Goal: Complete application form

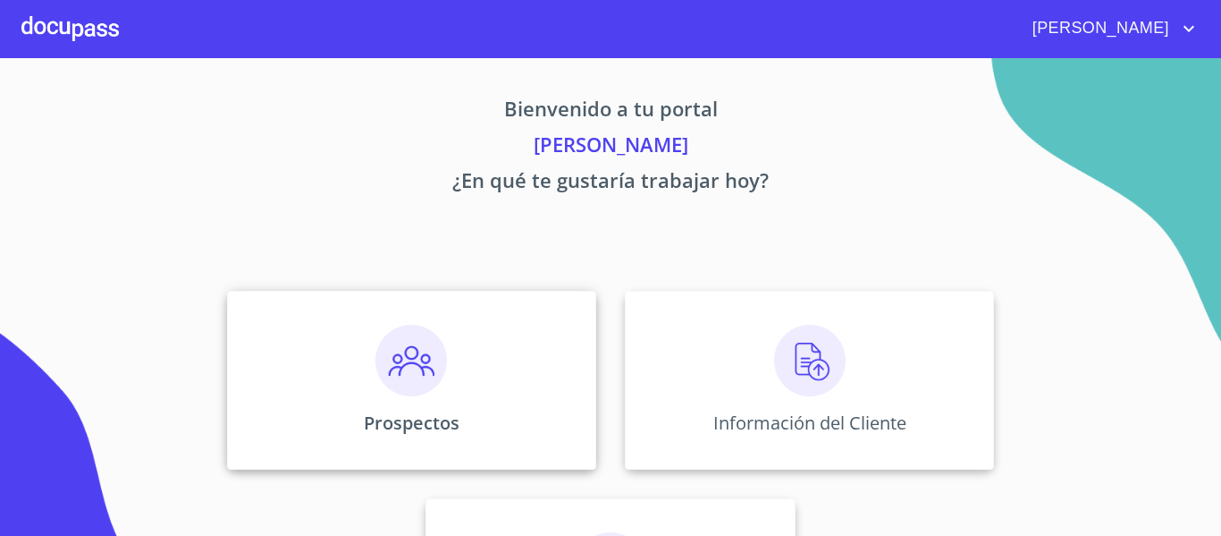
click at [414, 370] on img at bounding box center [411, 361] width 72 height 72
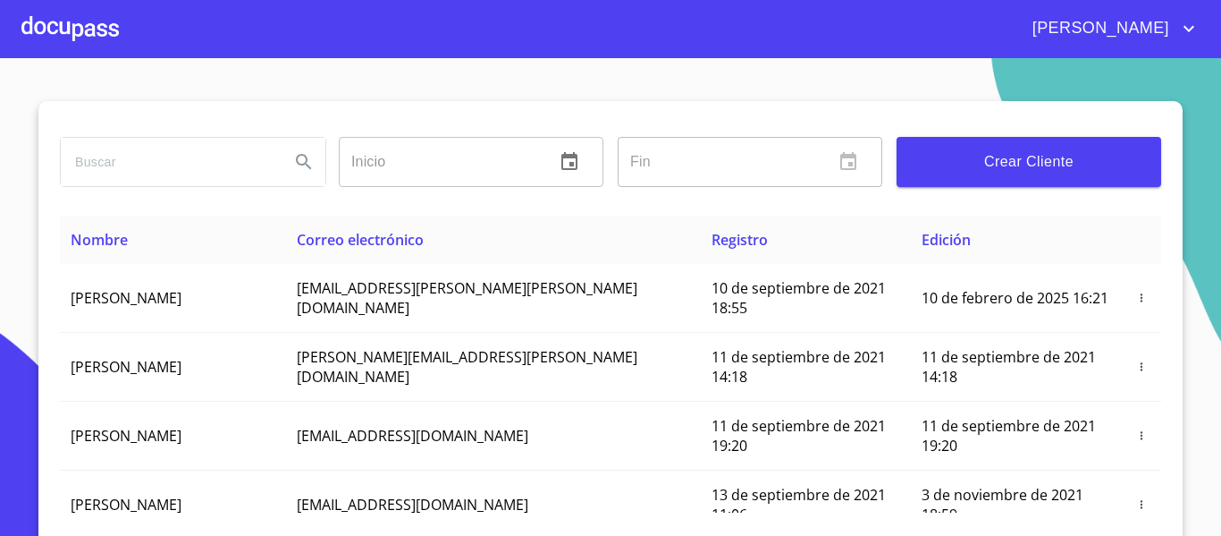
click at [71, 25] on div at bounding box center [69, 28] width 97 height 57
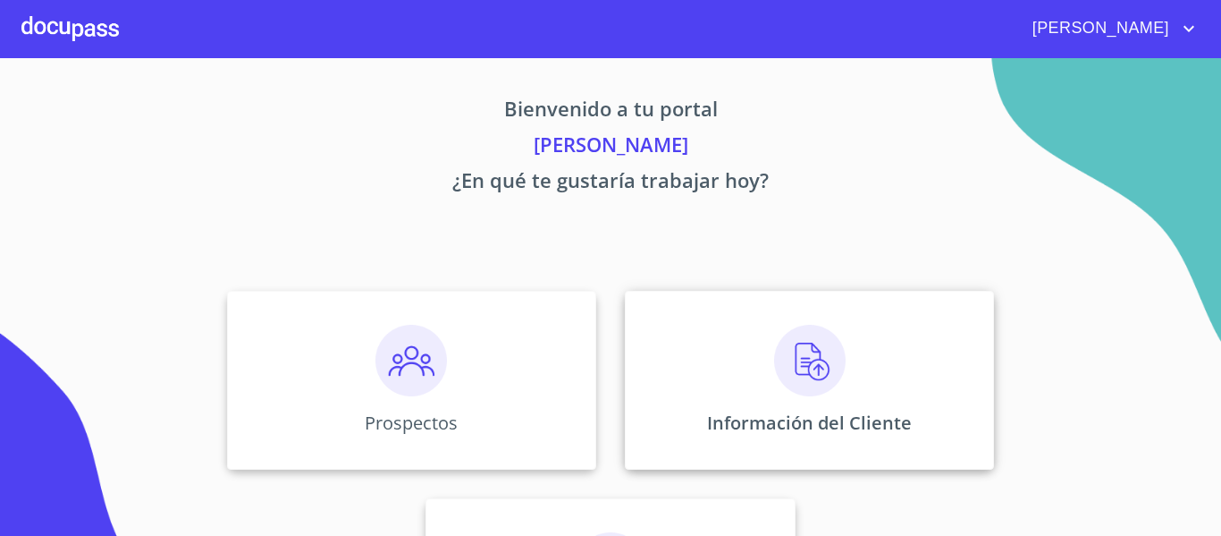
click at [806, 371] on img at bounding box center [810, 361] width 72 height 72
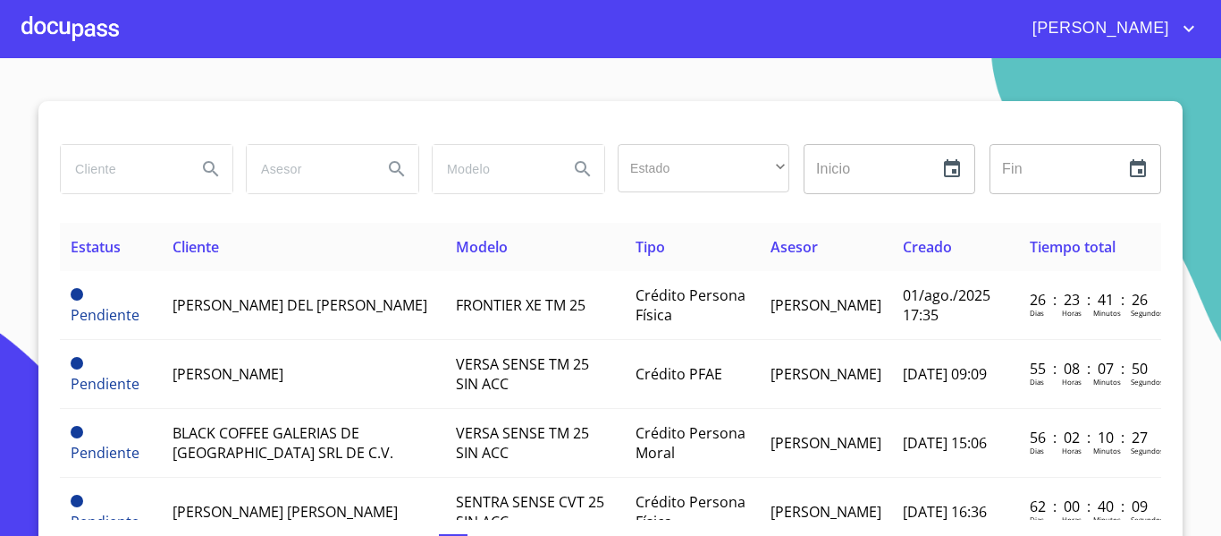
click at [93, 42] on div at bounding box center [69, 28] width 97 height 57
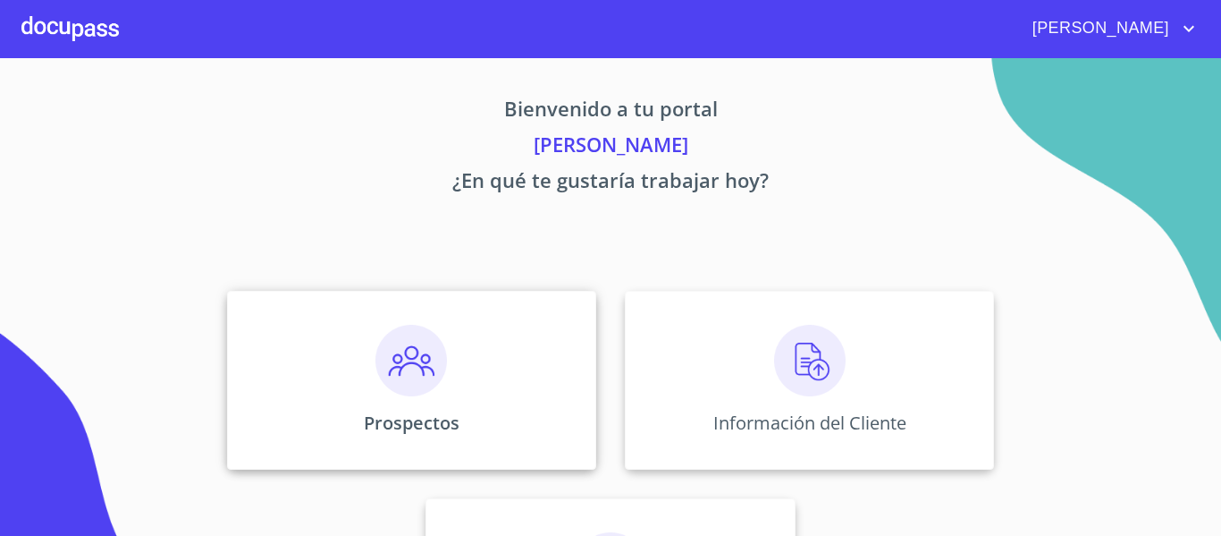
click at [414, 371] on img at bounding box center [411, 361] width 72 height 72
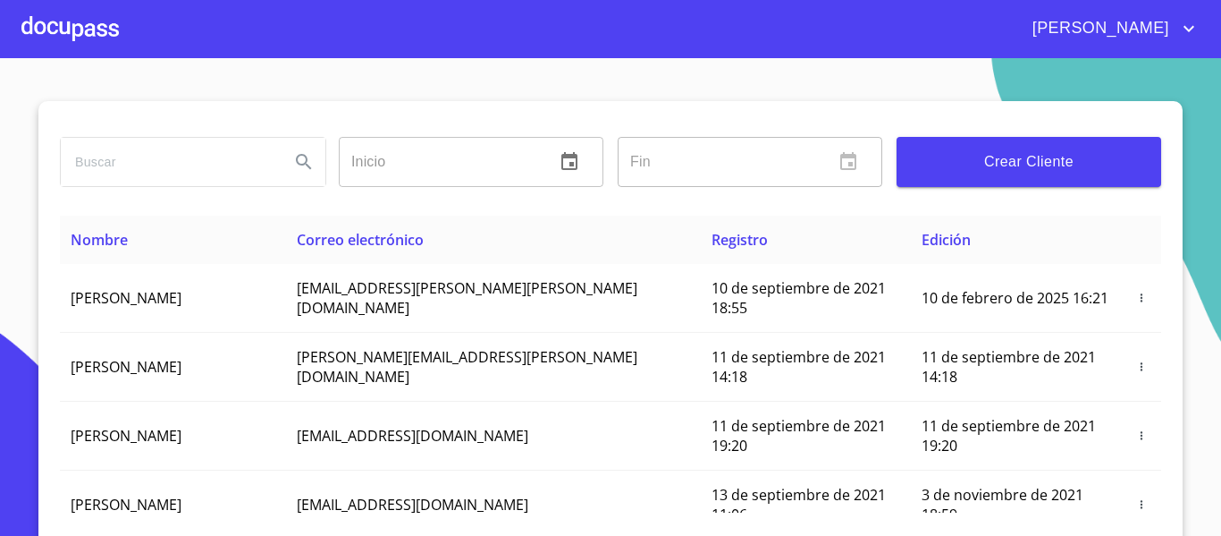
click at [160, 170] on input "search" at bounding box center [168, 162] width 215 height 48
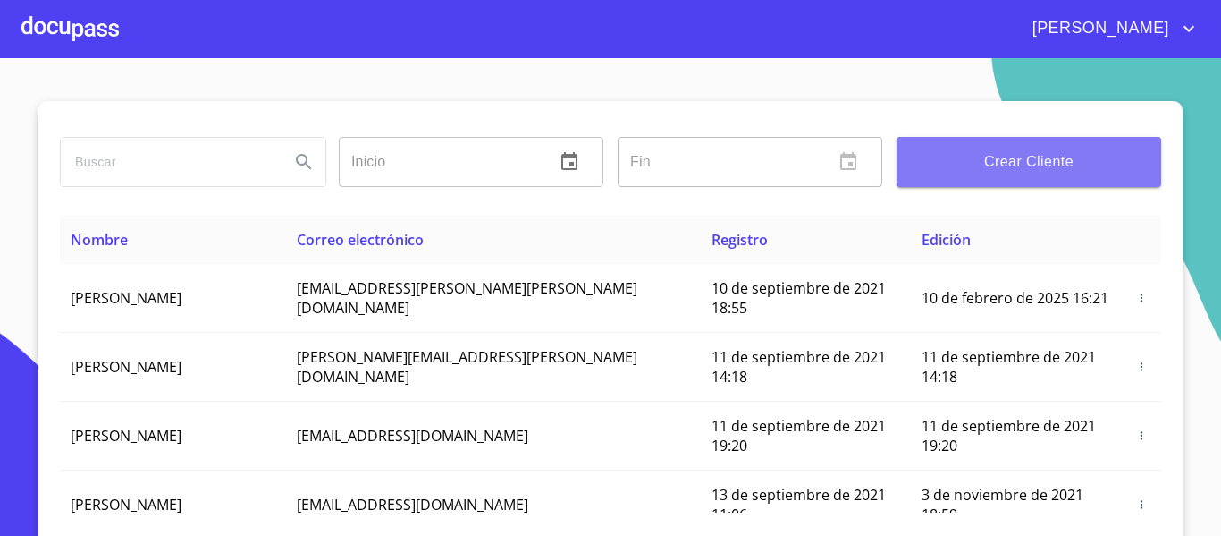
click at [1079, 166] on span "Crear Cliente" at bounding box center [1029, 161] width 236 height 25
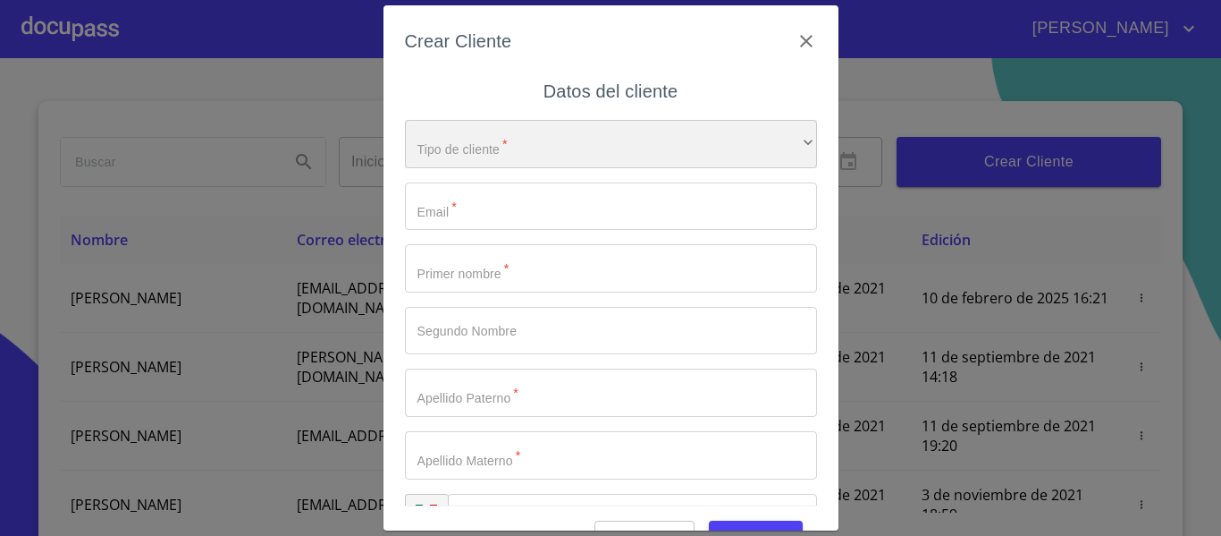
click at [554, 148] on div "​" at bounding box center [611, 144] width 412 height 48
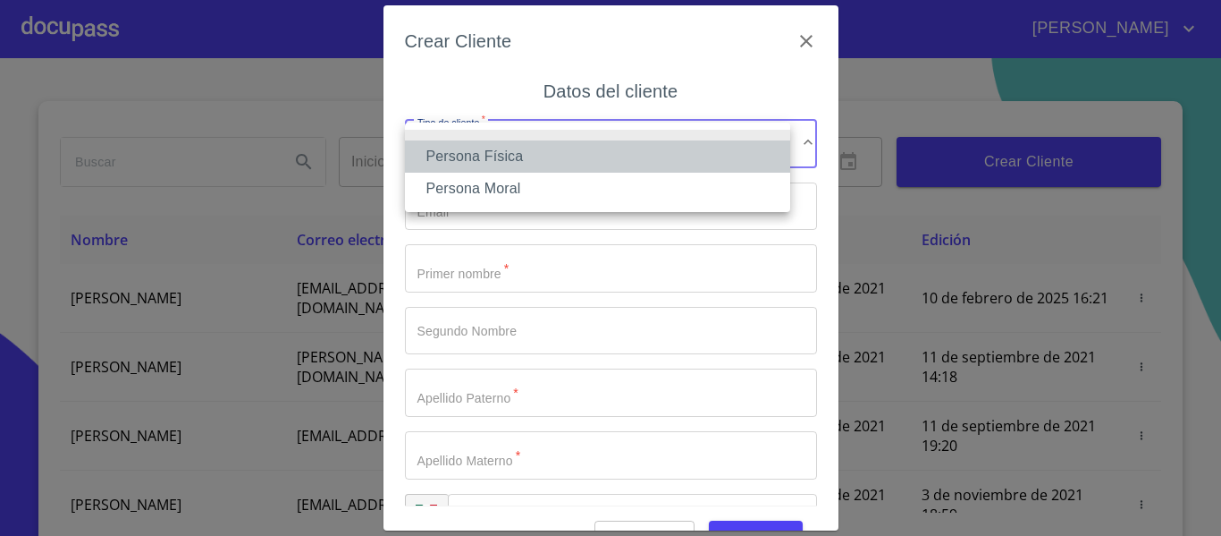
click at [469, 157] on li "Persona Física" at bounding box center [597, 156] width 385 height 32
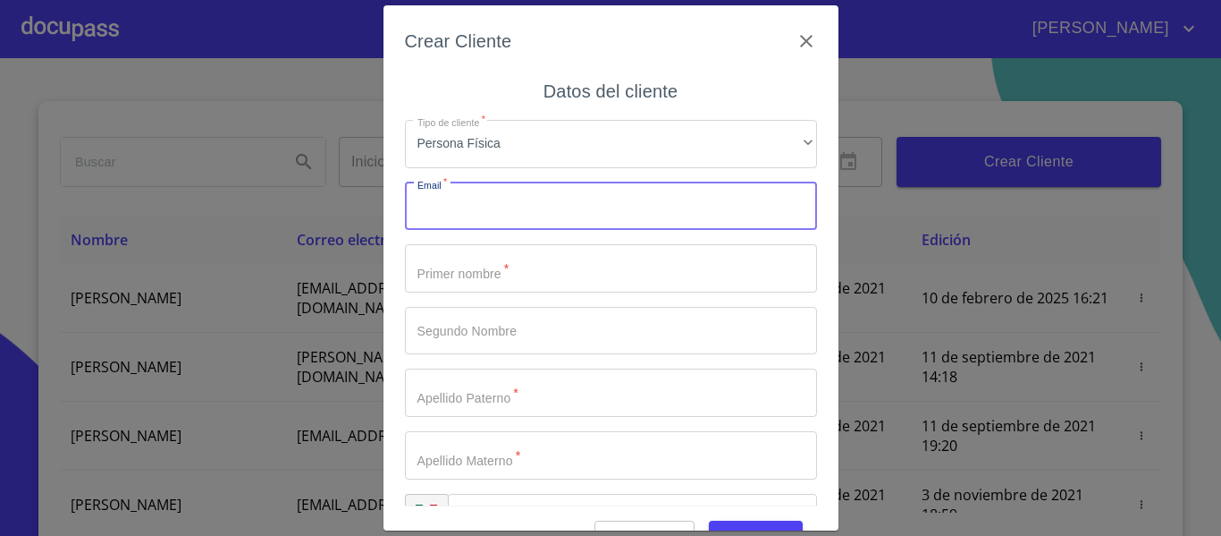
click at [478, 210] on input "Tipo de cliente   *" at bounding box center [611, 206] width 412 height 48
type input "E"
type input "[EMAIL_ADDRESS][DOMAIN_NAME]"
click at [507, 266] on input "Tipo de cliente   *" at bounding box center [611, 268] width 412 height 48
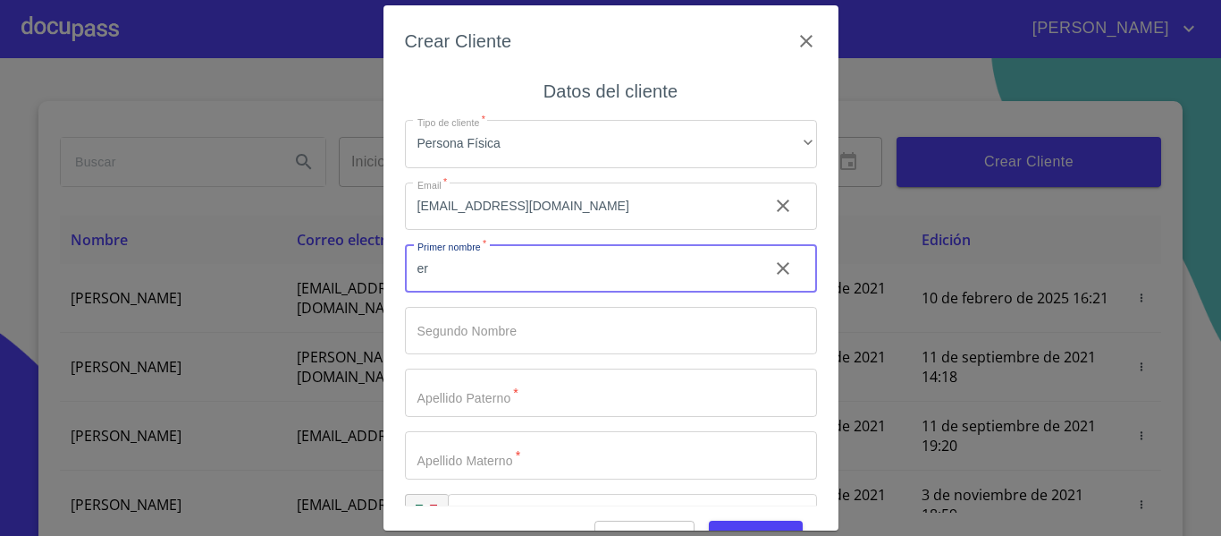
type input "e"
type input "ERICK"
click at [513, 324] on input "Tipo de cliente   *" at bounding box center [611, 331] width 412 height 48
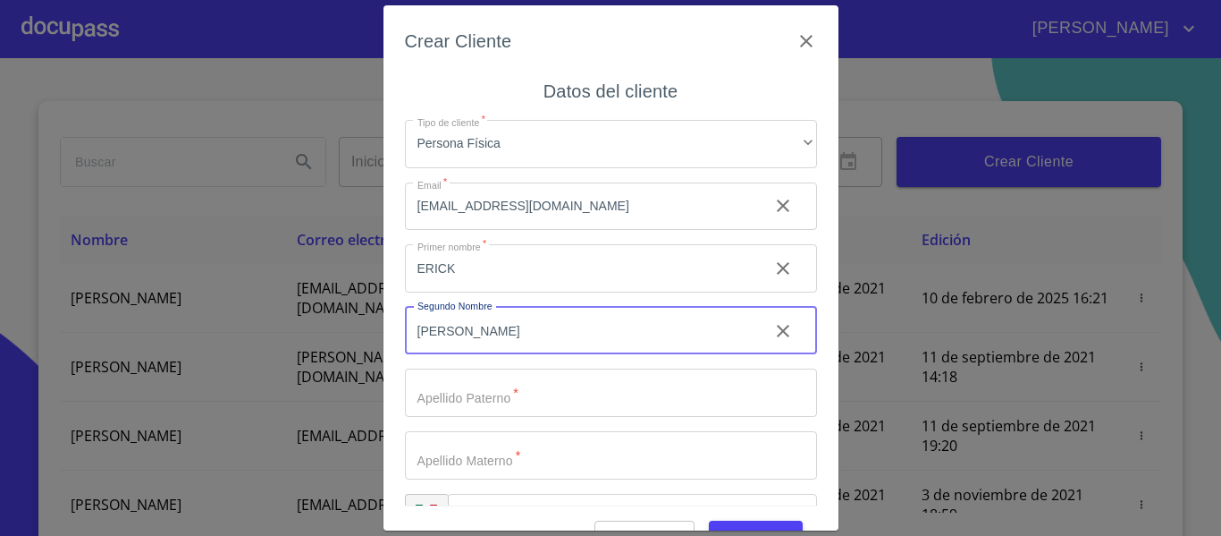
type input "[PERSON_NAME]"
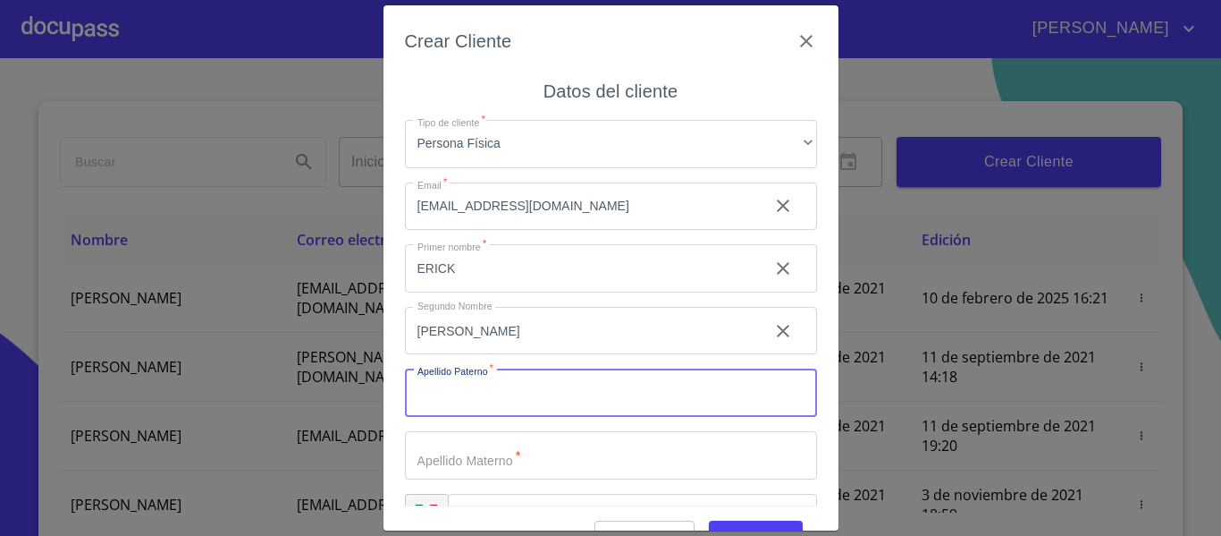
click at [494, 383] on input "Tipo de cliente   *" at bounding box center [611, 392] width 412 height 48
type input "QUIÑONES"
click at [485, 443] on input "Tipo de cliente   *" at bounding box center [611, 455] width 412 height 48
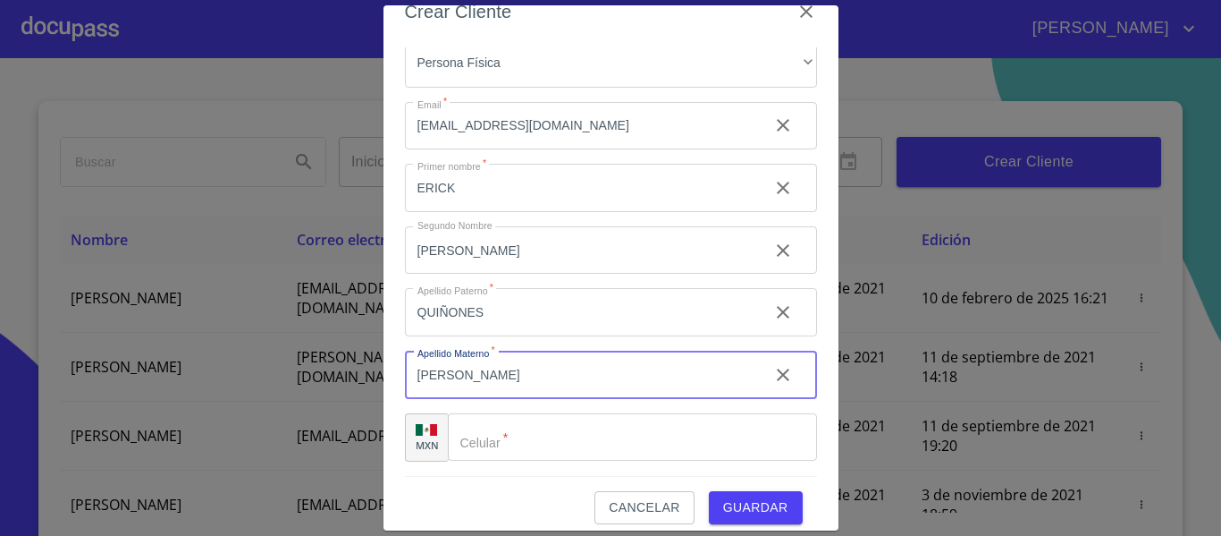
scroll to position [45, 0]
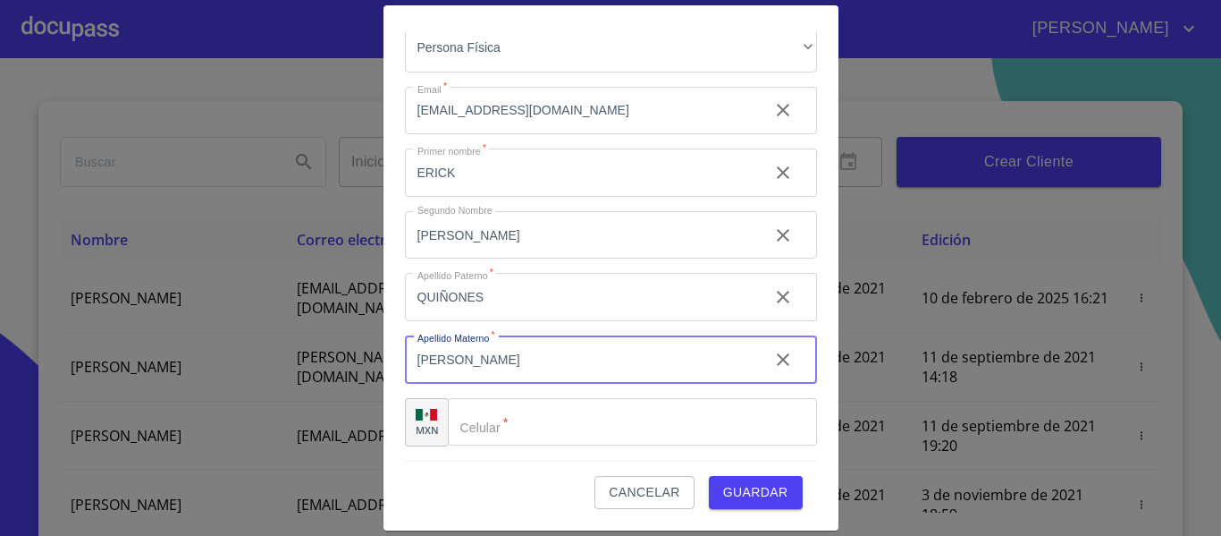
type input "[PERSON_NAME]"
click at [514, 439] on input "Tipo de cliente   *" at bounding box center [632, 422] width 369 height 48
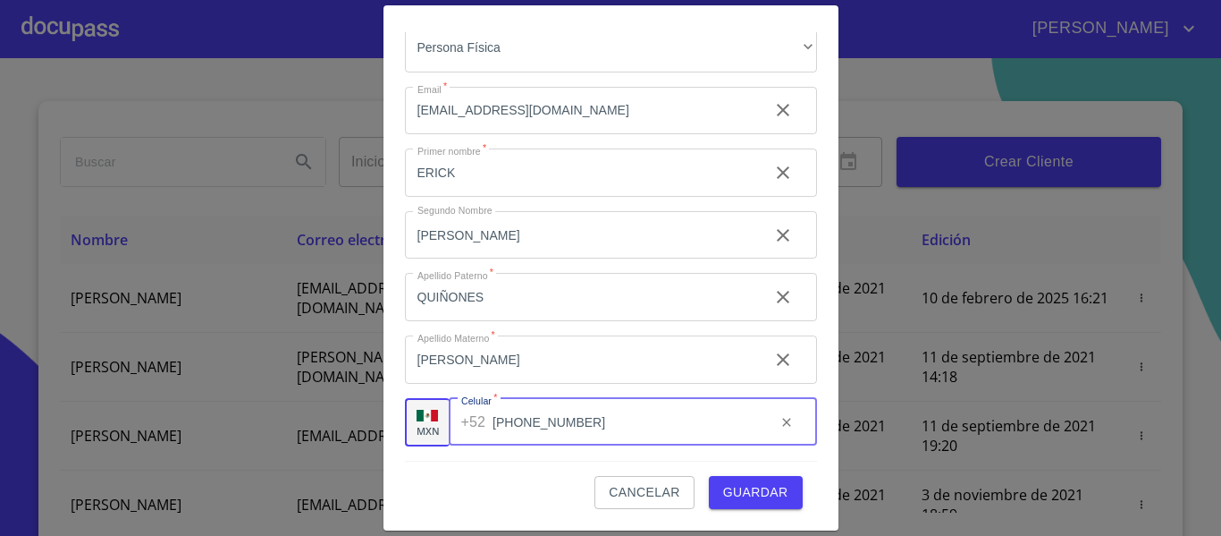
type input "[PHONE_NUMBER]"
click at [520, 477] on div "Cancelar Guardar" at bounding box center [611, 484] width 412 height 48
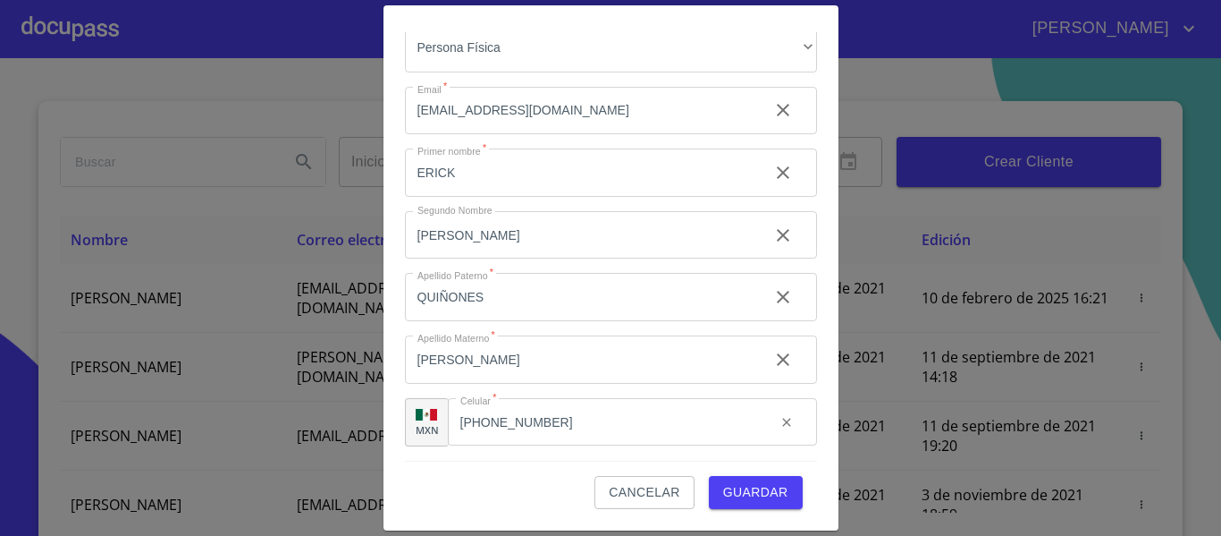
click at [753, 492] on span "Guardar" at bounding box center [755, 492] width 65 height 22
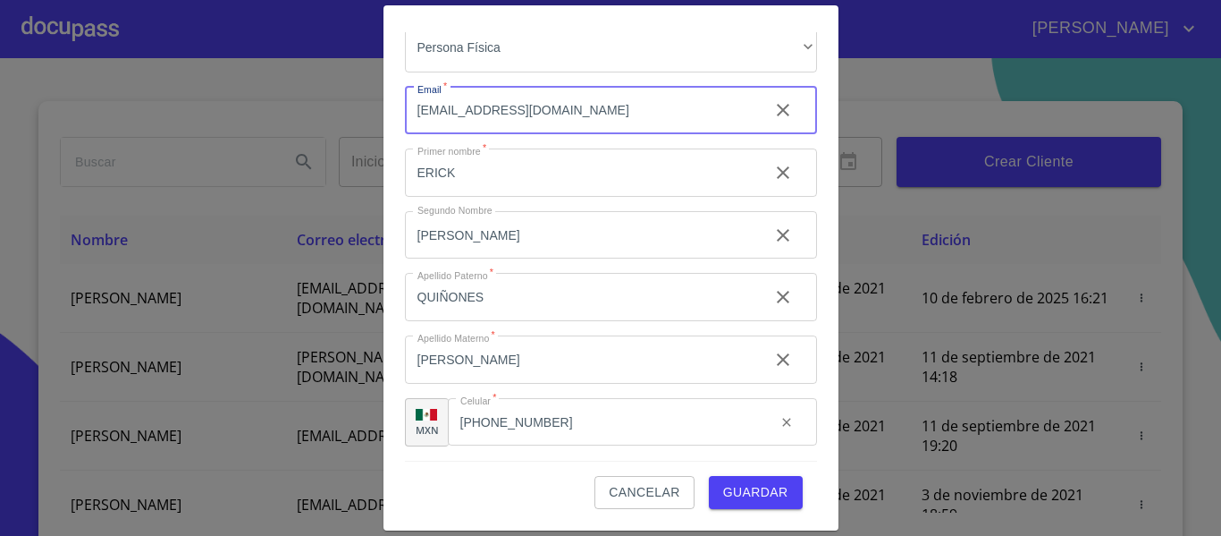
click at [512, 118] on input "[EMAIL_ADDRESS][DOMAIN_NAME]" at bounding box center [580, 111] width 350 height 48
click at [536, 166] on input "ERICK" at bounding box center [580, 172] width 350 height 48
click at [469, 111] on input "[EMAIL_ADDRESS][DOMAIN_NAME]" at bounding box center [580, 111] width 350 height 48
type input "[EMAIL_ADDRESS][DOMAIN_NAME]"
click at [738, 496] on span "Guardar" at bounding box center [755, 492] width 65 height 22
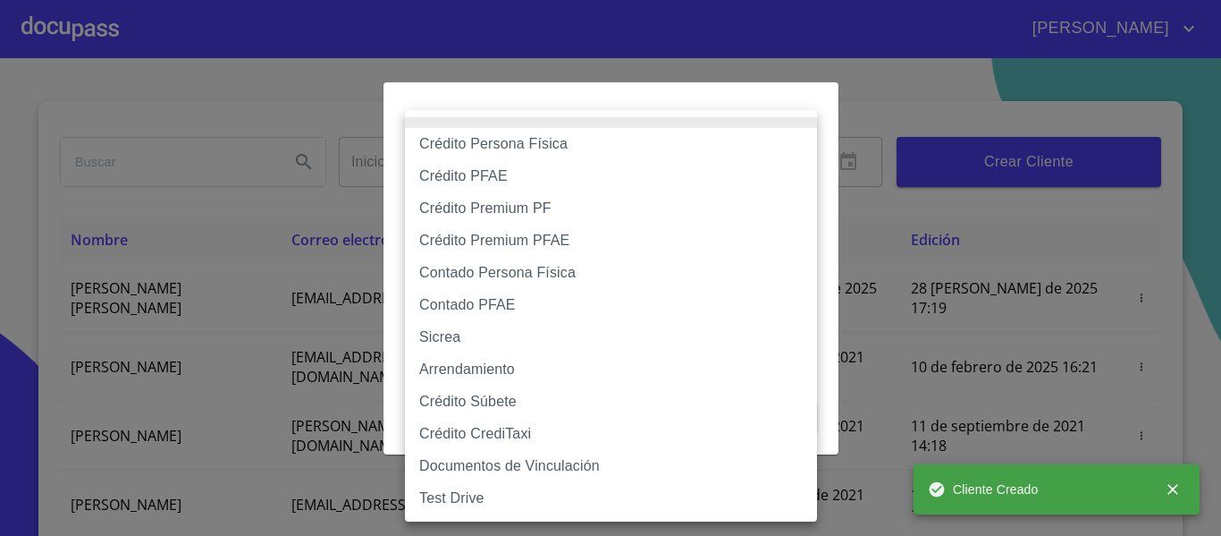
click at [795, 165] on body "[PERSON_NAME] ​ Fin ​ Crear Cliente Nombre Correo electrónico Registro Edición …" at bounding box center [610, 268] width 1221 height 536
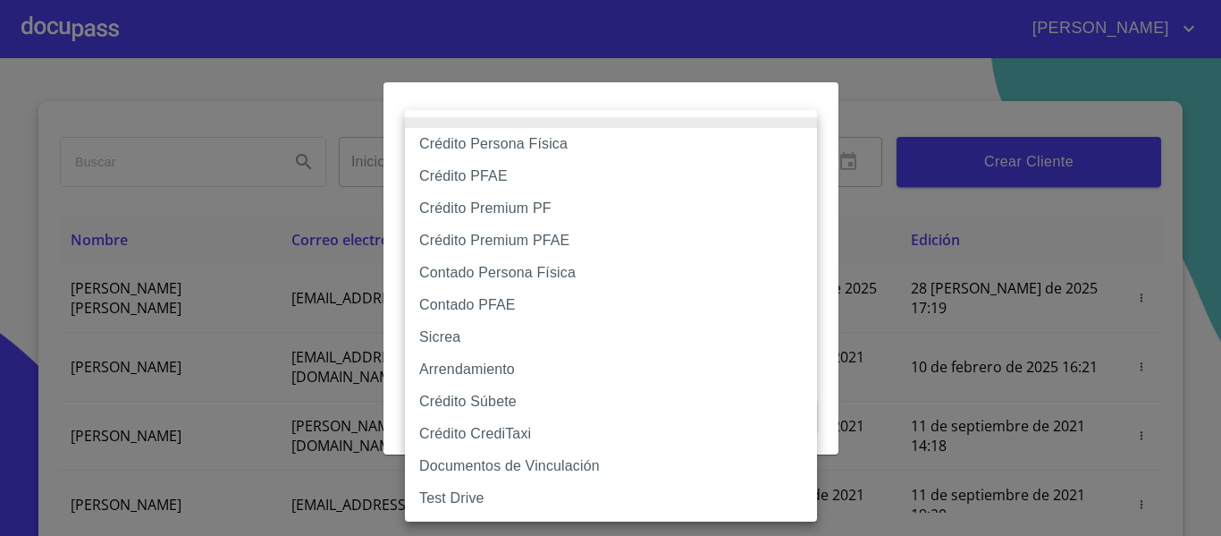
click at [542, 144] on li "Crédito Persona Física" at bounding box center [611, 144] width 412 height 32
type input "6009fb3c7d1714eb8809aa97"
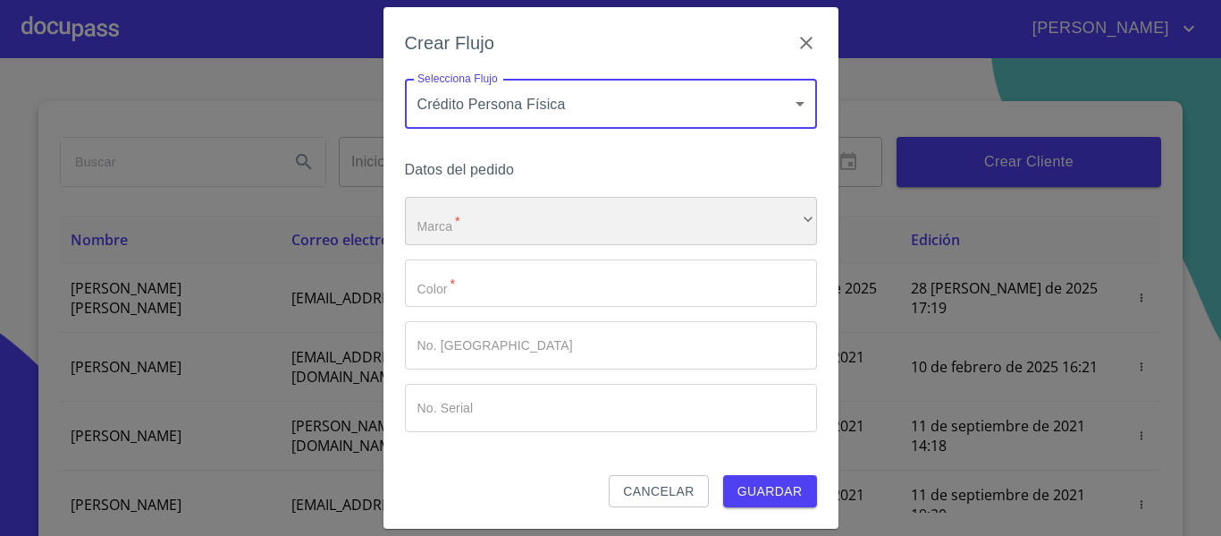
click at [497, 225] on div "​" at bounding box center [611, 221] width 412 height 48
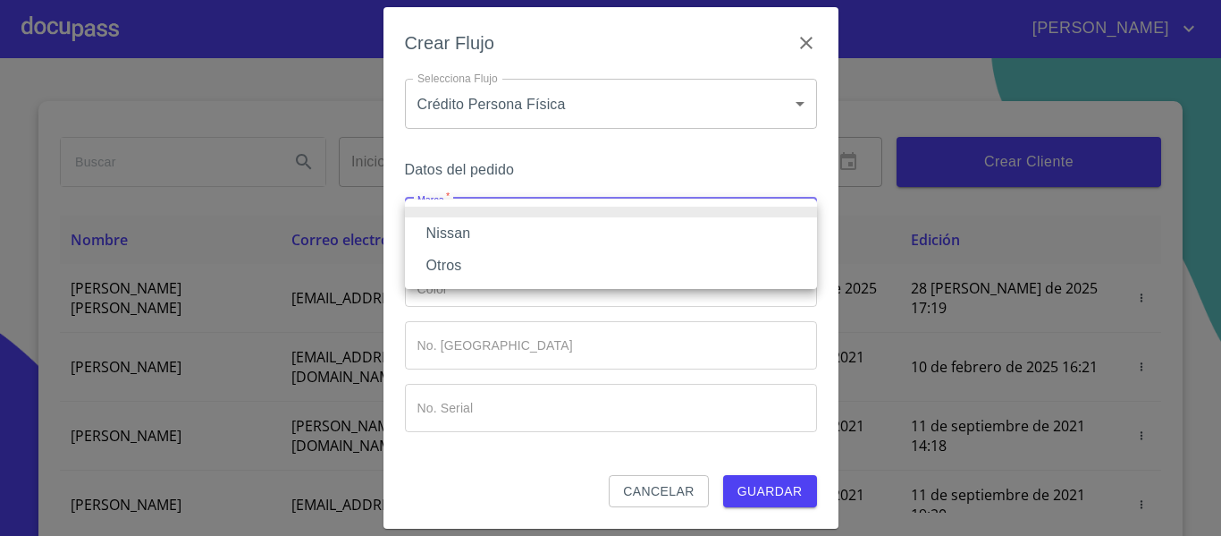
click at [469, 239] on li "Nissan" at bounding box center [611, 233] width 412 height 32
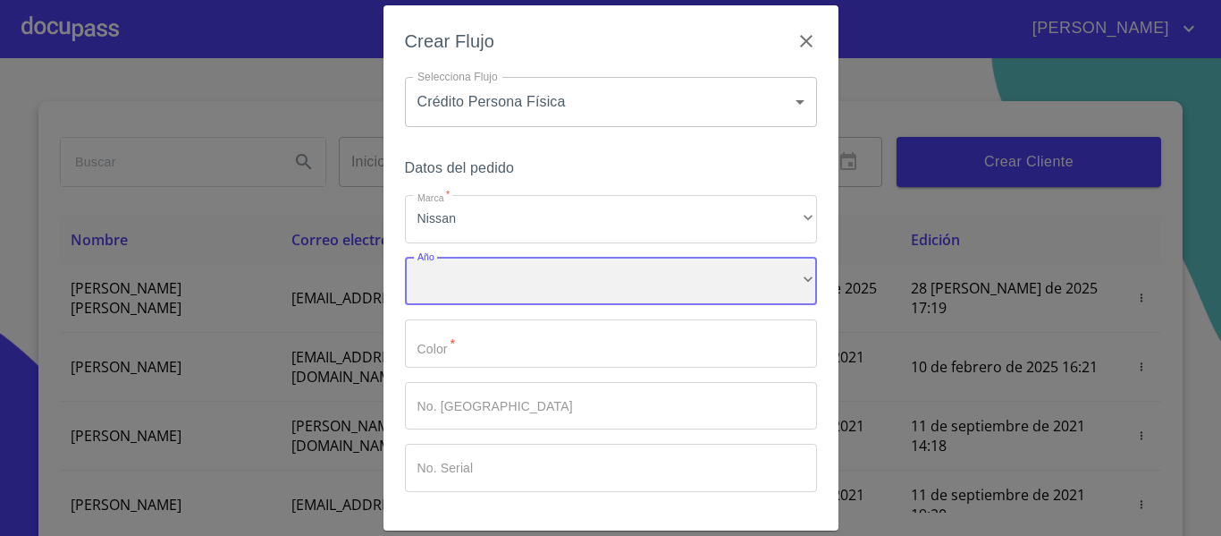
click at [475, 274] on div "​" at bounding box center [611, 281] width 412 height 48
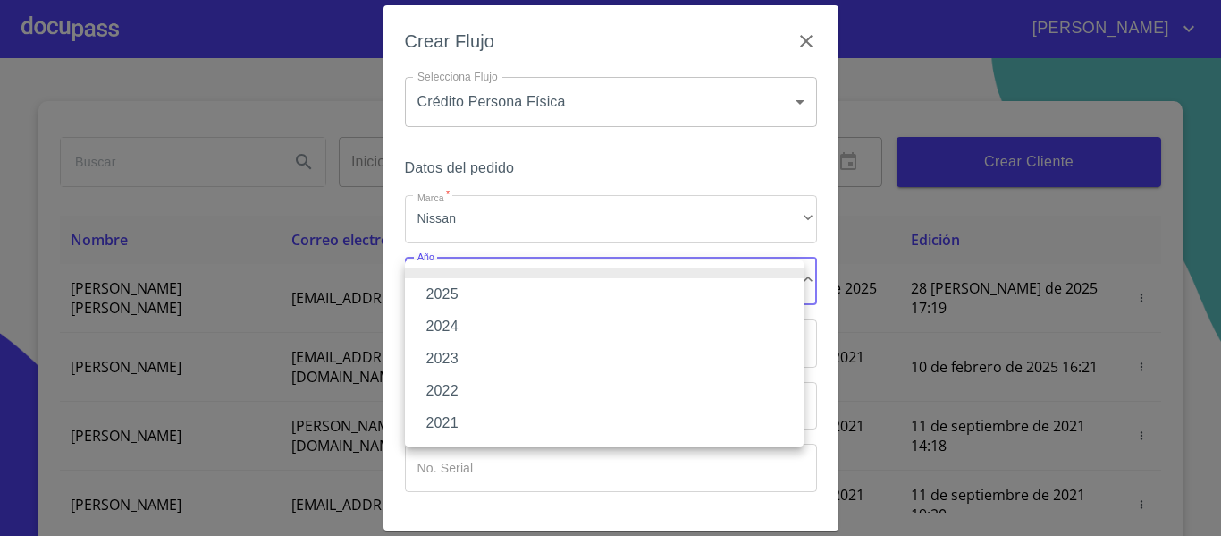
click at [475, 290] on li "2025" at bounding box center [604, 294] width 399 height 32
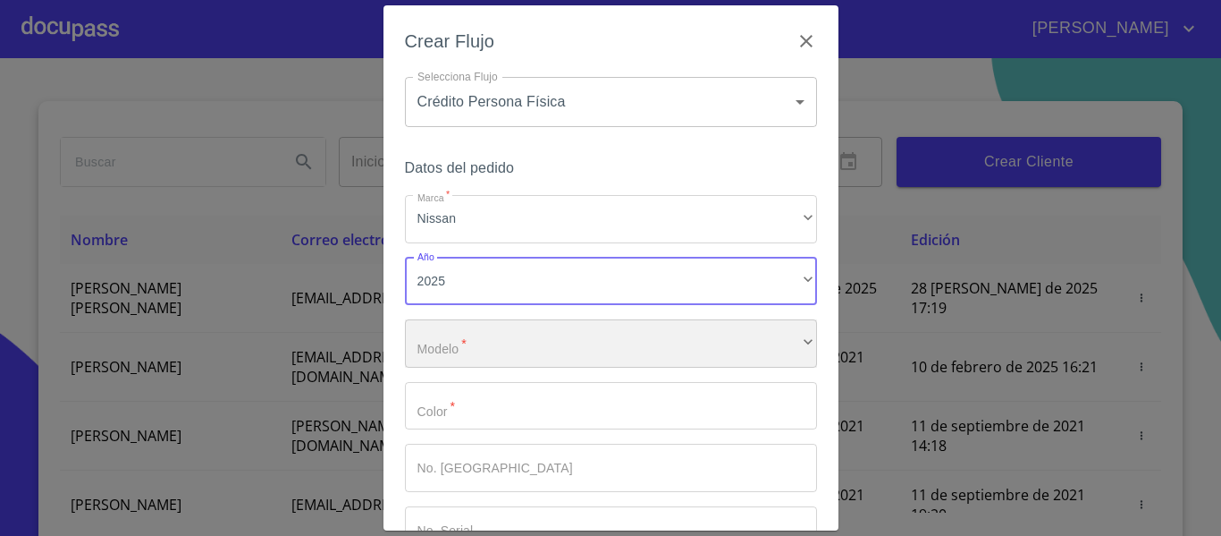
click at [481, 335] on div "​" at bounding box center [611, 343] width 412 height 48
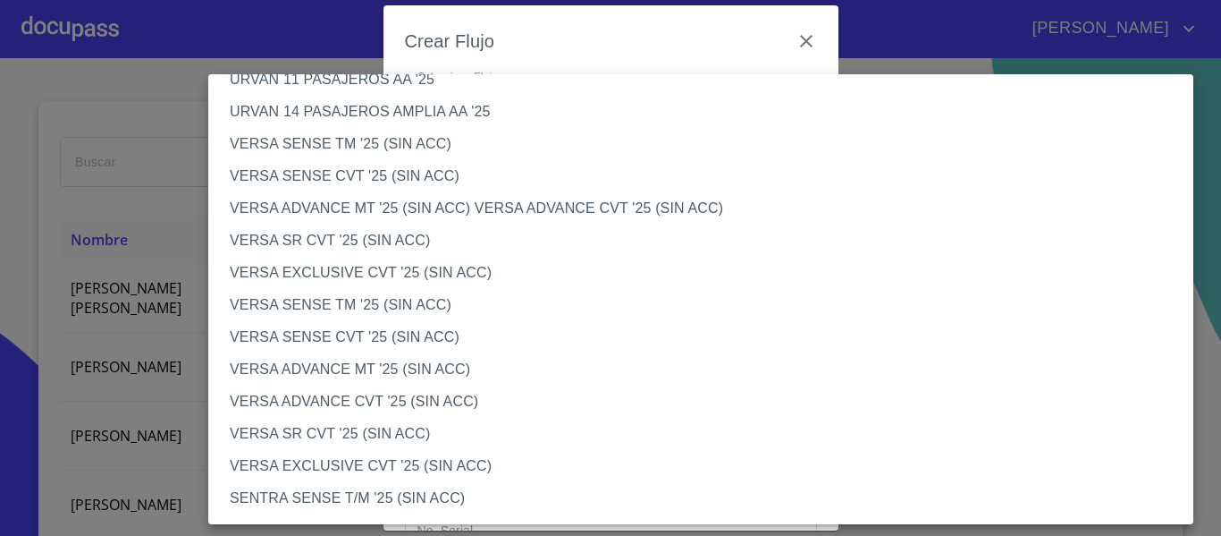
scroll to position [626, 0]
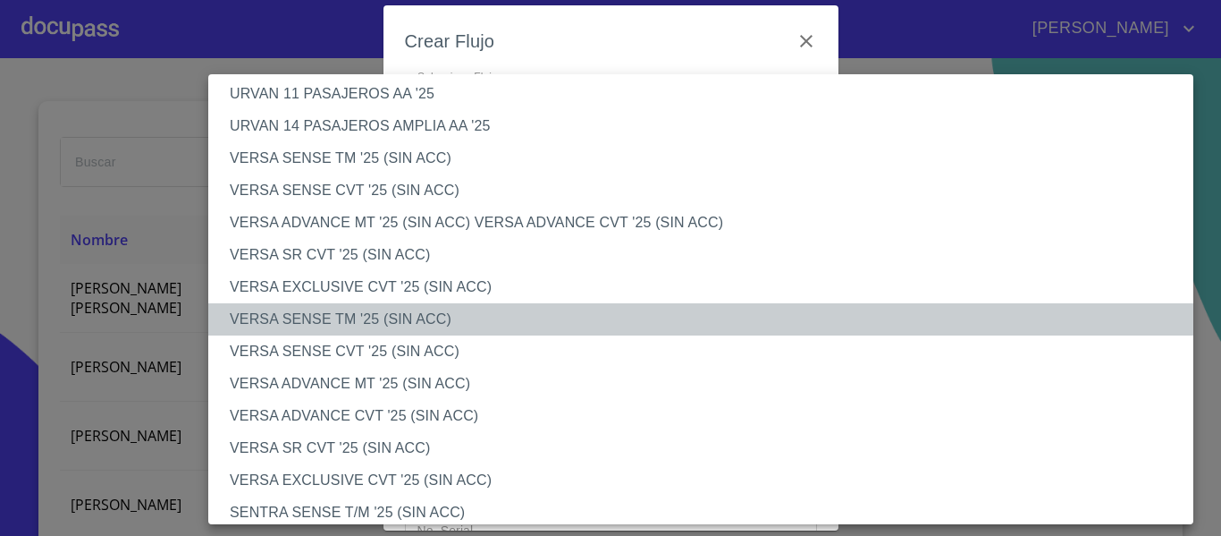
click at [383, 318] on li "VERSA SENSE TM '25 (SIN ACC)" at bounding box center [707, 319] width 999 height 32
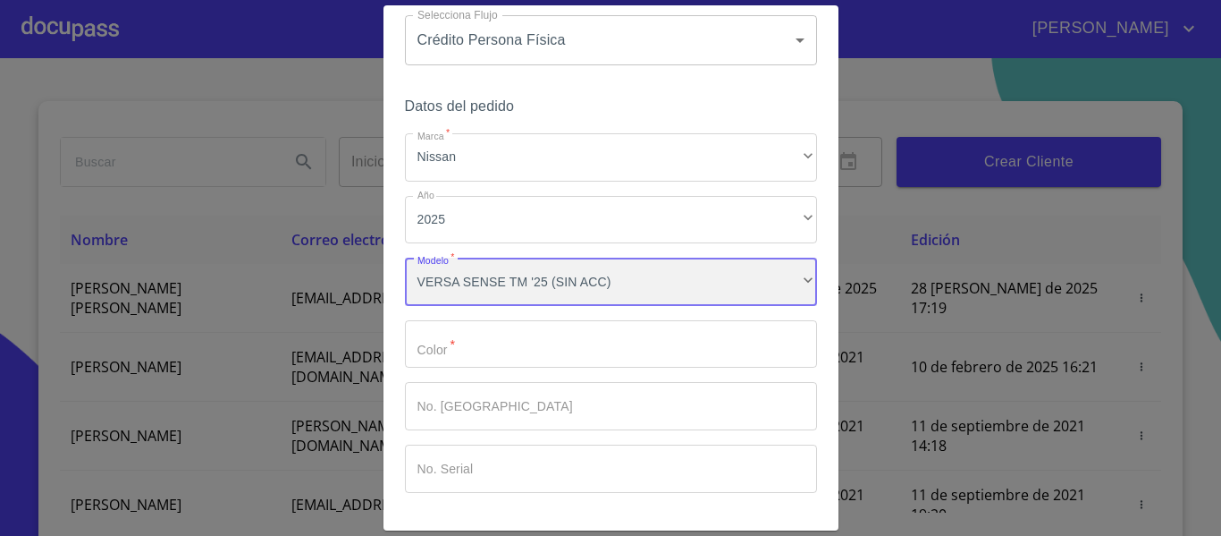
scroll to position [89, 0]
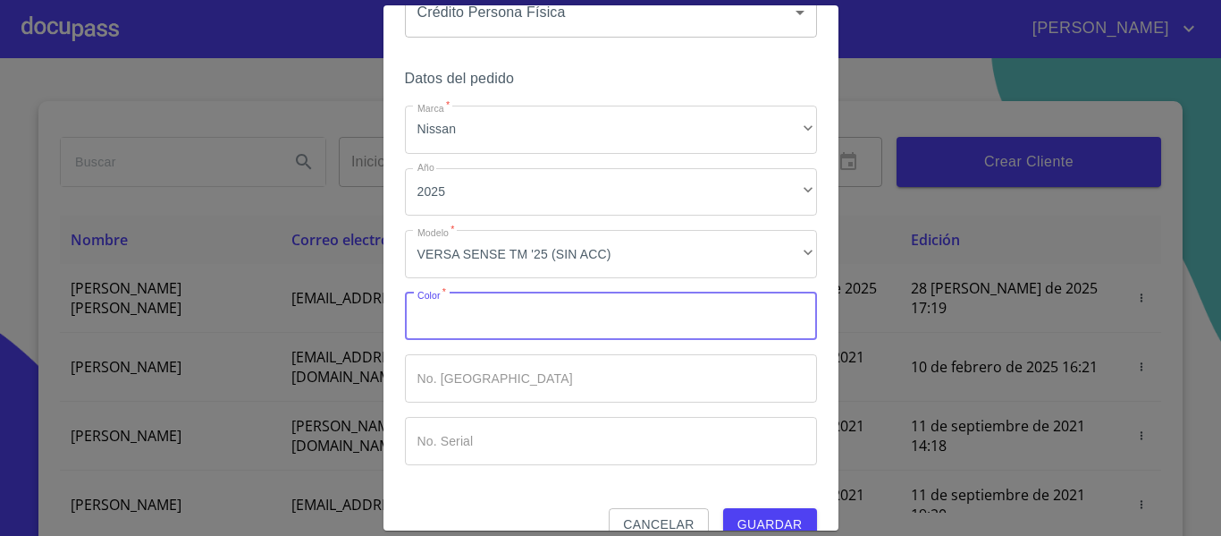
click at [486, 298] on input "Marca   *" at bounding box center [611, 316] width 412 height 48
type input "blanco"
click at [567, 344] on div "Marca   * Nissan ​ Año 2025 ​ Modelo   * VERSA SENSE TM '25 (SIN ACC) ​ Color  …" at bounding box center [611, 284] width 412 height 359
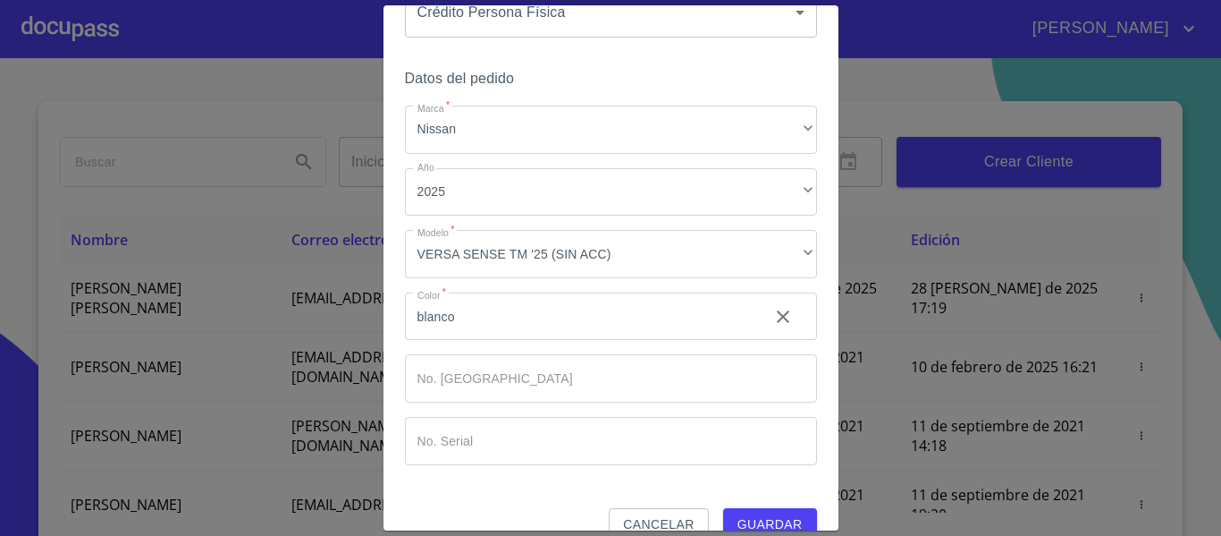
click at [550, 360] on input "Marca   *" at bounding box center [611, 378] width 412 height 48
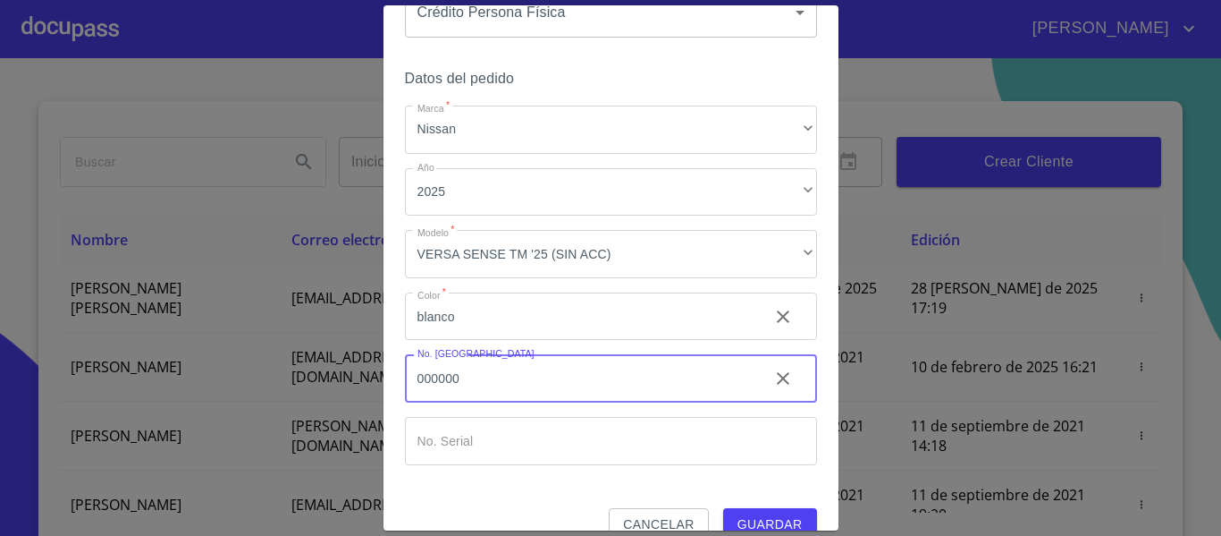
type input "000000"
click at [677, 427] on input "Marca   *" at bounding box center [611, 441] width 412 height 48
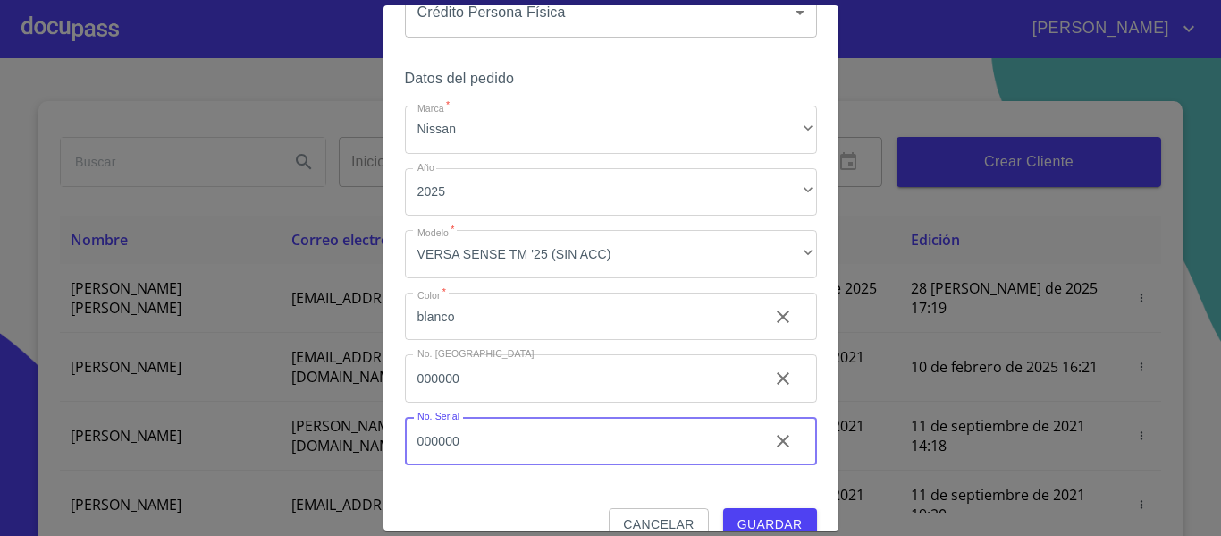
type input "000000"
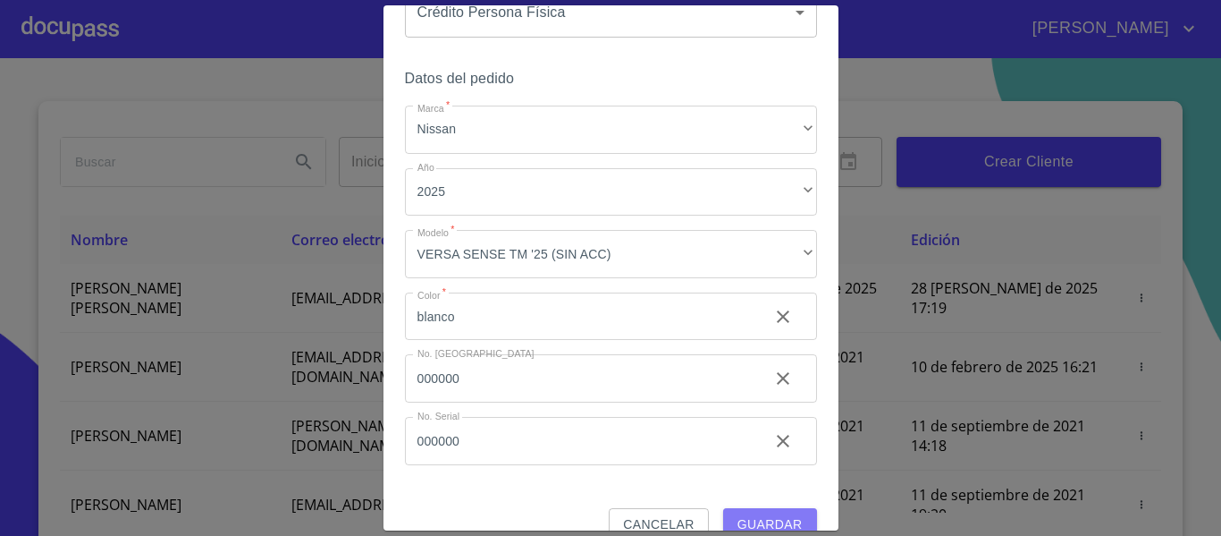
click at [756, 514] on span "Guardar" at bounding box center [770, 524] width 65 height 22
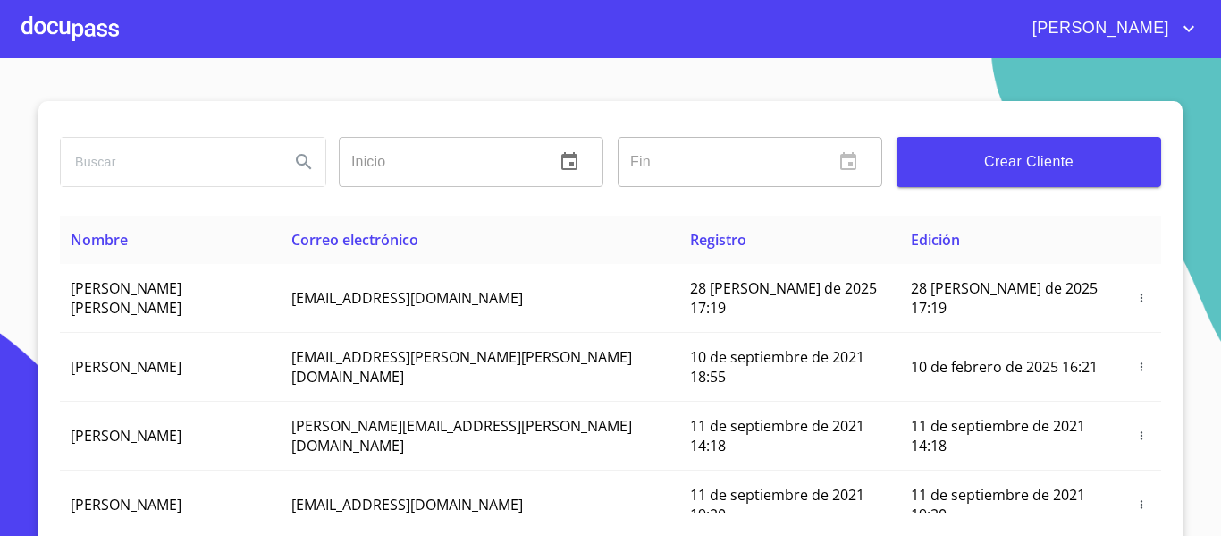
click at [74, 40] on div at bounding box center [69, 28] width 97 height 57
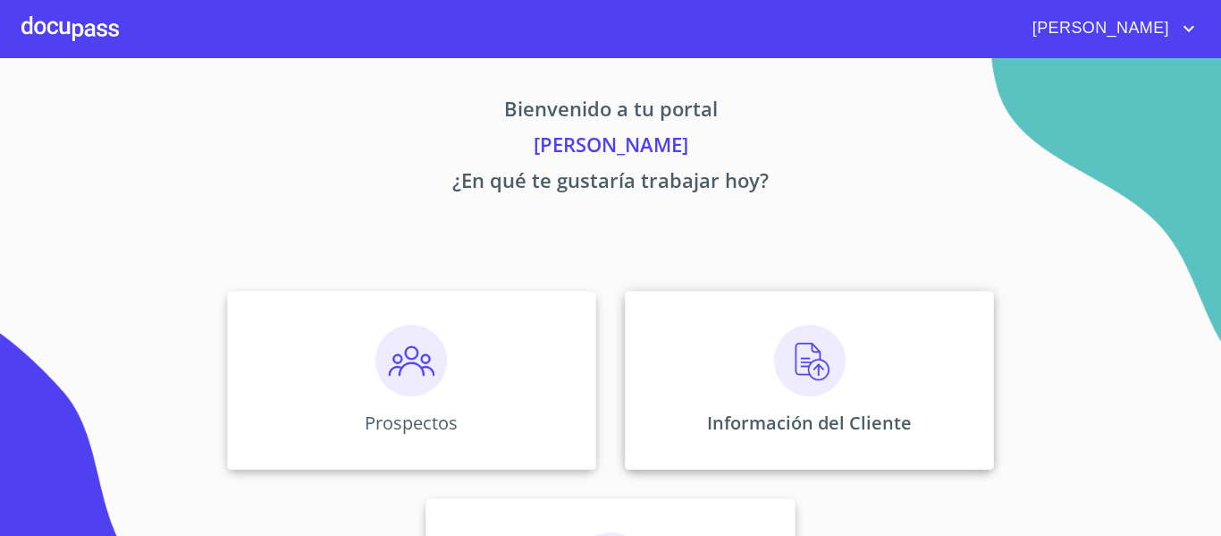
click at [795, 343] on img at bounding box center [810, 361] width 72 height 72
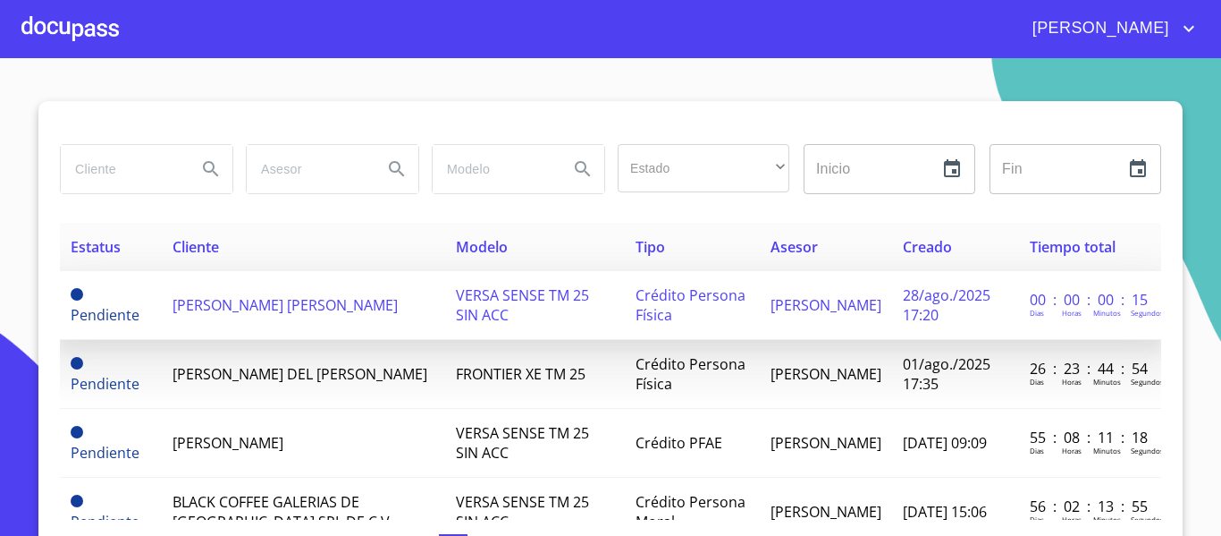
click at [249, 284] on td "[PERSON_NAME] [PERSON_NAME]" at bounding box center [303, 305] width 283 height 69
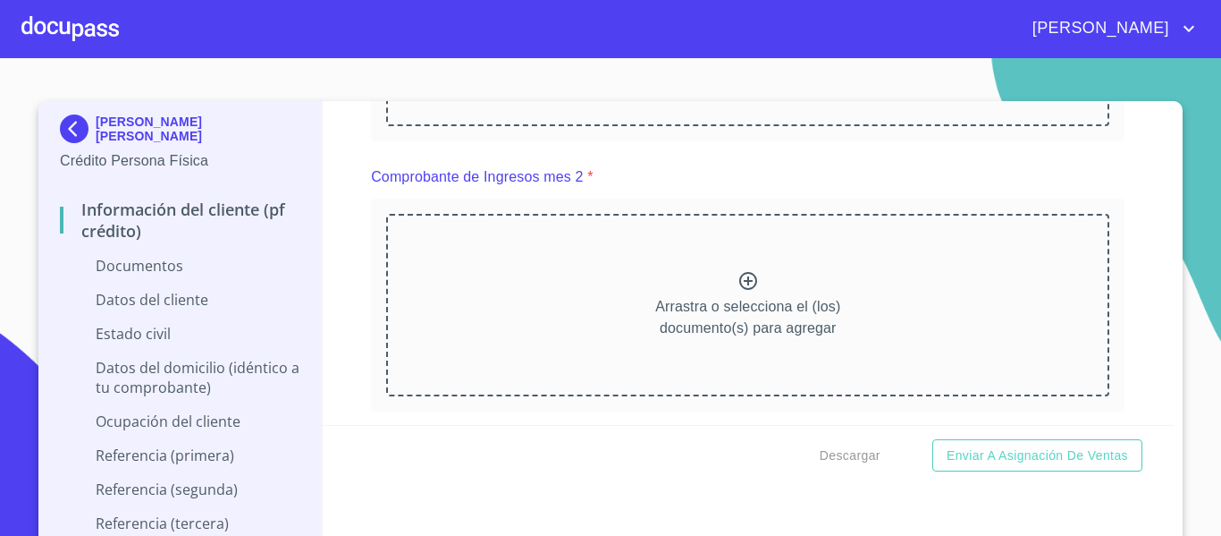
scroll to position [1520, 0]
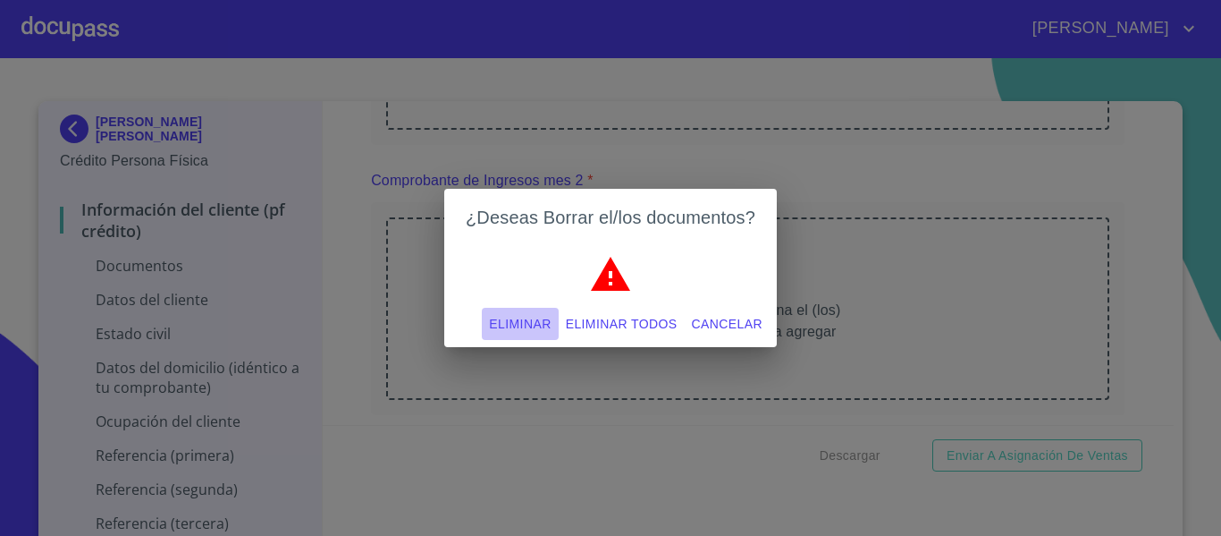
click at [541, 319] on span "Eliminar" at bounding box center [520, 324] width 62 height 22
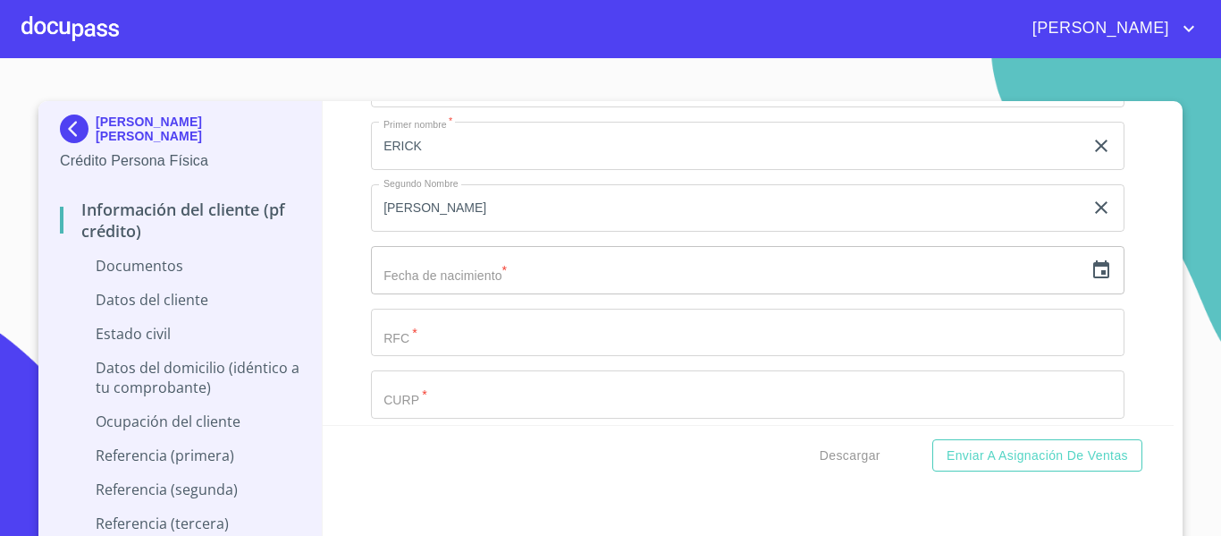
scroll to position [3866, 0]
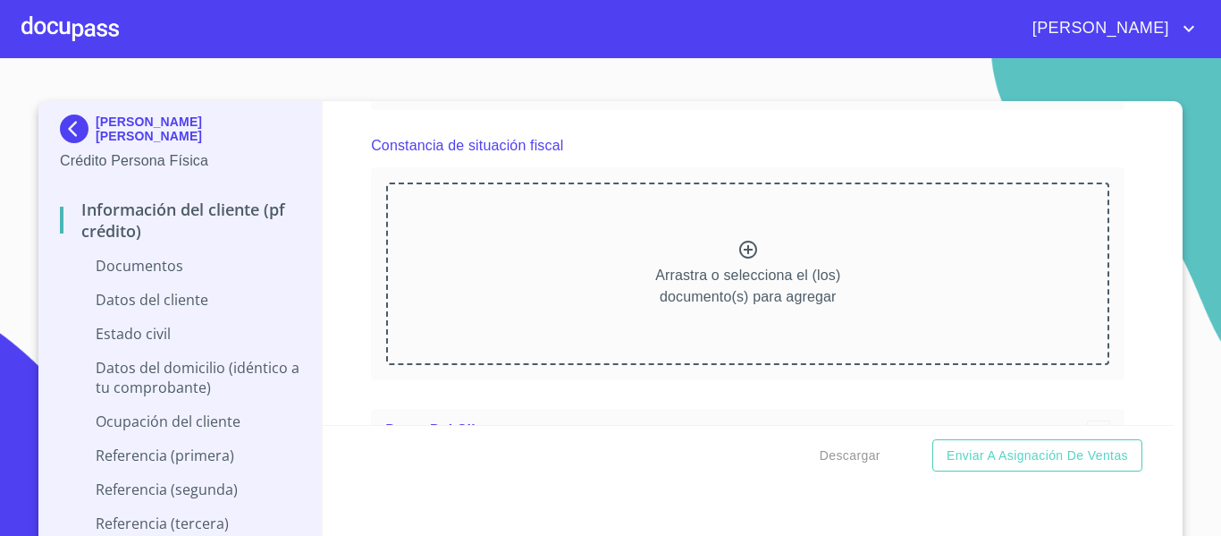
click at [354, 290] on div "Información del cliente (PF crédito) Documentos Documento de identificación.   …" at bounding box center [749, 263] width 852 height 324
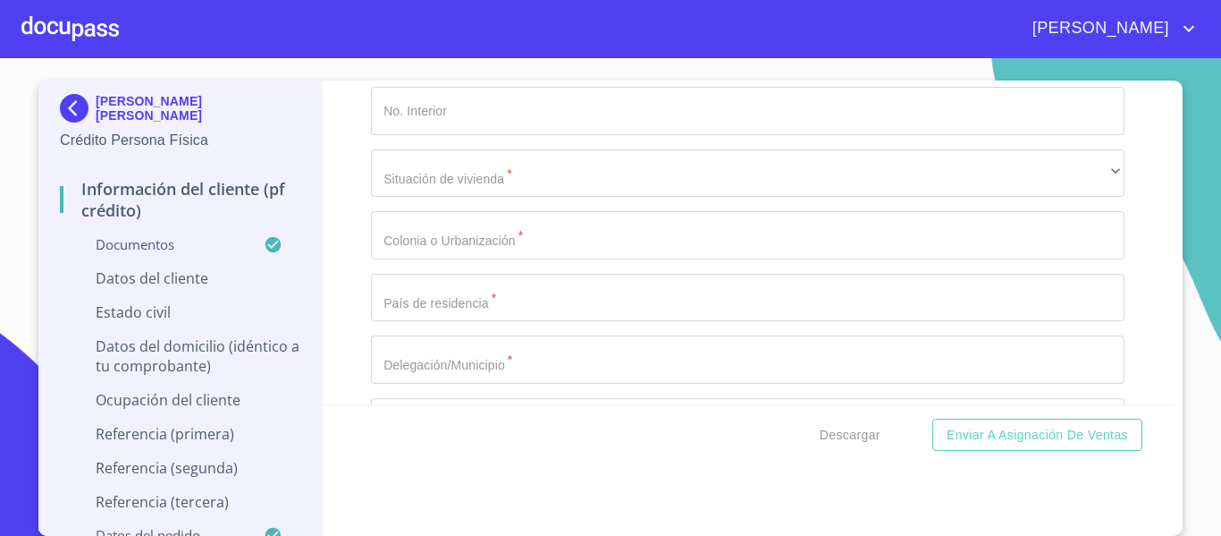
scroll to position [6369, 0]
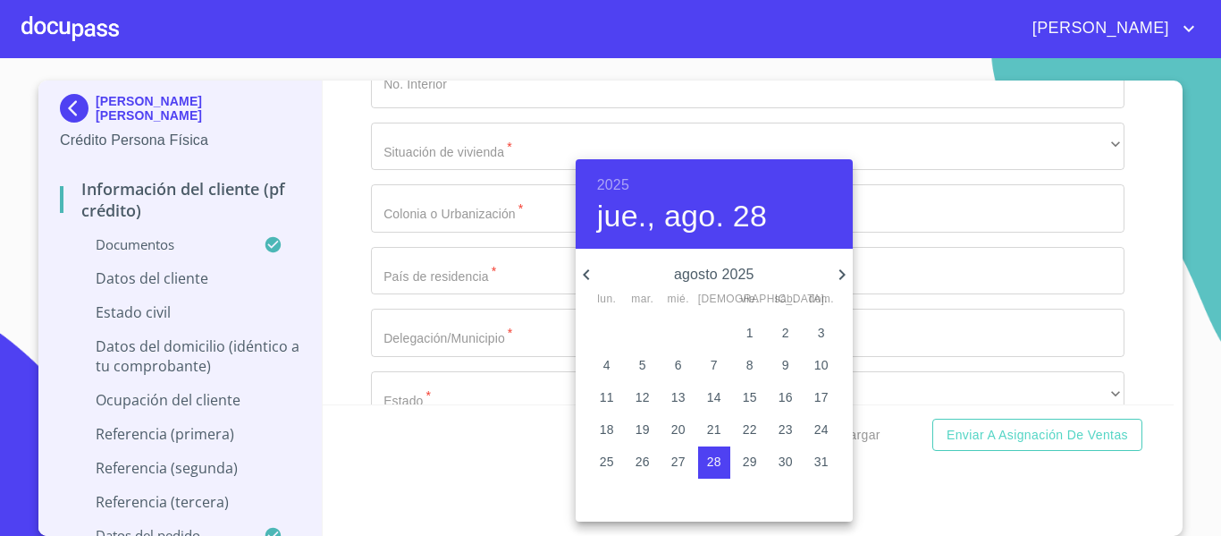
scroll to position [6348, 0]
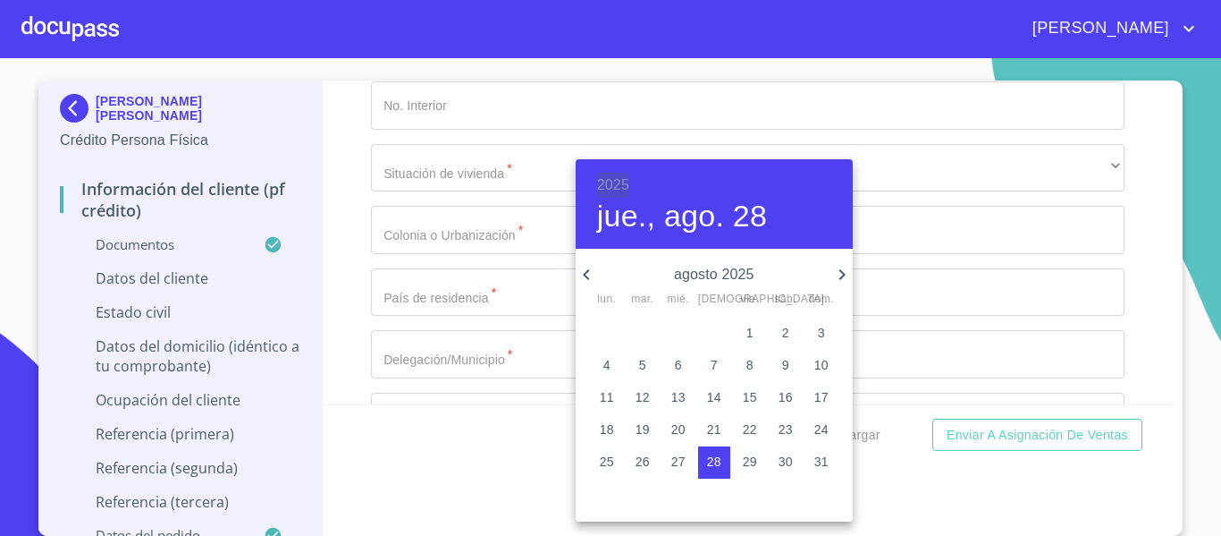
click at [613, 189] on h6 "2025" at bounding box center [613, 185] width 32 height 25
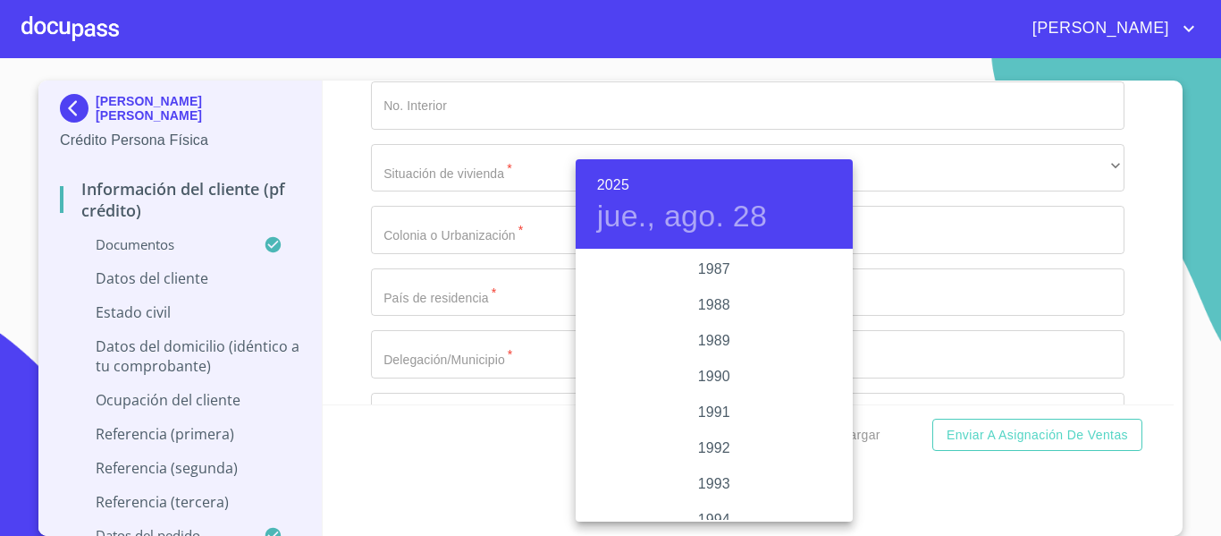
scroll to position [2307, 0]
click at [715, 391] on div "1993" at bounding box center [714, 394] width 277 height 36
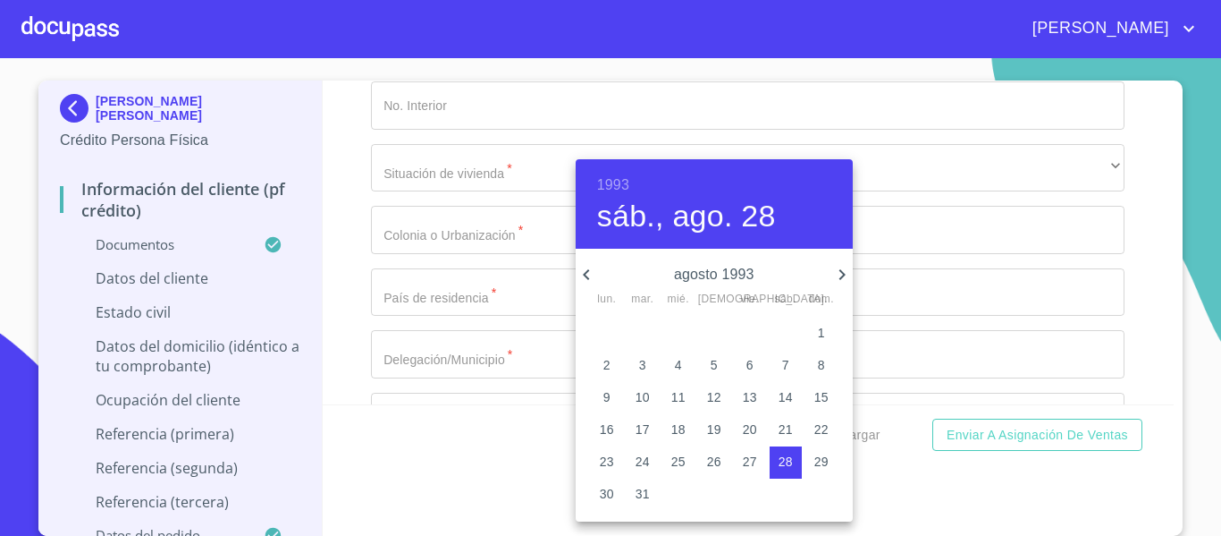
click at [591, 274] on icon "button" at bounding box center [586, 274] width 21 height 21
click at [613, 457] on p "28" at bounding box center [607, 461] width 14 height 18
type input "28 de jun. de 1993"
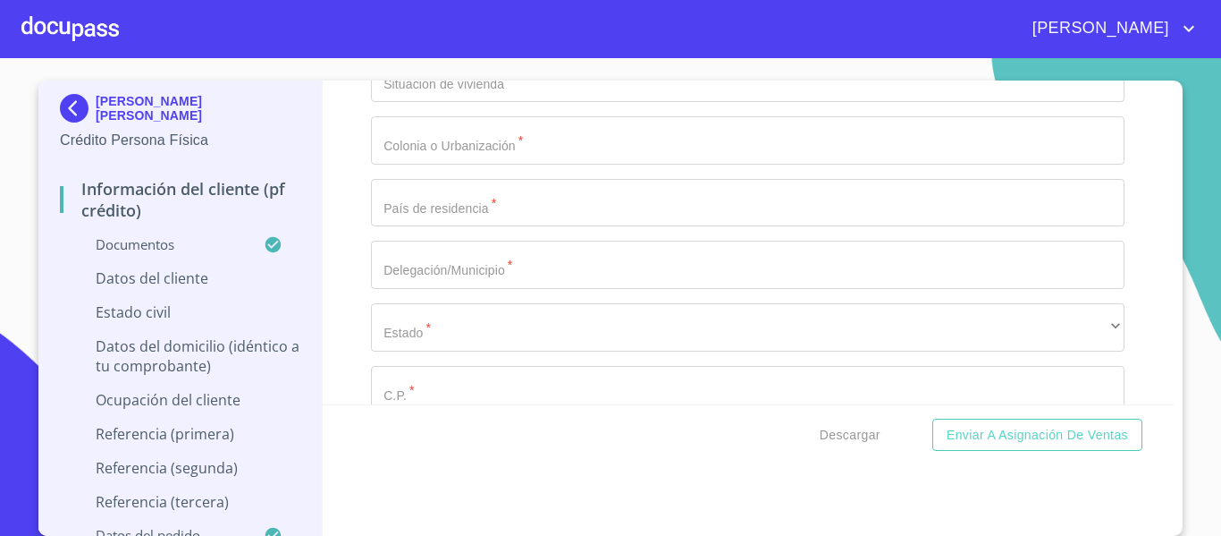
type input "QURE930628IFE"
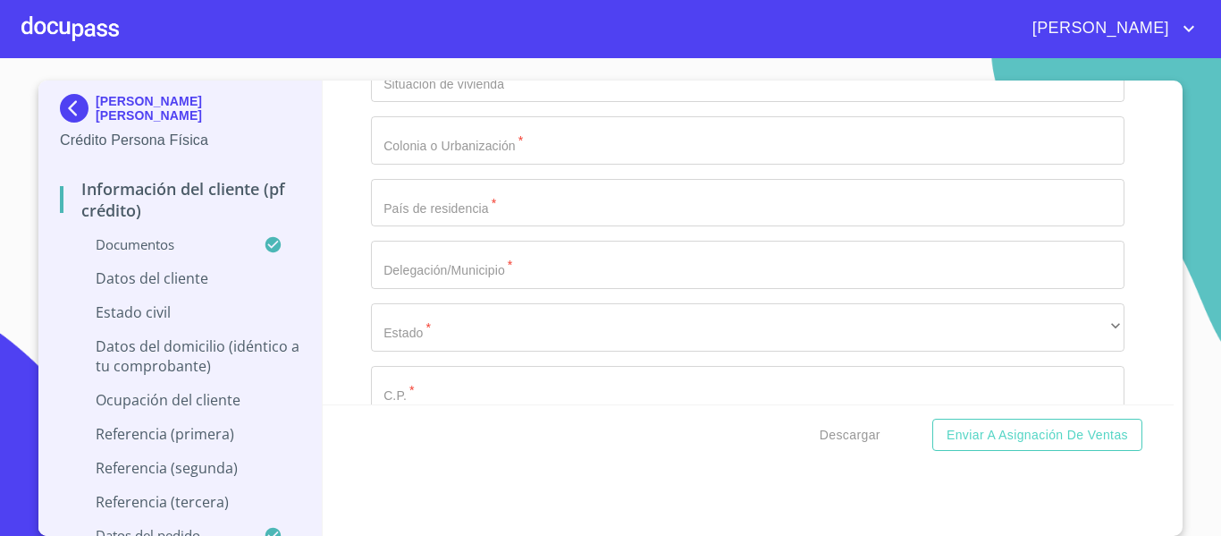
paste input "QURE930628IFE"
type input "QURE930628HJCXDR09"
click at [358, 346] on div "Información del cliente (PF crédito) Documentos Documento de identificación.   …" at bounding box center [749, 242] width 852 height 324
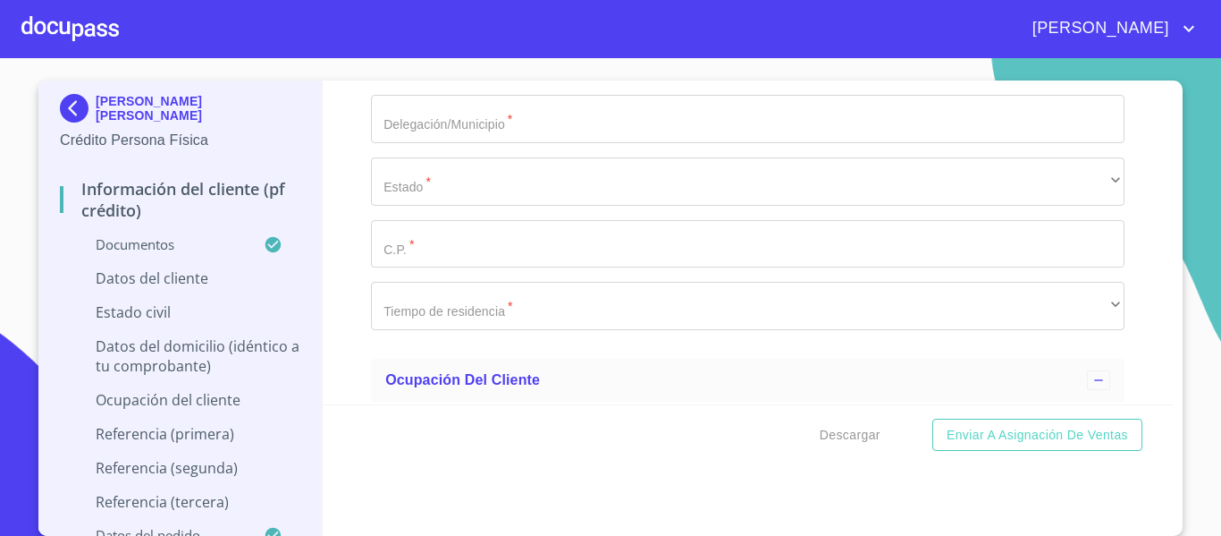
scroll to position [6616, 0]
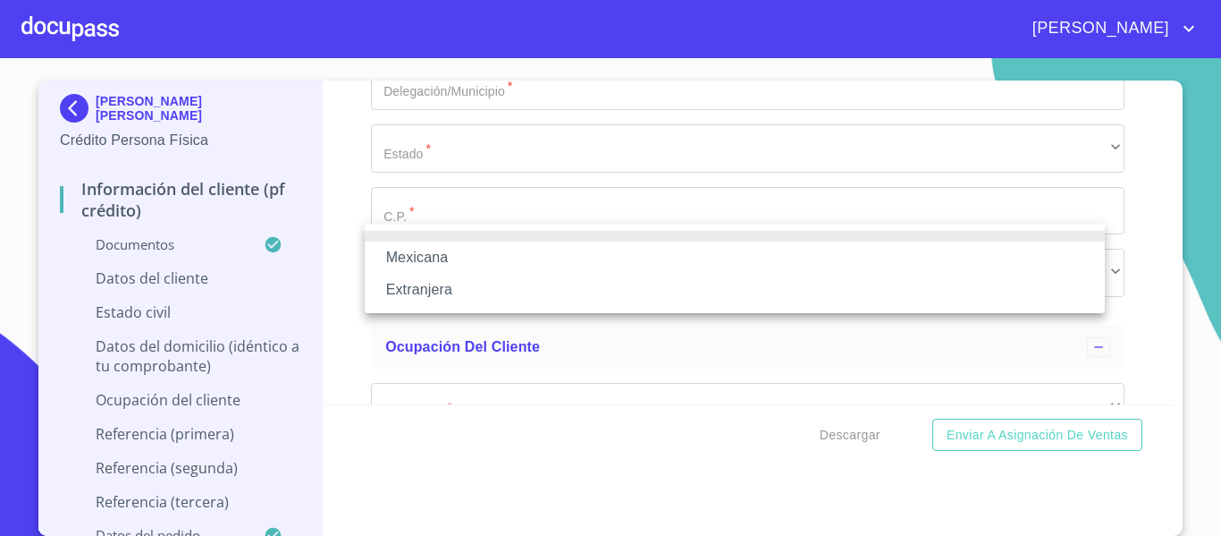
click at [424, 246] on li "Mexicana" at bounding box center [735, 257] width 740 height 32
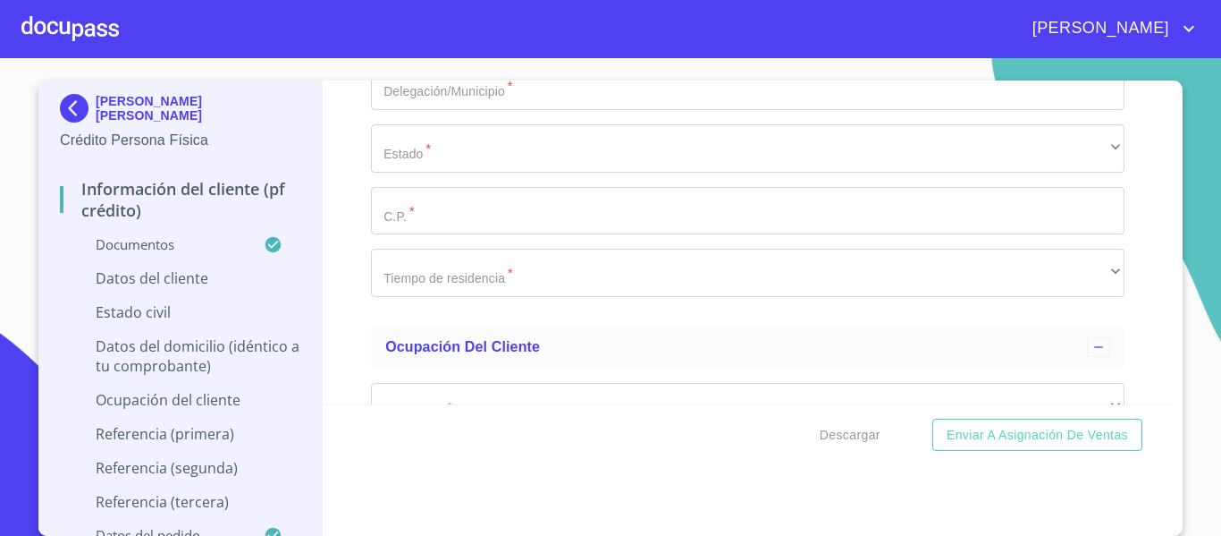
type input "[GEOGRAPHIC_DATA]"
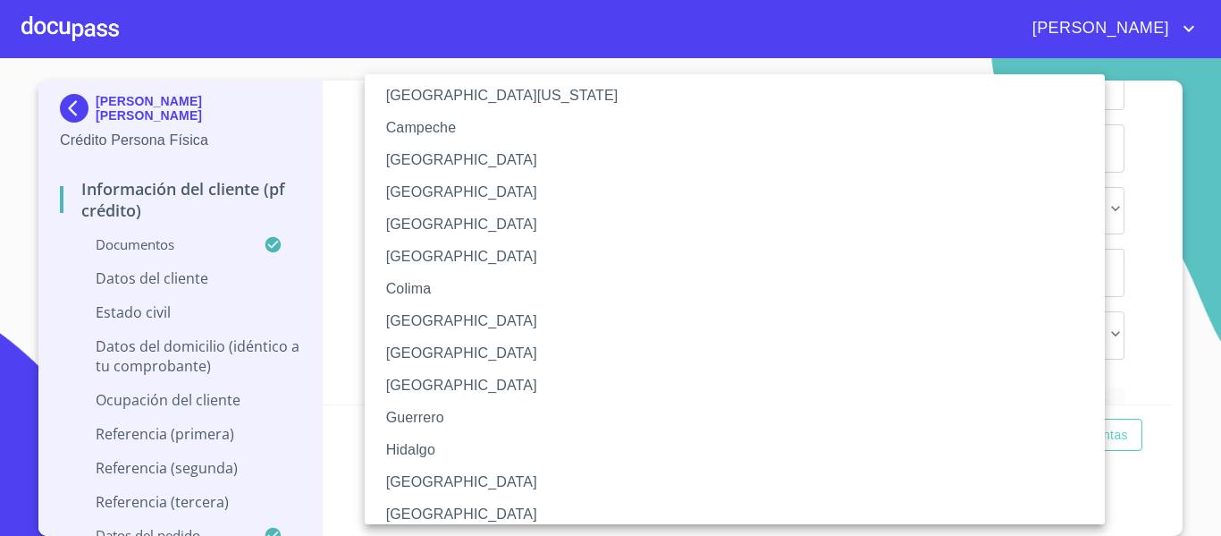
scroll to position [179, 0]
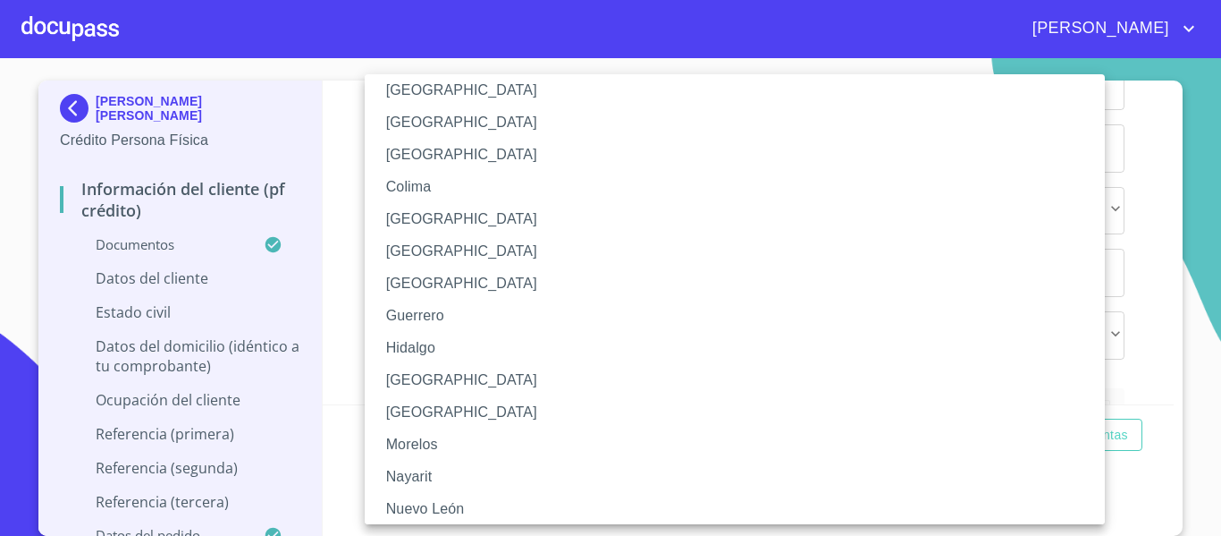
click at [420, 375] on li "[GEOGRAPHIC_DATA]" at bounding box center [742, 380] width 754 height 32
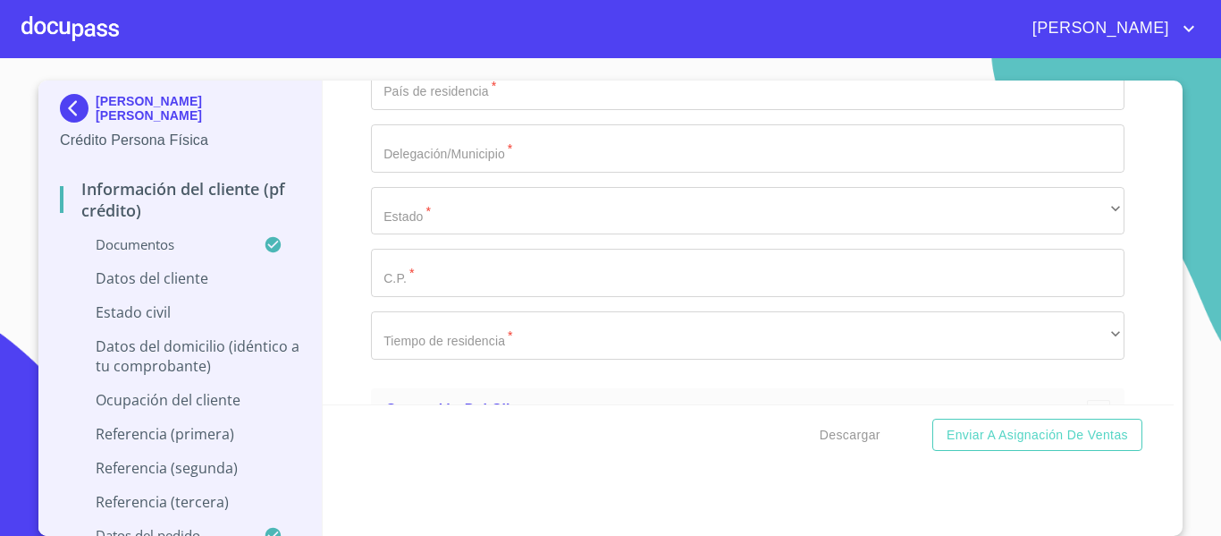
scroll to position [6705, 0]
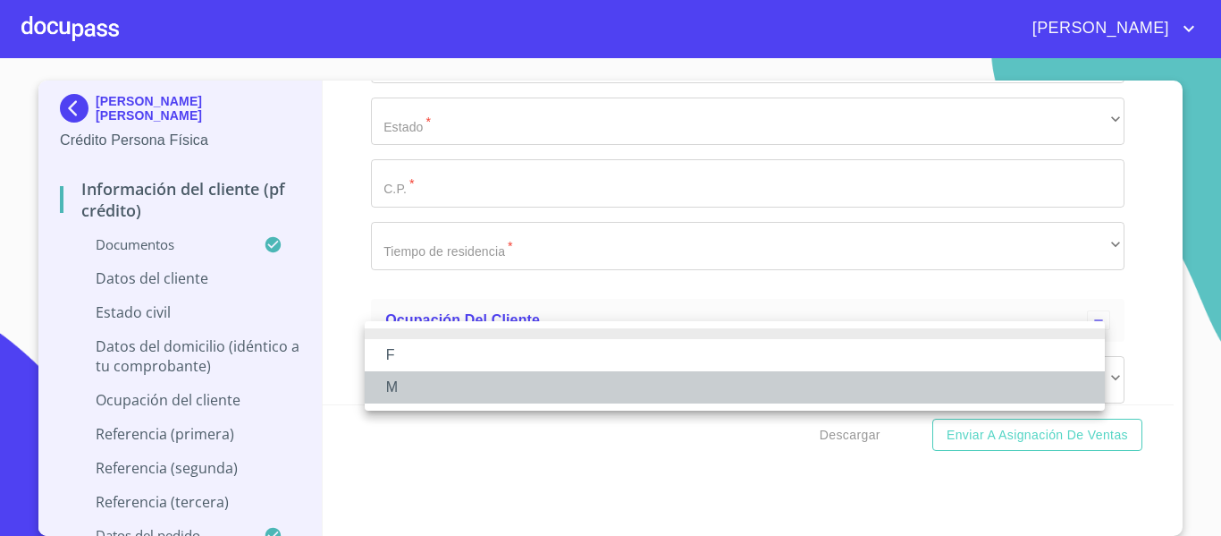
click at [406, 384] on li "M" at bounding box center [735, 387] width 740 height 32
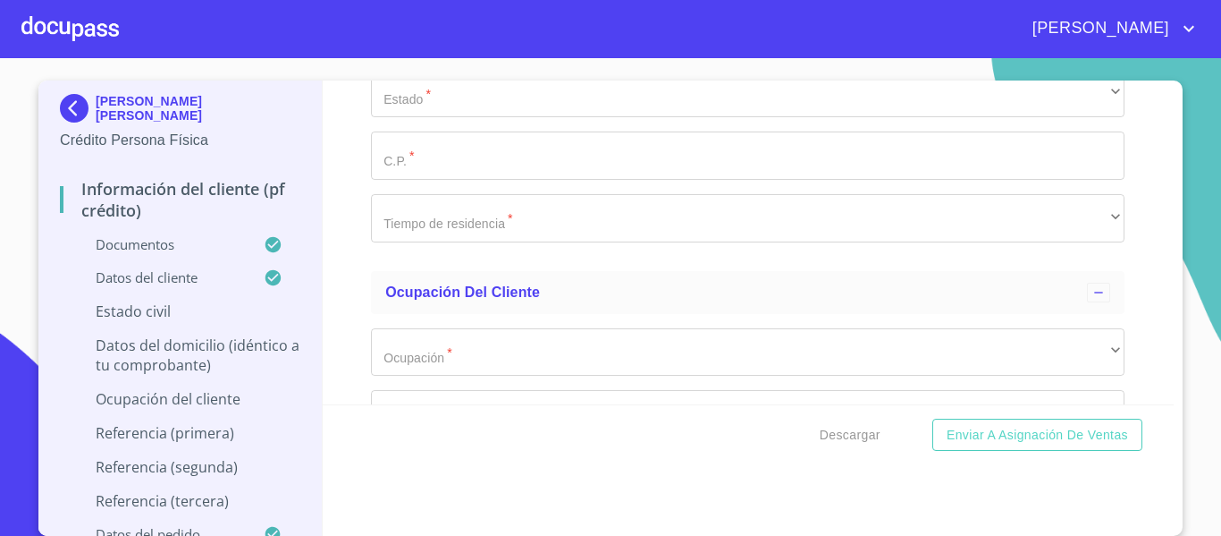
scroll to position [6884, 0]
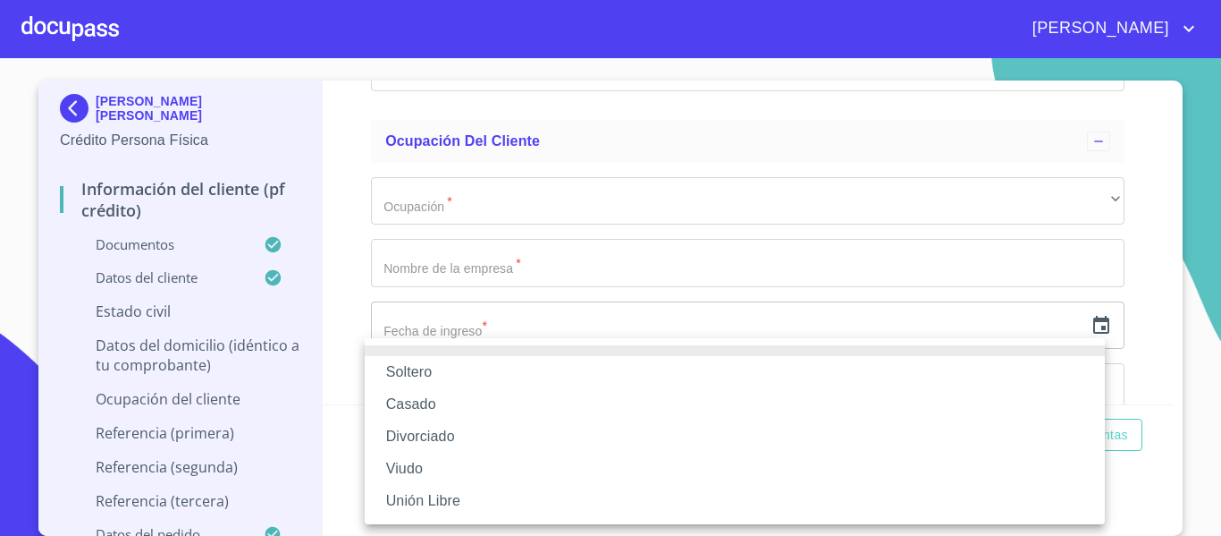
click at [352, 285] on div at bounding box center [610, 268] width 1221 height 536
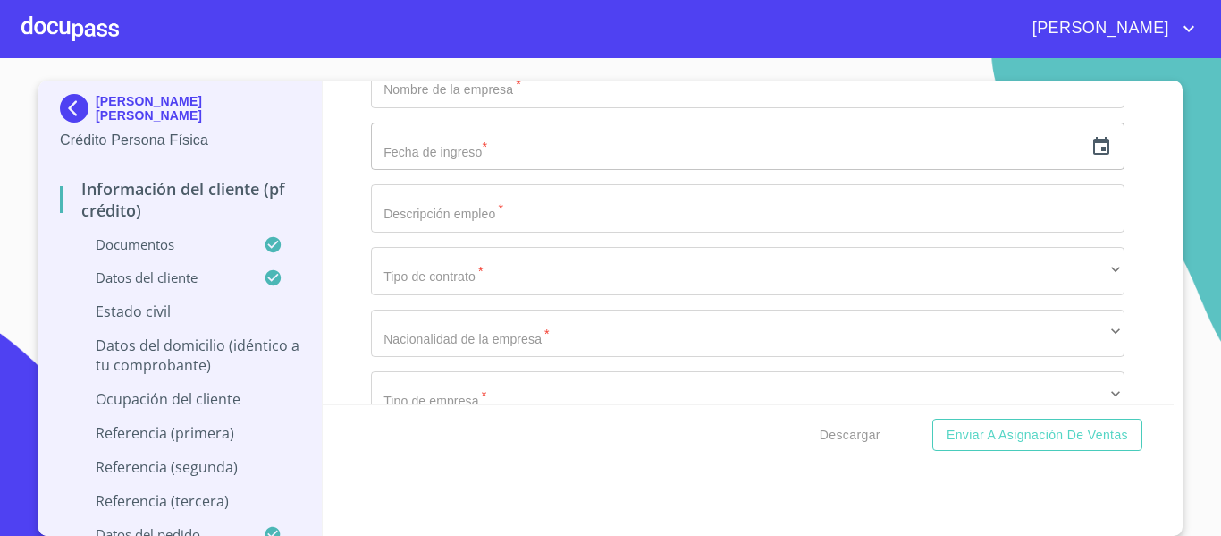
scroll to position [6974, 0]
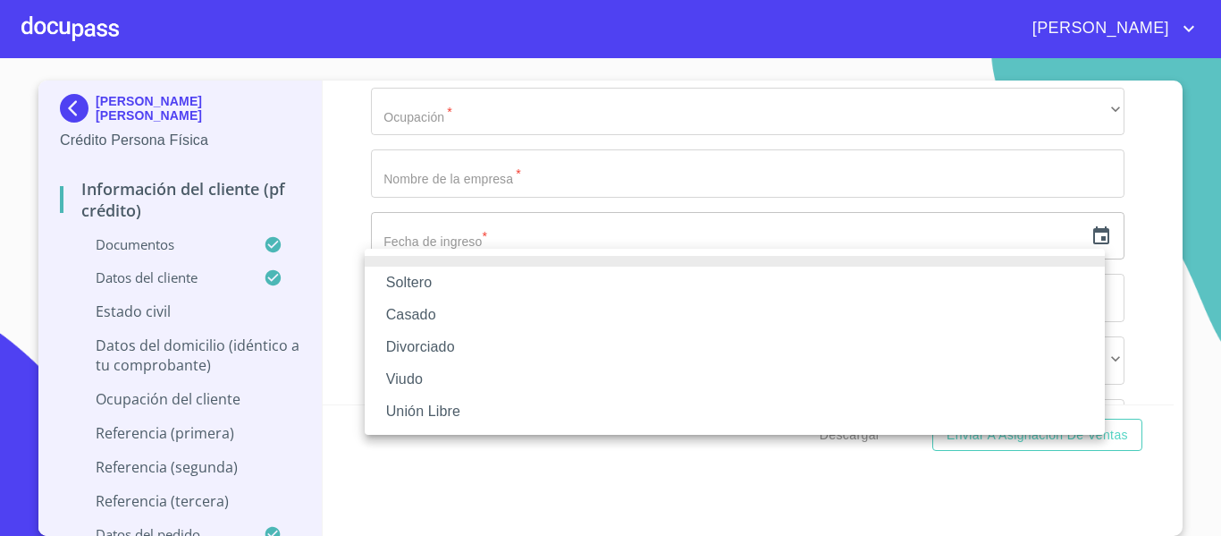
click at [427, 303] on li "Casado" at bounding box center [735, 315] width 740 height 32
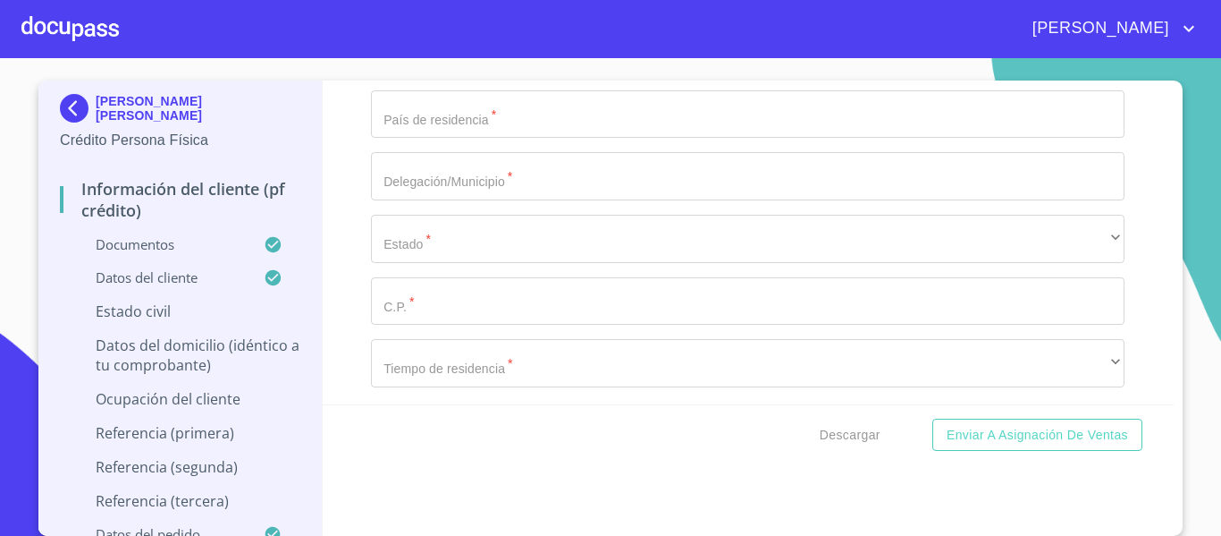
scroll to position [7063, 0]
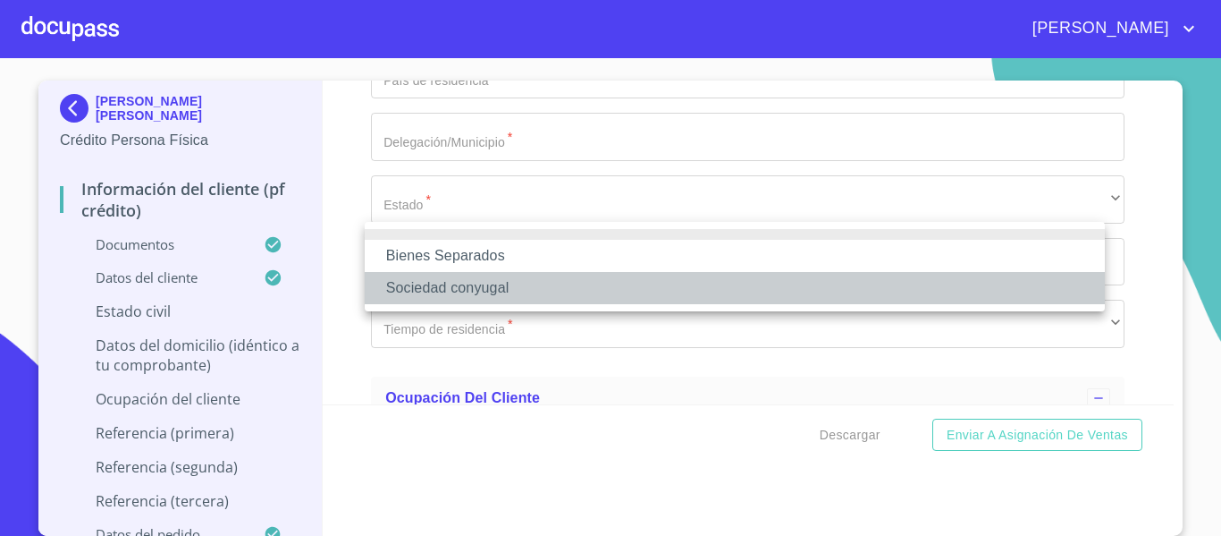
click at [454, 298] on li "Sociedad conyugal" at bounding box center [735, 288] width 740 height 32
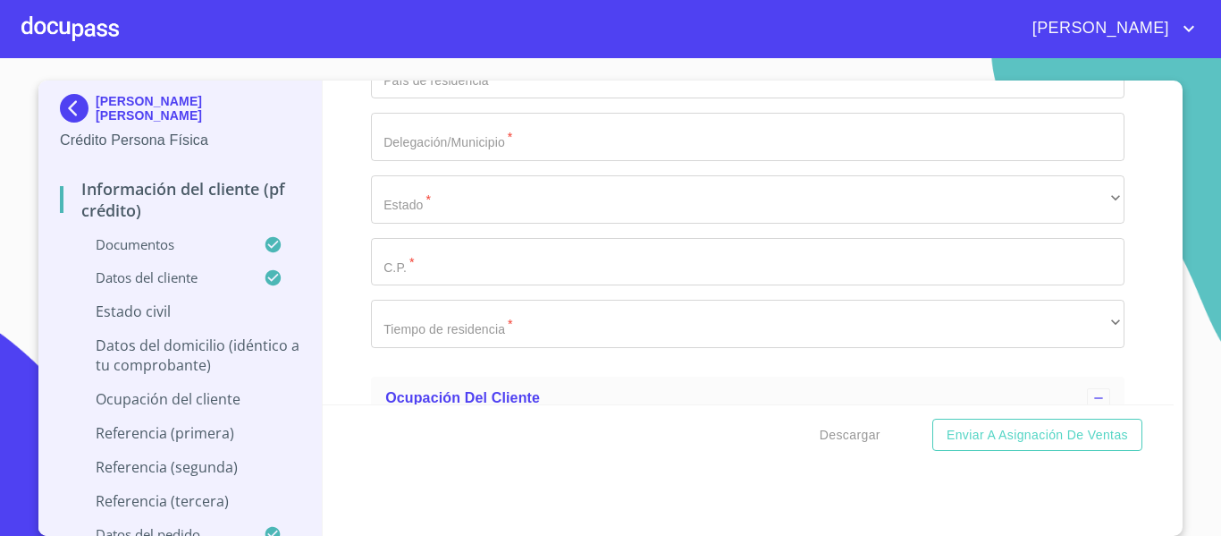
type input "i"
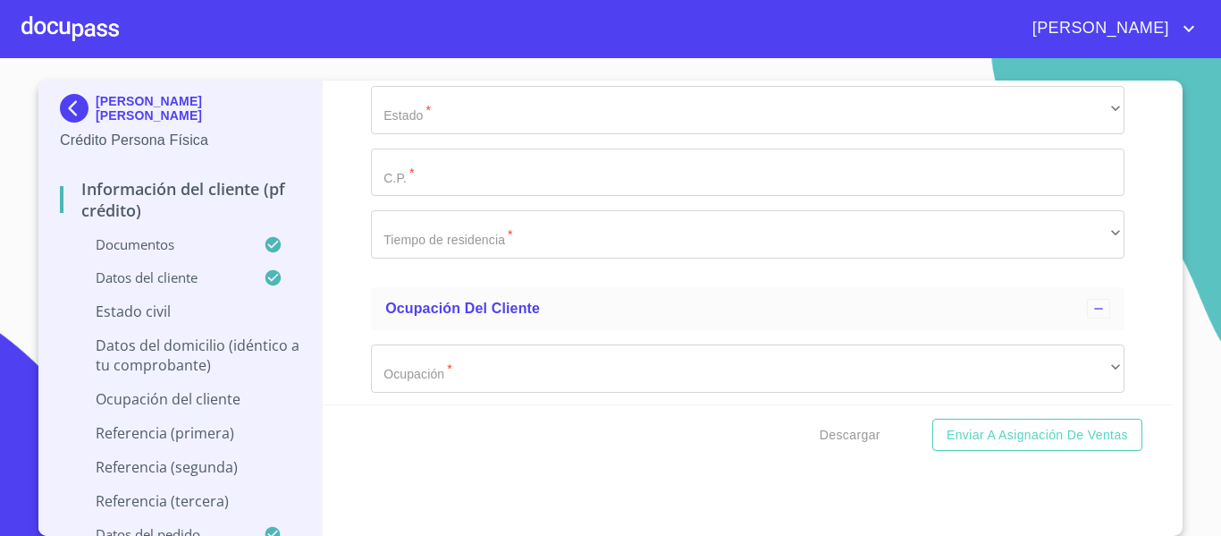
type input "[PERSON_NAME]"
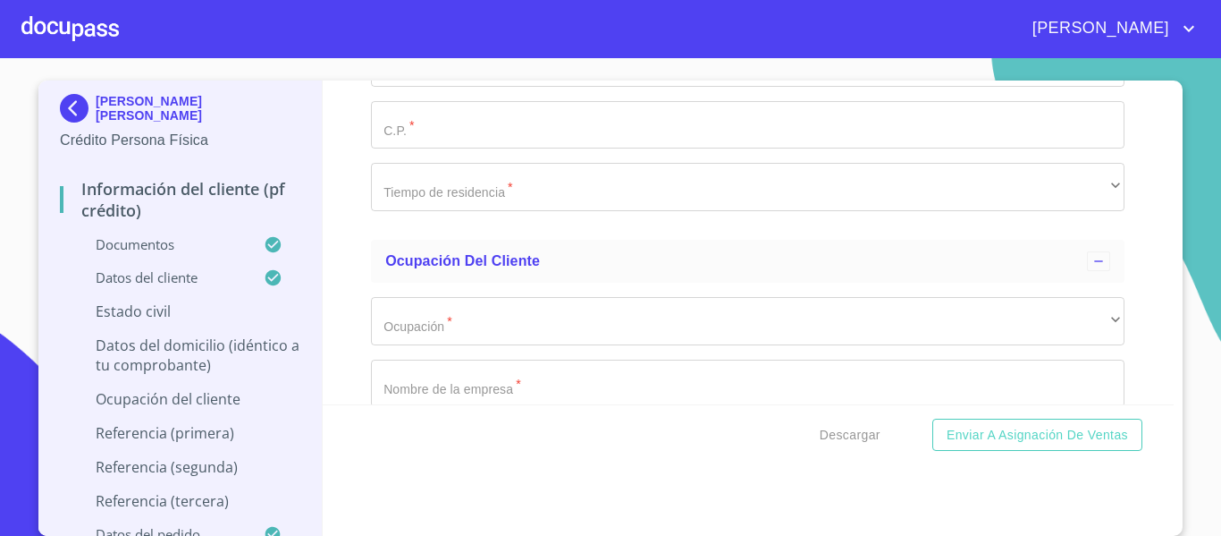
scroll to position [7242, 0]
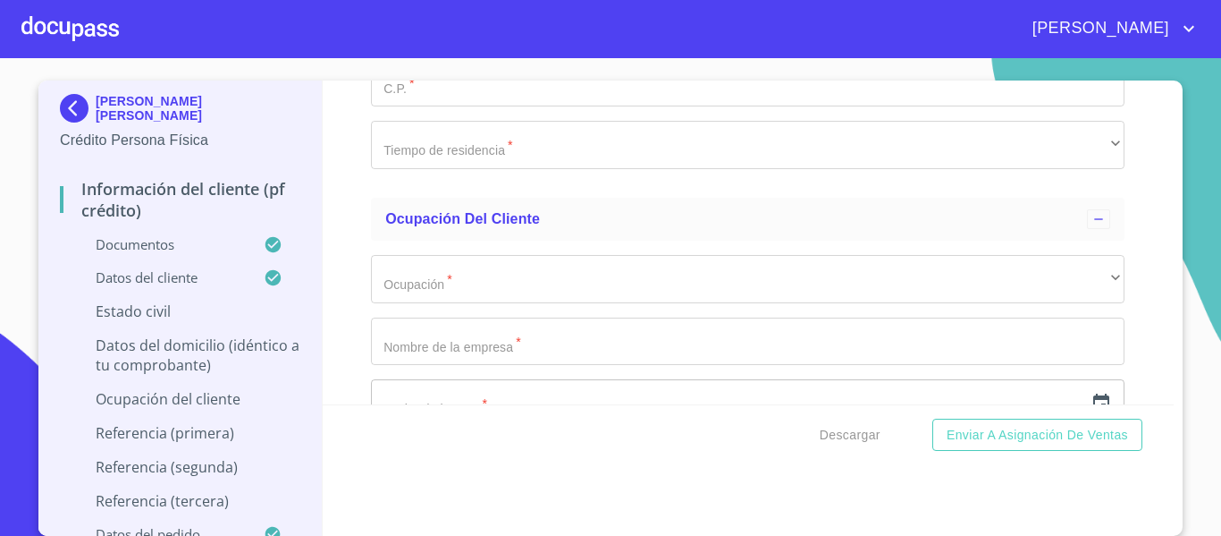
type input "ANAID"
type input "[PERSON_NAME]"
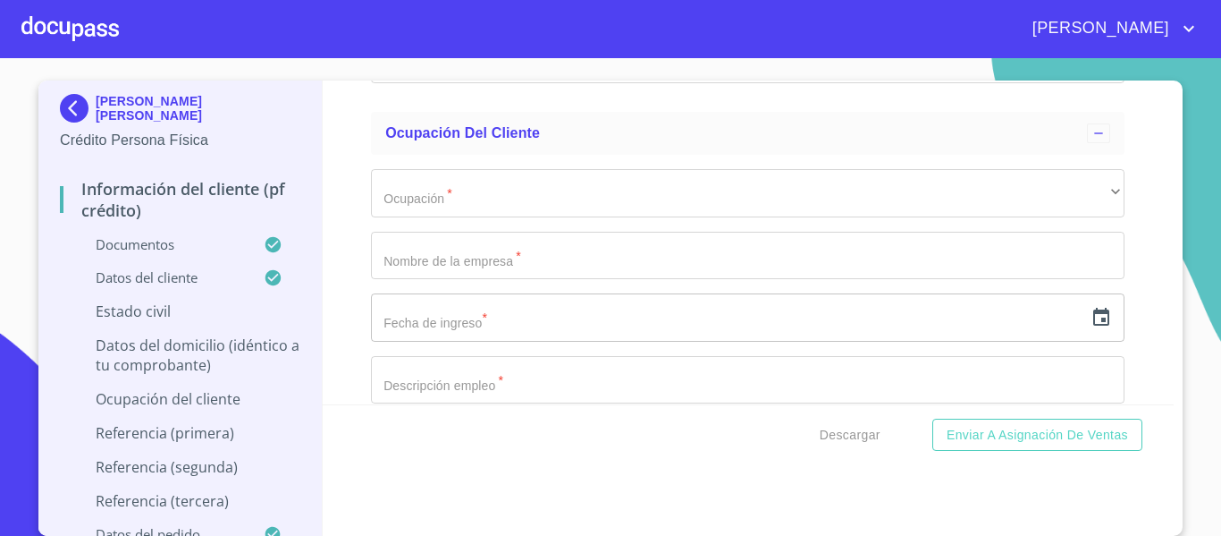
scroll to position [7331, 0]
type input "[PERSON_NAME]"
type input "3"
type input "0"
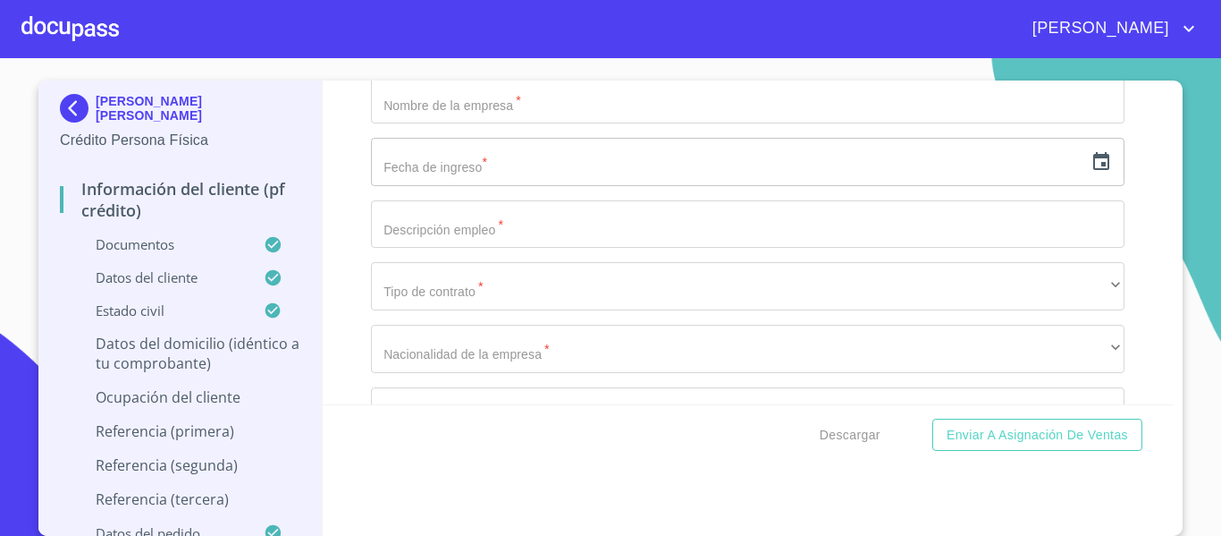
scroll to position [7599, 0]
type input "0"
click at [355, 270] on div "Información del cliente (PF crédito) Documentos Documento de identificación.   …" at bounding box center [749, 242] width 852 height 324
type input "CIRCUITODE PIRULES"
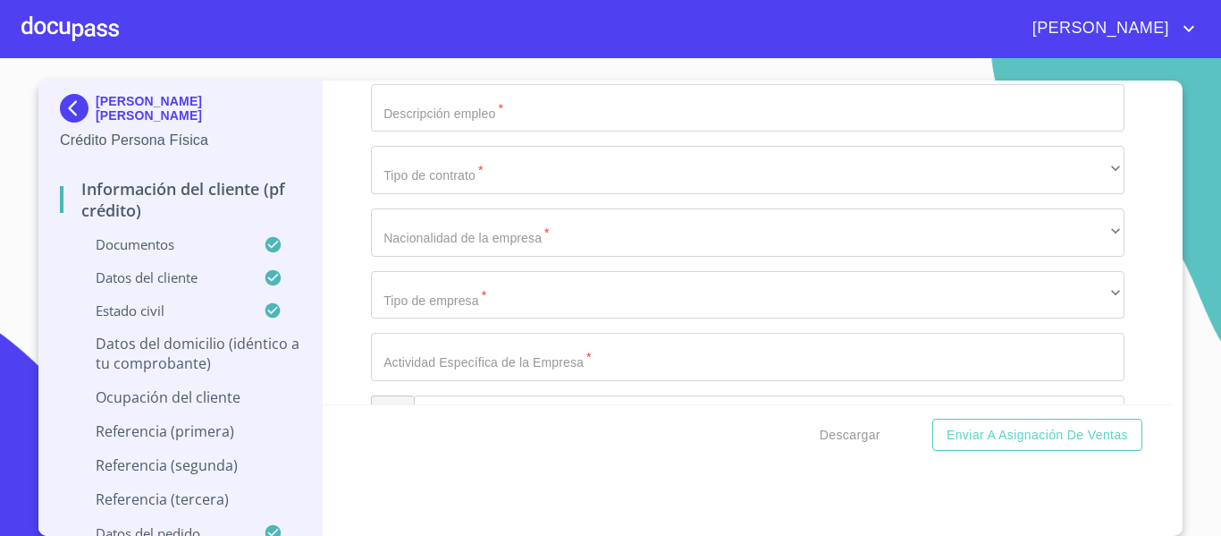
type input "77"
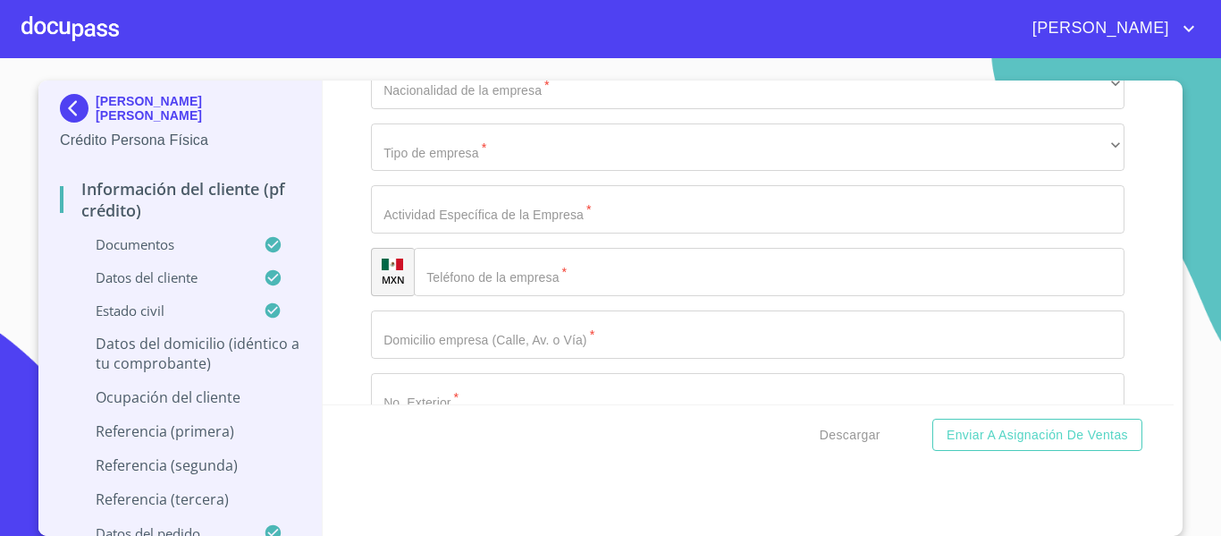
scroll to position [7778, 0]
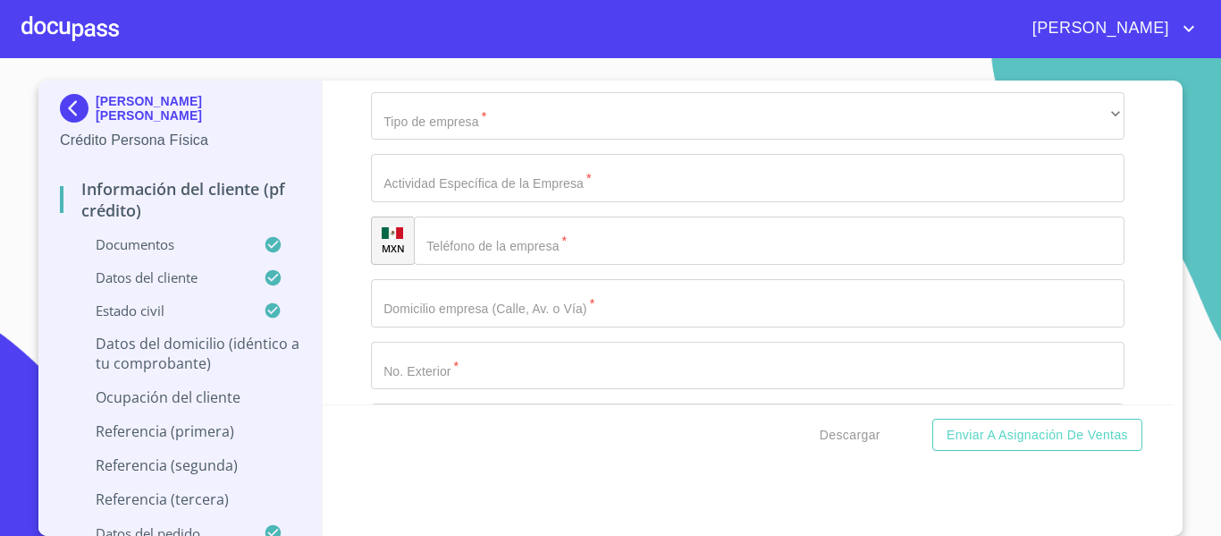
type input "AV LOS FRESNOS"
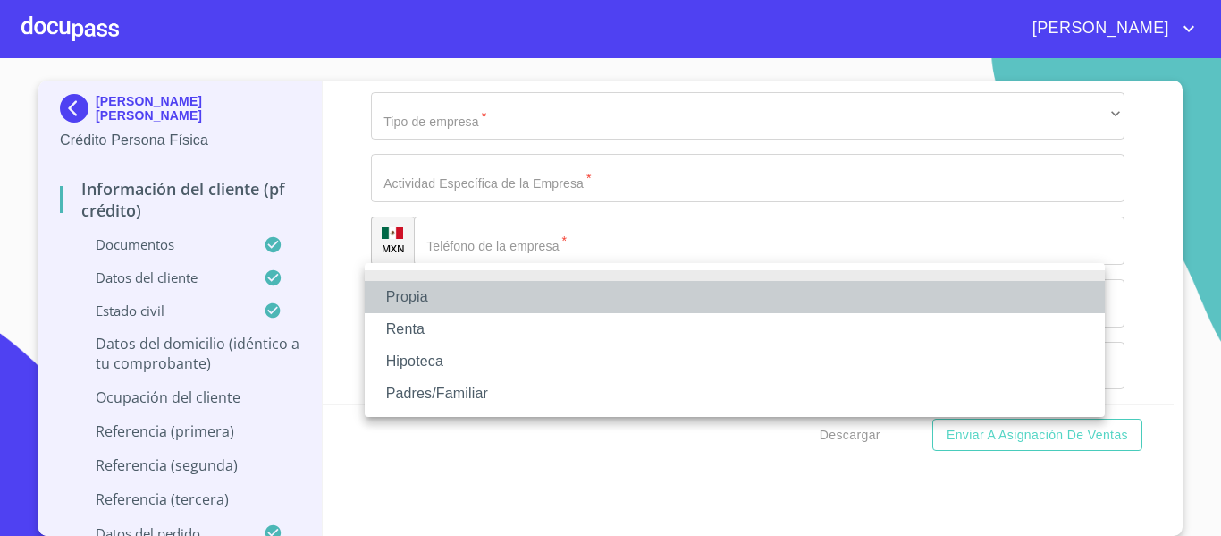
click at [409, 289] on li "Propia" at bounding box center [735, 297] width 740 height 32
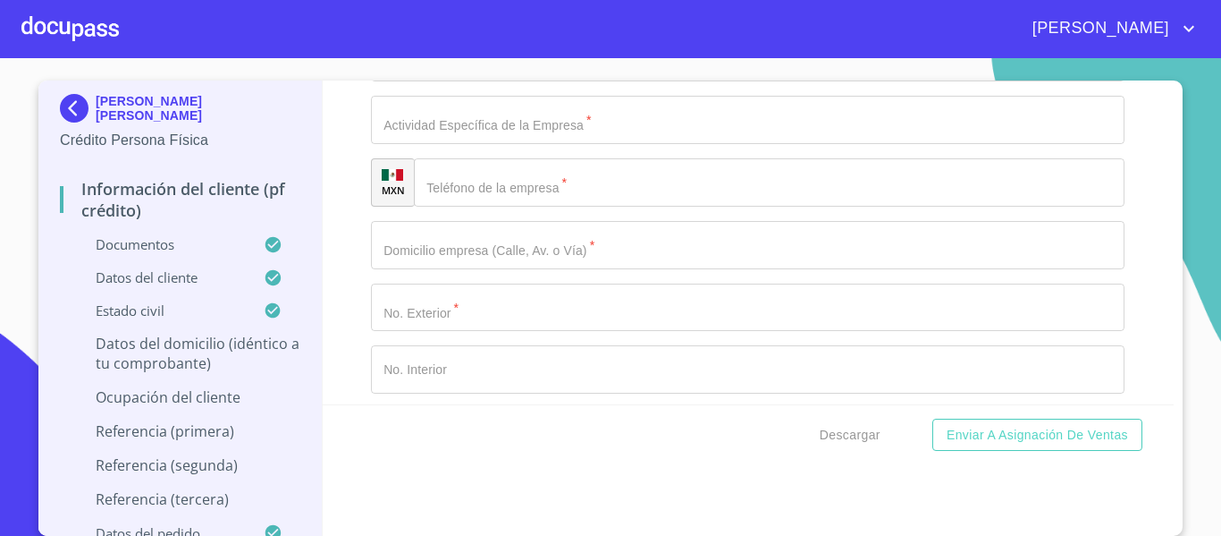
scroll to position [7868, 0]
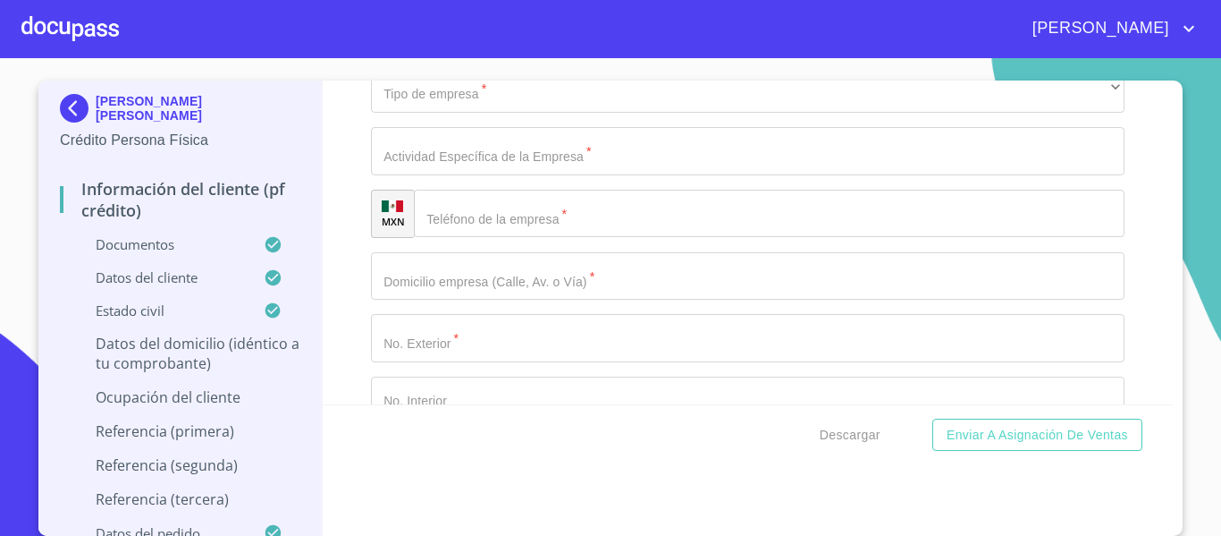
type input "$800,000"
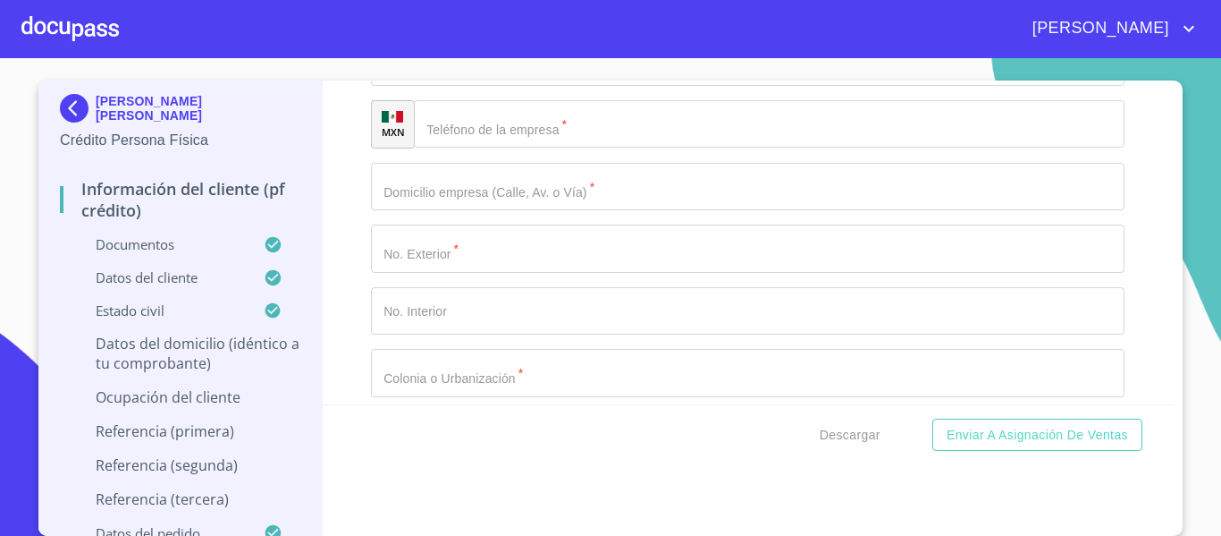
type input "[GEOGRAPHIC_DATA]"
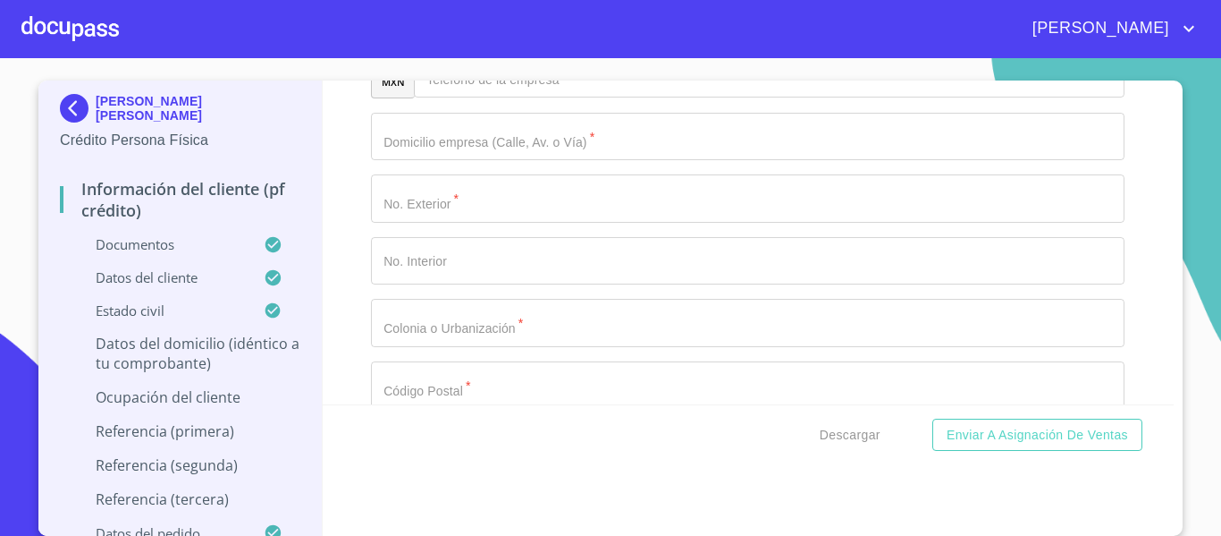
scroll to position [8046, 0]
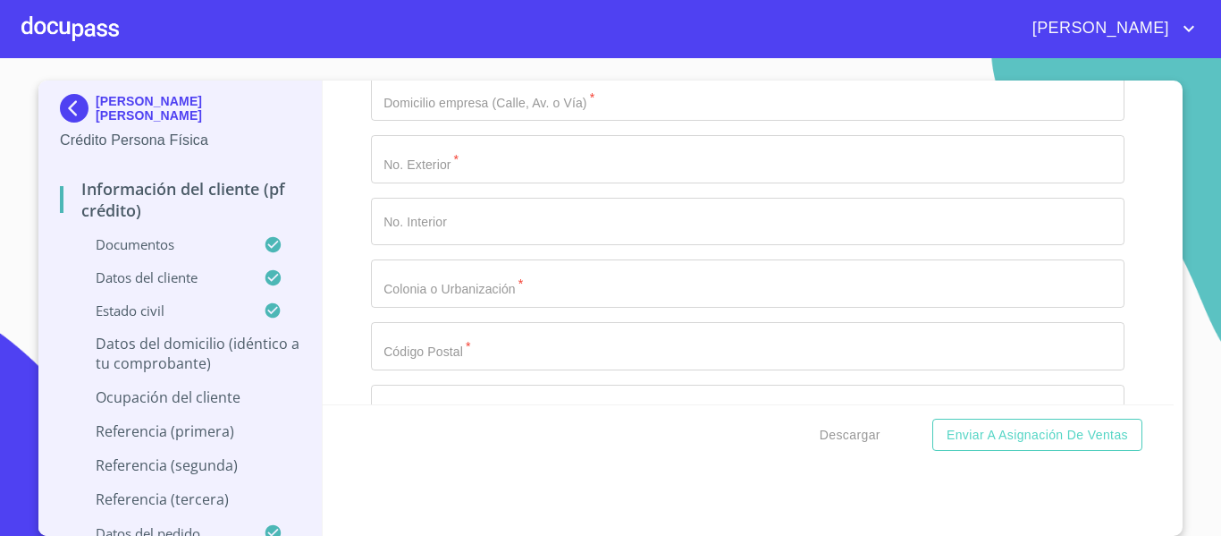
type input "[GEOGRAPHIC_DATA]"
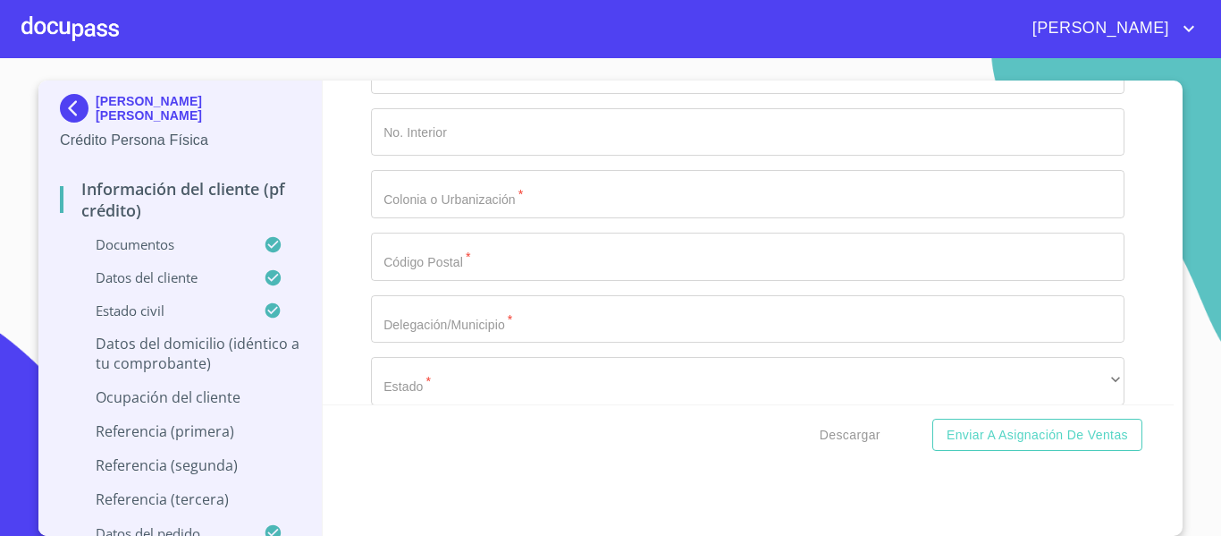
type input "TLAJOMULCO"
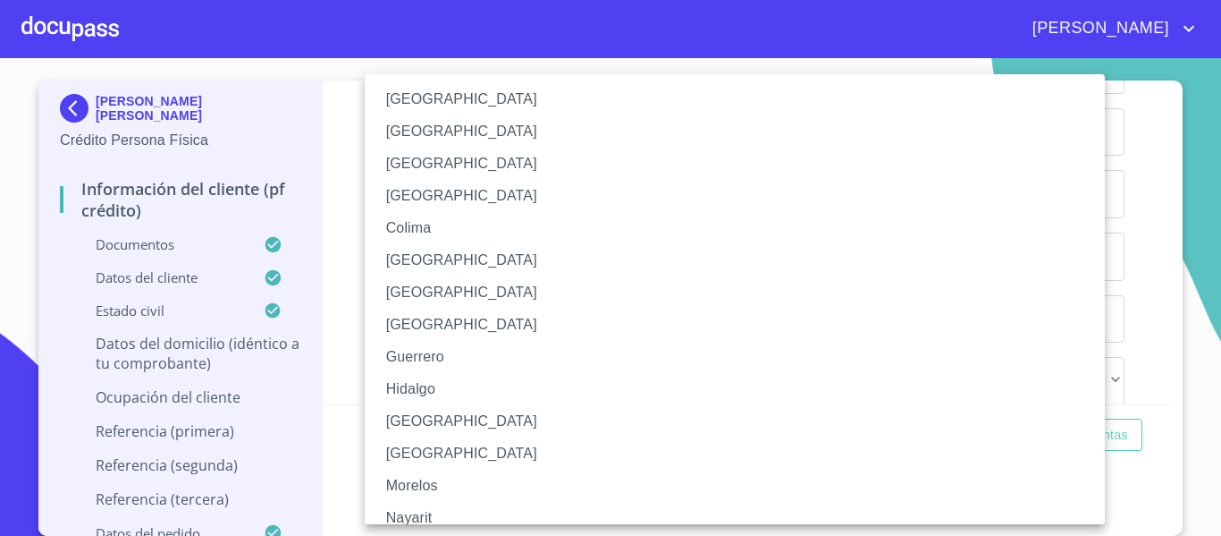
scroll to position [179, 0]
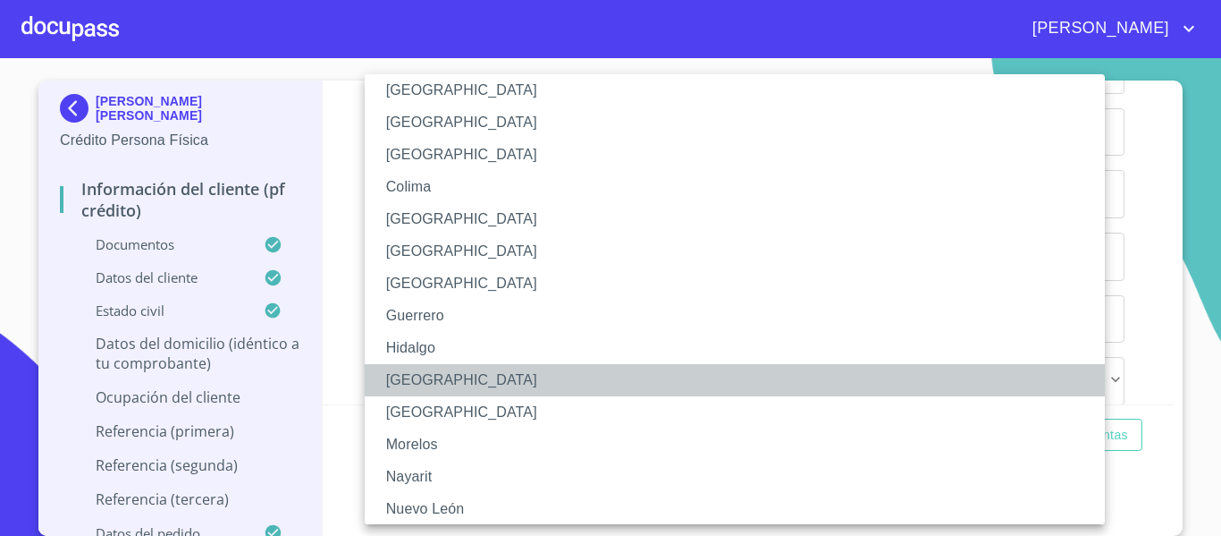
click at [414, 375] on li "[GEOGRAPHIC_DATA]" at bounding box center [742, 380] width 754 height 32
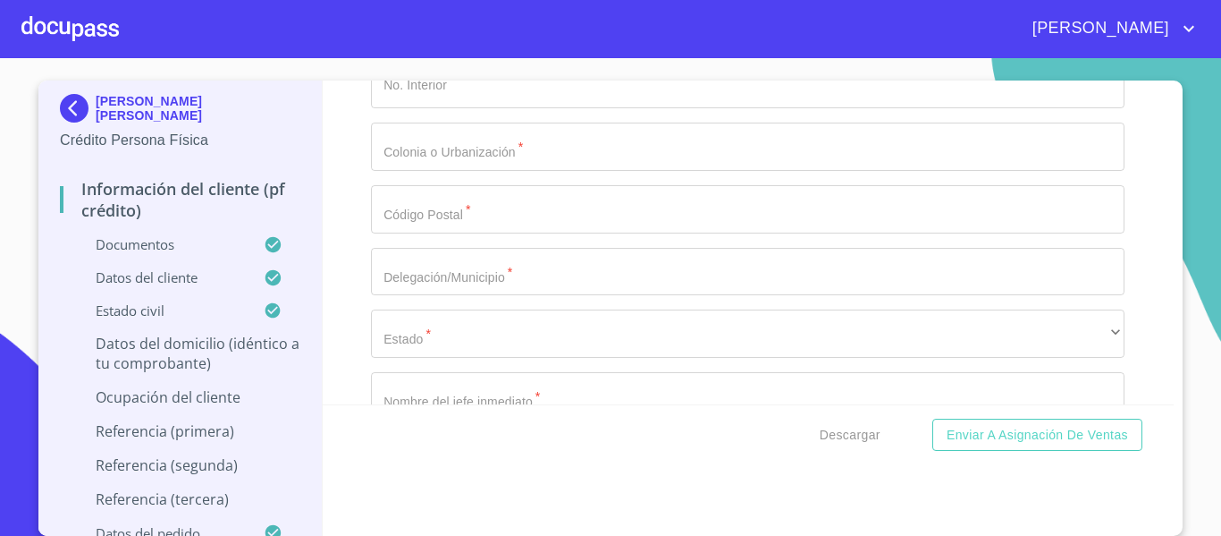
scroll to position [8225, 0]
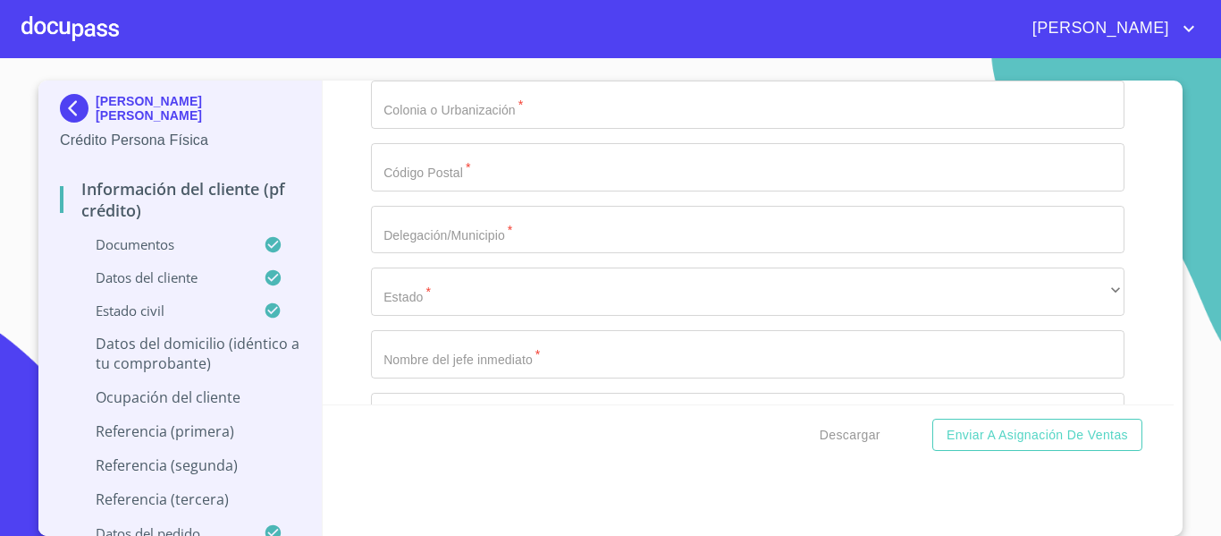
type input "45640"
click at [342, 286] on div "Información del cliente (PF crédito) Documentos Documento de identificación.   …" at bounding box center [749, 242] width 852 height 324
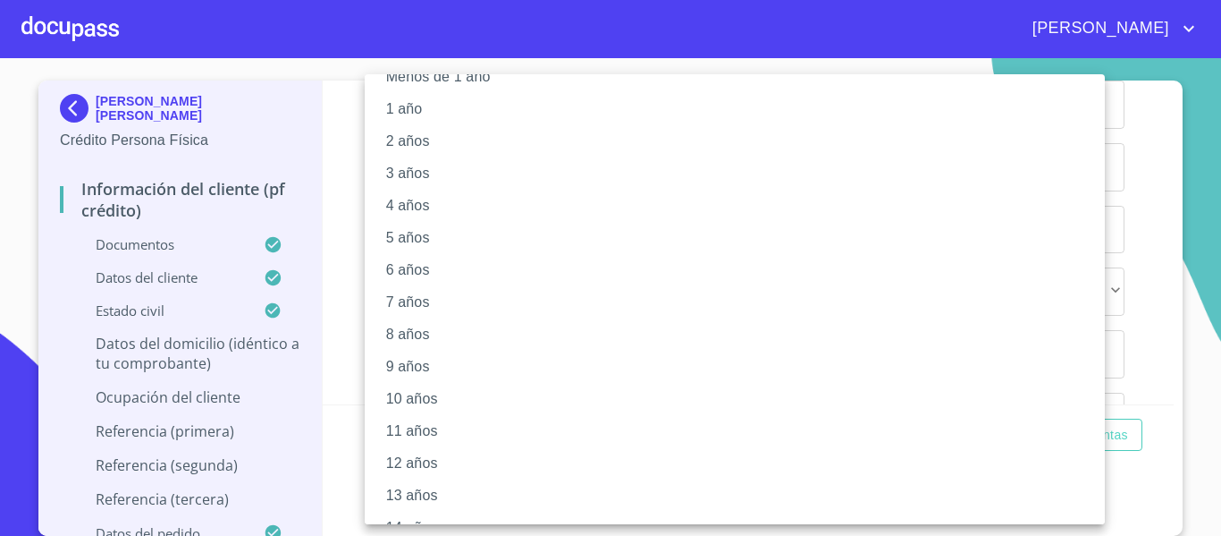
scroll to position [0, 0]
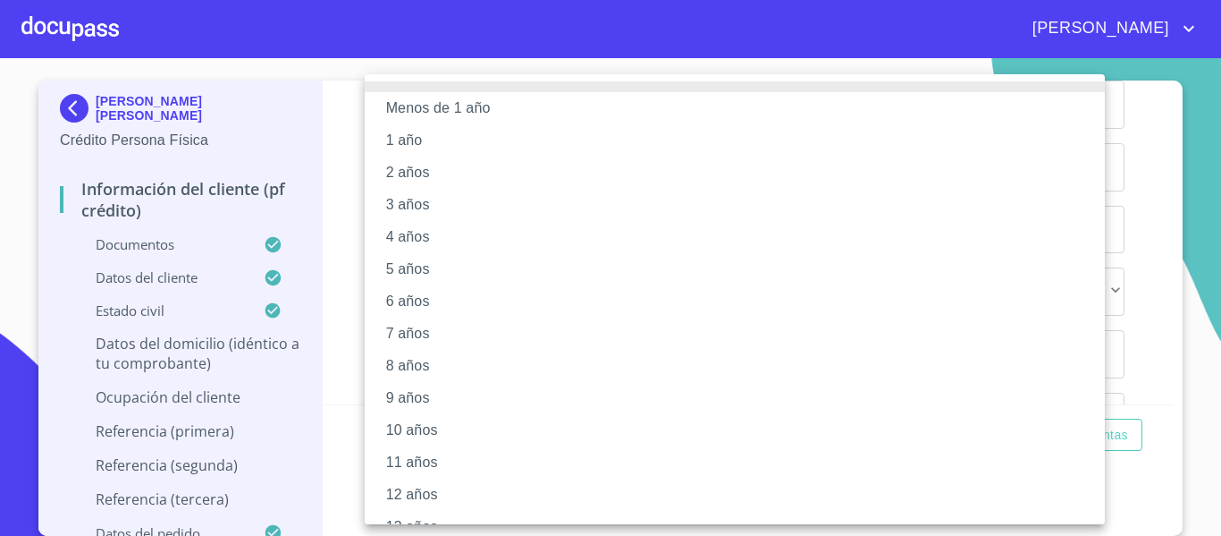
click at [416, 171] on li "2 años" at bounding box center [742, 172] width 754 height 32
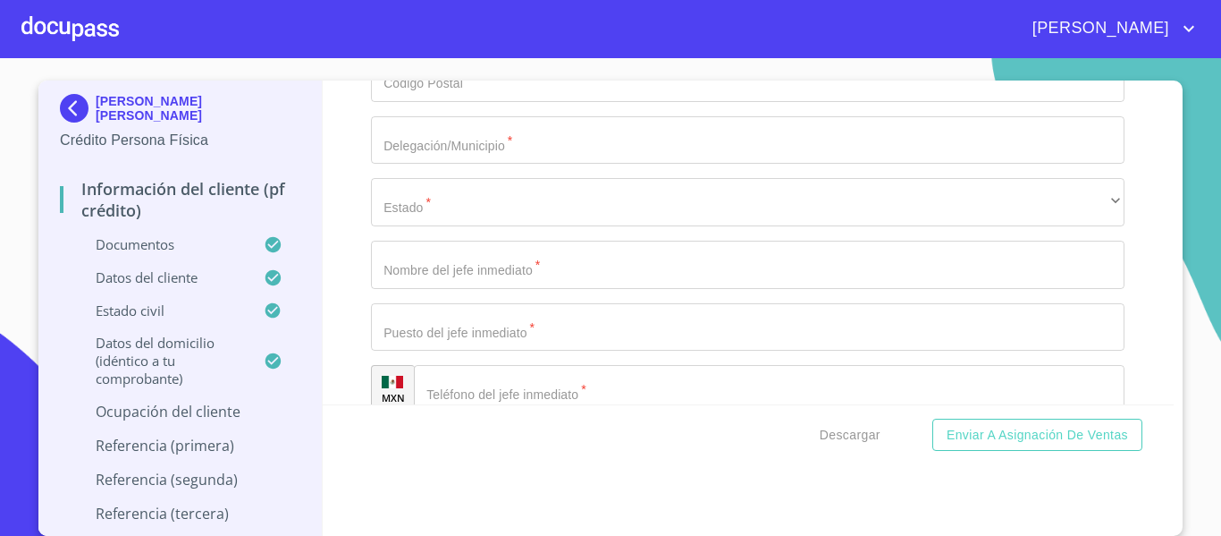
scroll to position [8404, 0]
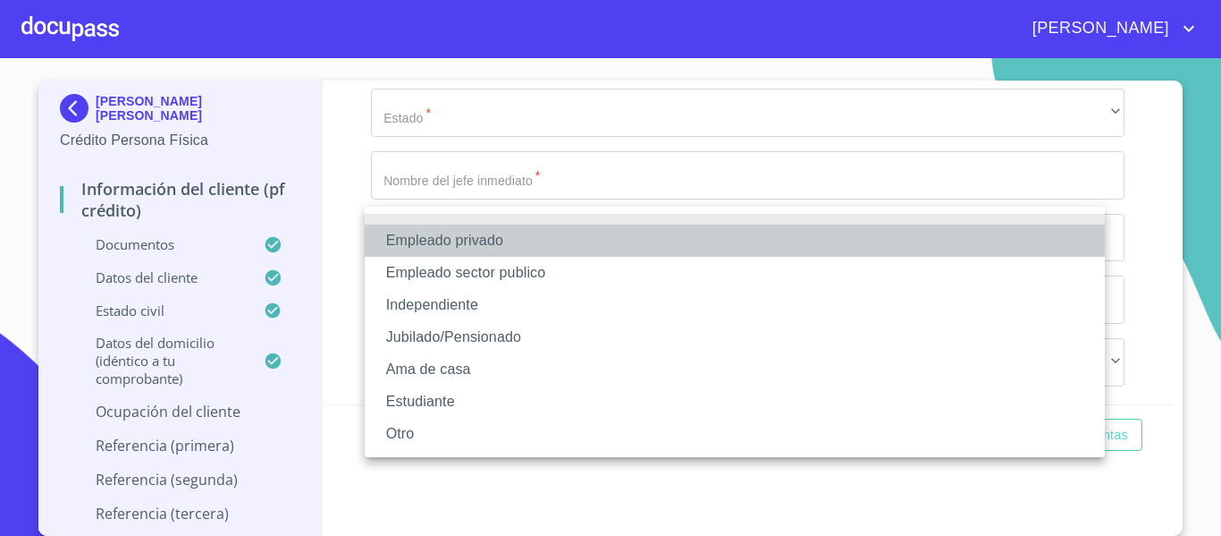
click at [432, 242] on li "Empleado privado" at bounding box center [735, 240] width 740 height 32
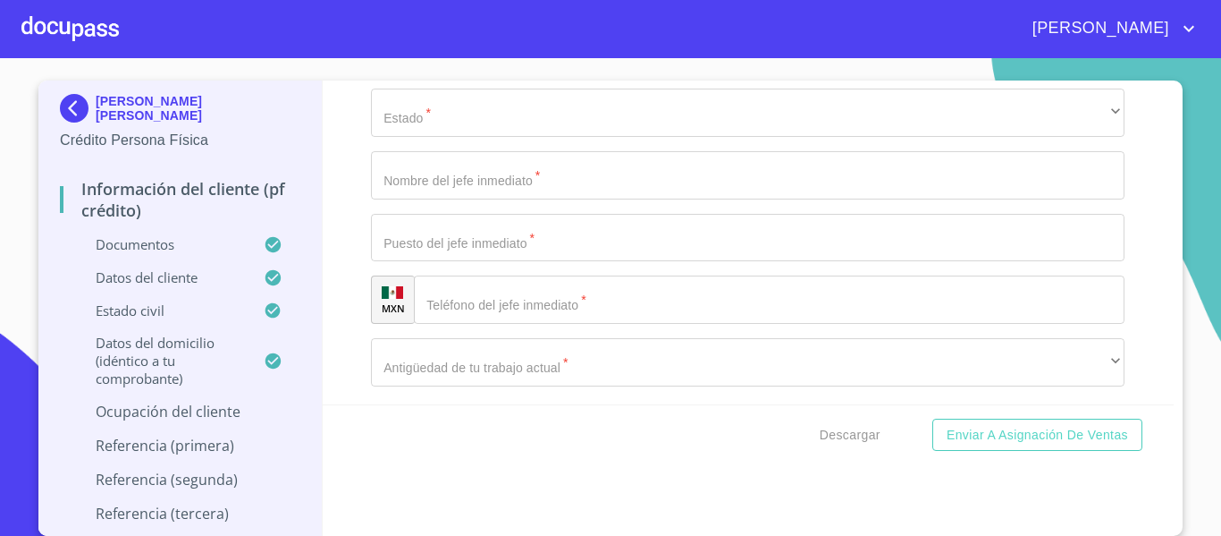
type input "S"
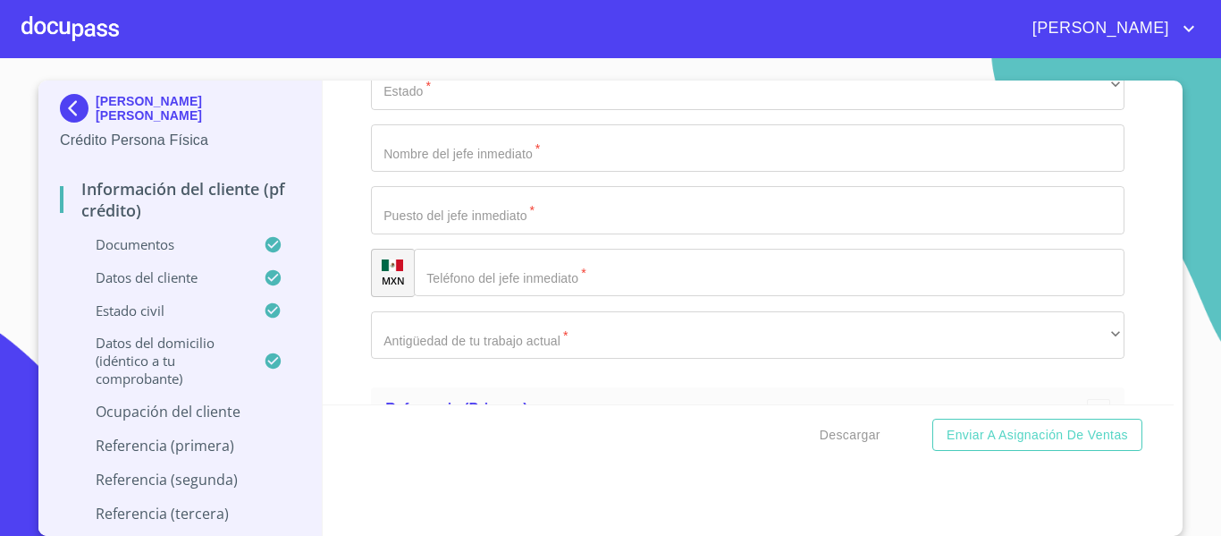
type input "[PERSON_NAME] R . L. DE C.V."
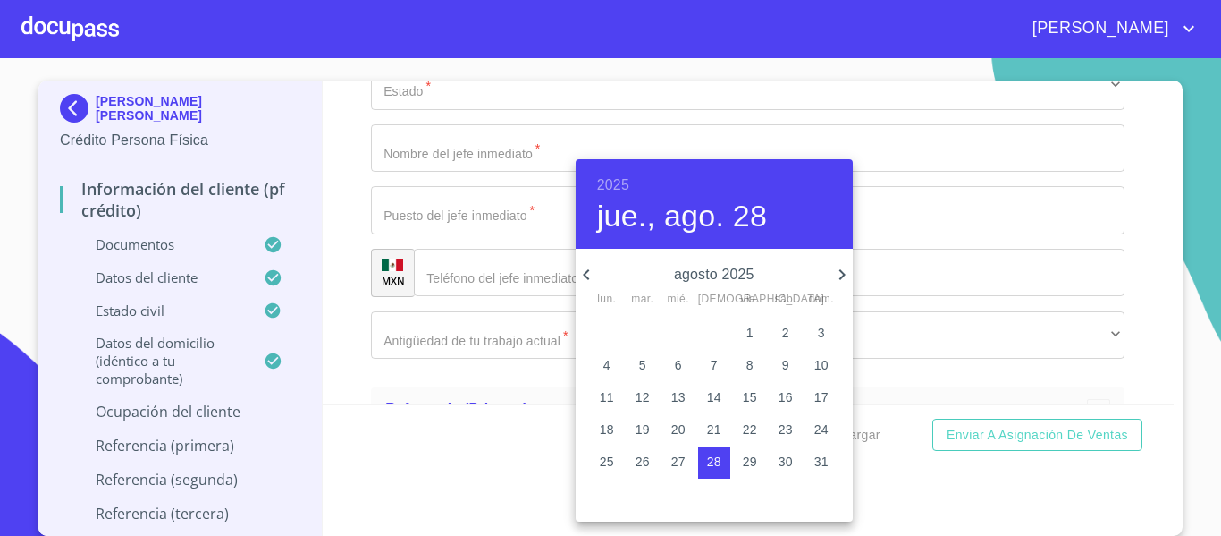
click at [608, 187] on h6 "2025" at bounding box center [613, 185] width 32 height 25
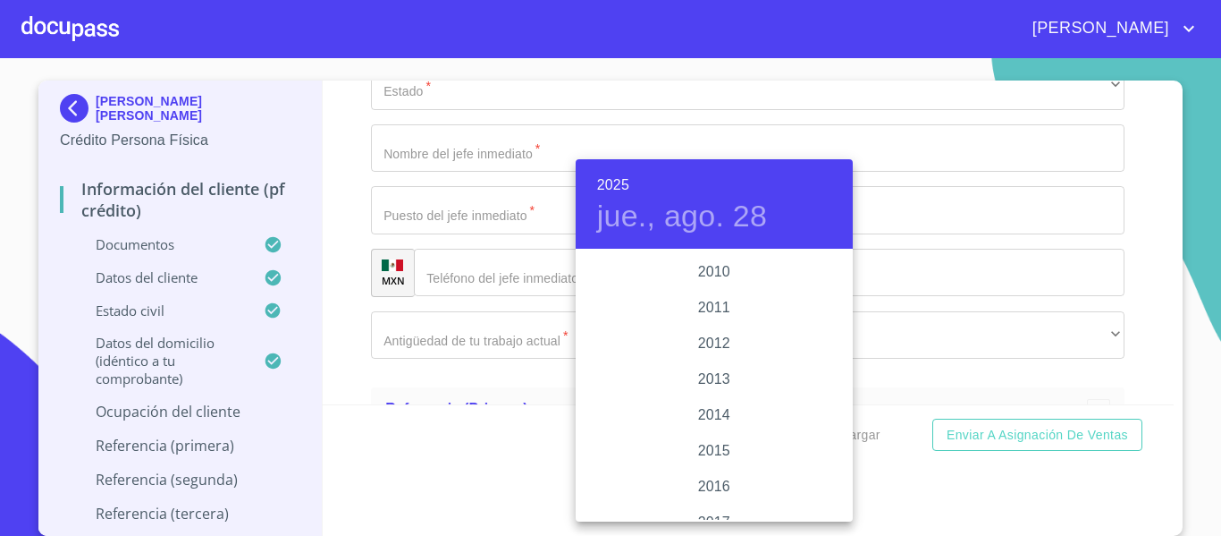
scroll to position [3022, 0]
click at [712, 392] on div "2013" at bounding box center [714, 394] width 277 height 36
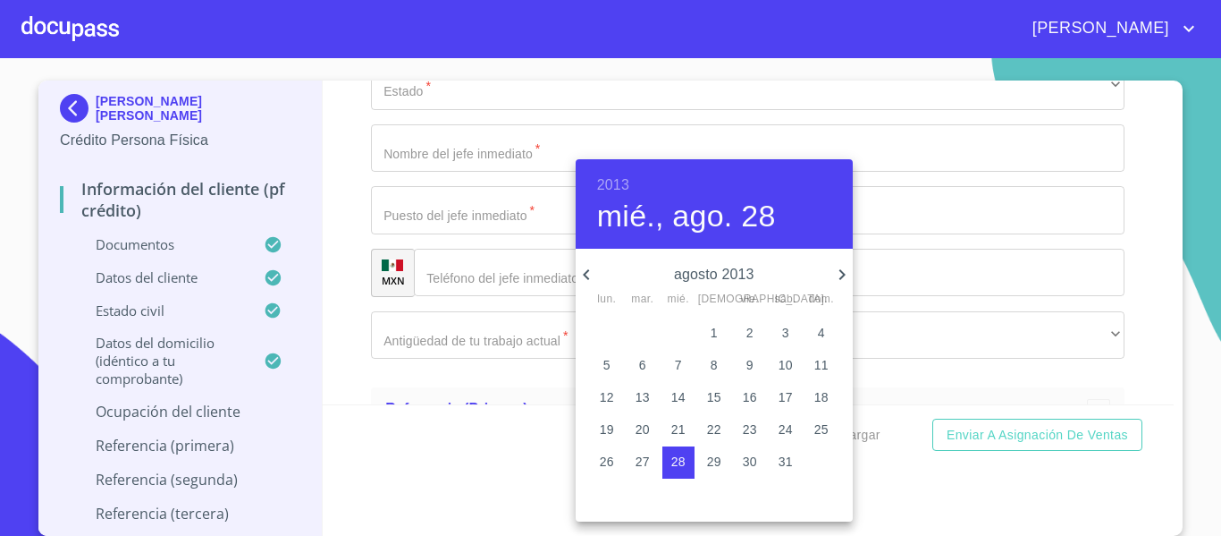
click at [841, 272] on icon "button" at bounding box center [842, 274] width 6 height 11
click at [645, 399] on p "10" at bounding box center [643, 397] width 14 height 18
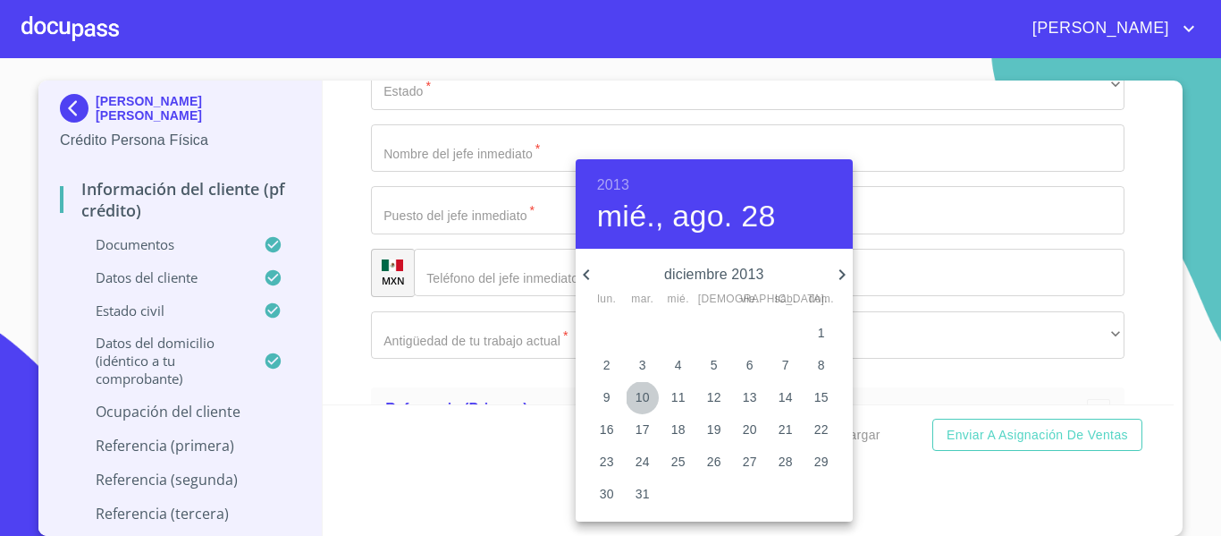
type input "10 de dic. de 2013"
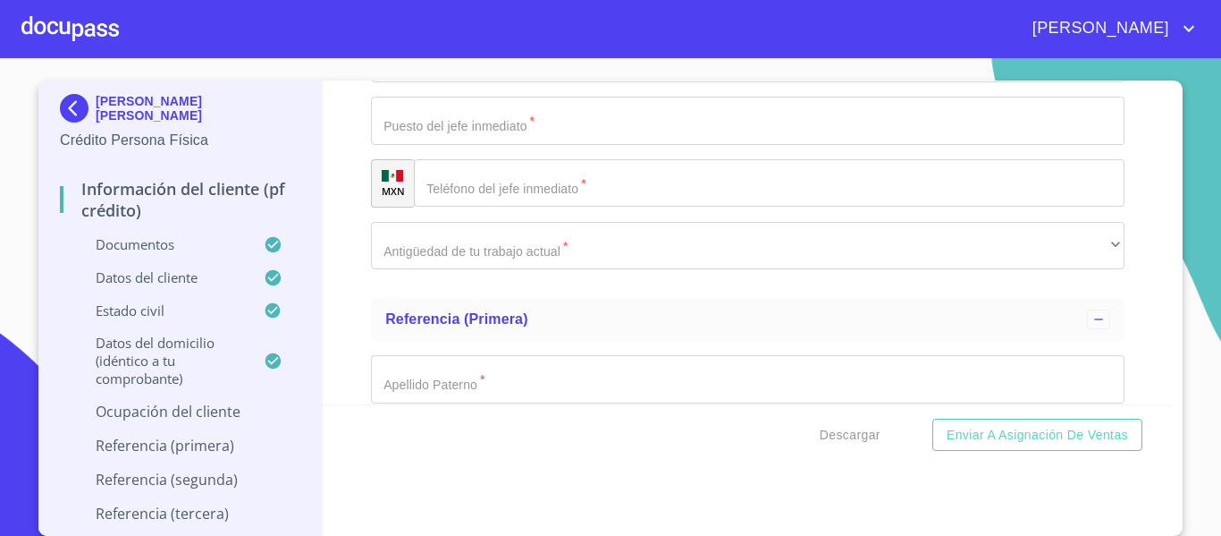
type input "REPRESENTANTE DE VENTAS"
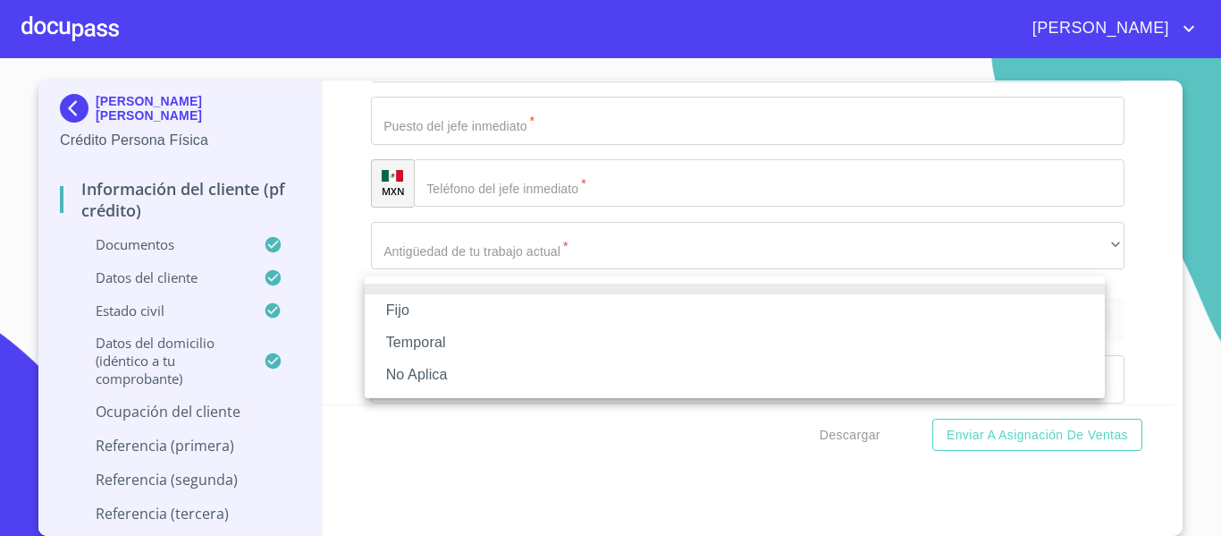
click at [396, 303] on li "Fijo" at bounding box center [735, 310] width 740 height 32
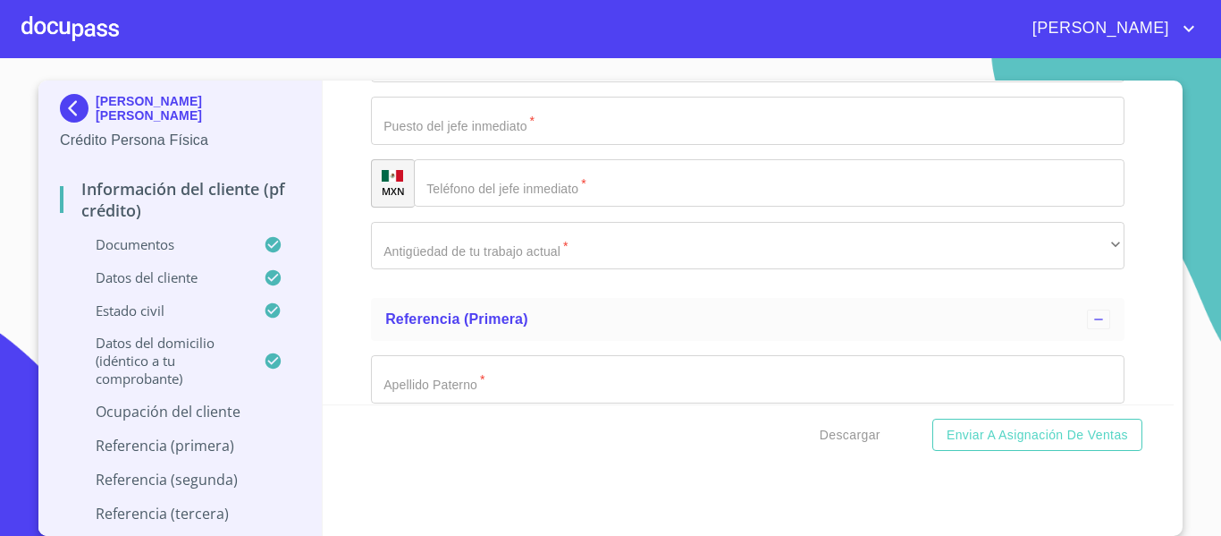
scroll to position [8672, 0]
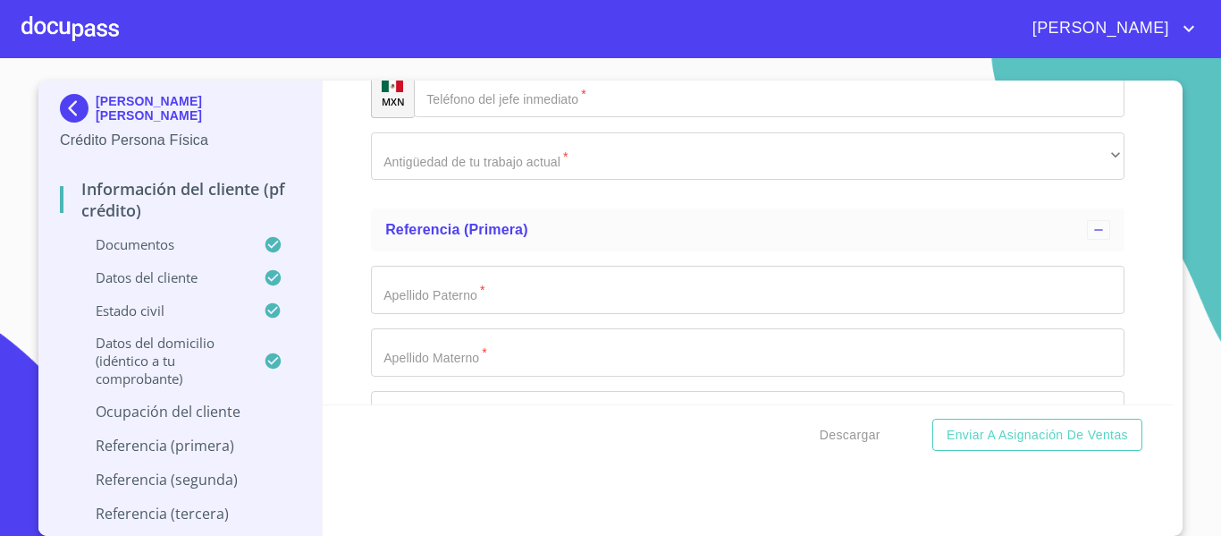
type input "16000"
click at [353, 355] on div "Información del cliente (PF crédito) Documentos Documento de identificación.   …" at bounding box center [749, 242] width 852 height 324
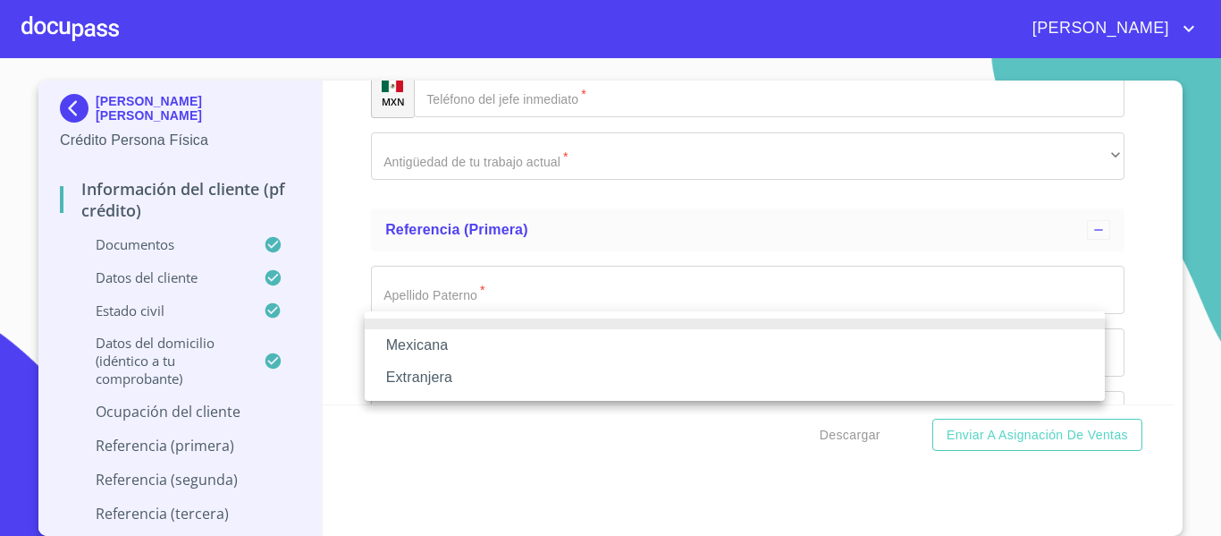
click at [392, 346] on li "Mexicana" at bounding box center [735, 345] width 740 height 32
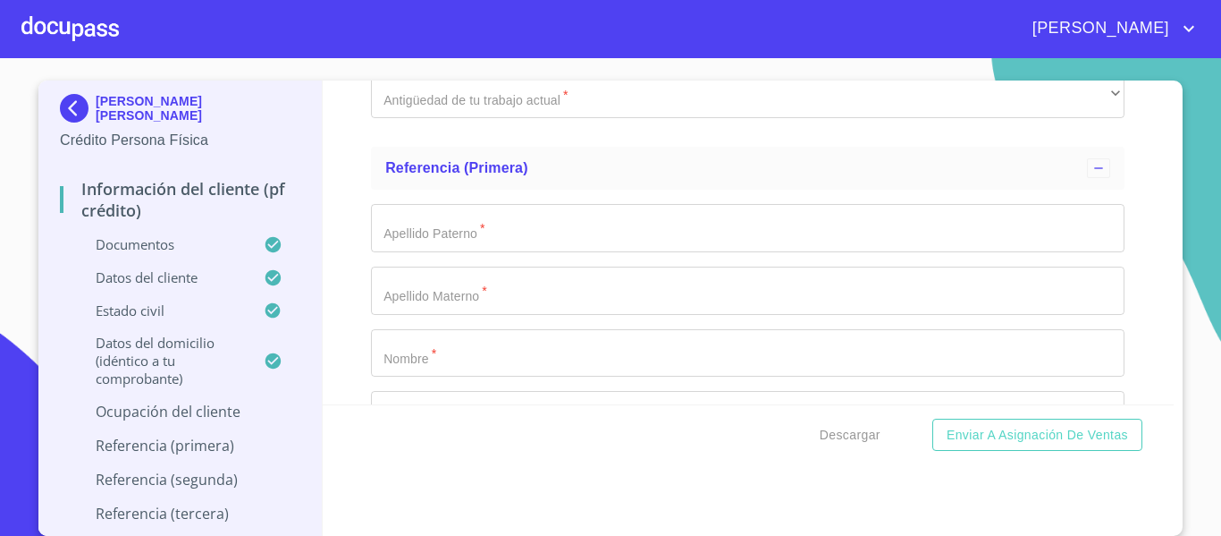
scroll to position [8762, 0]
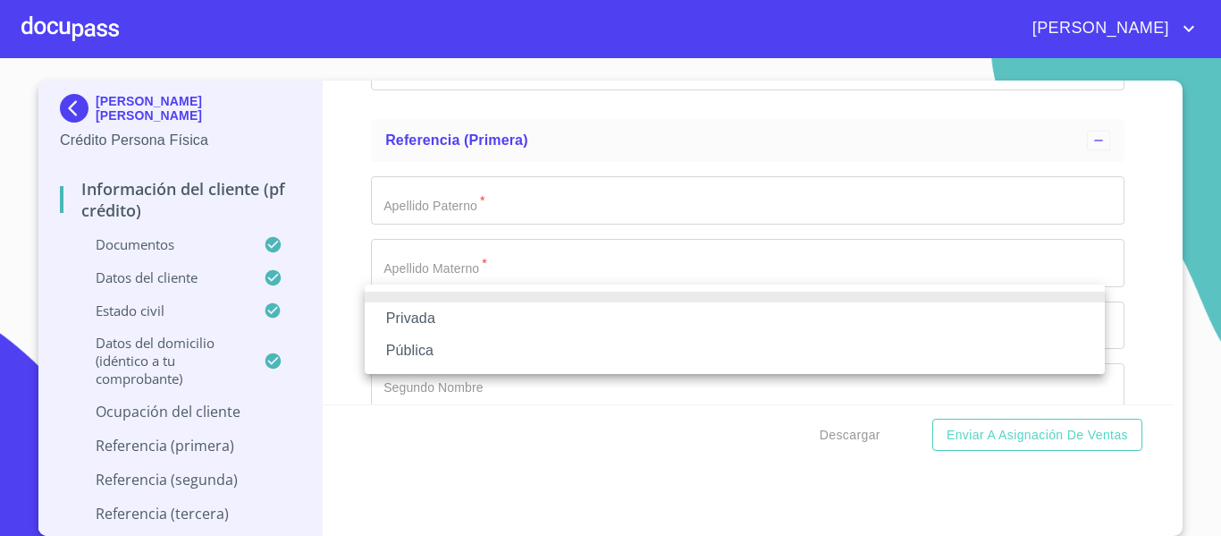
click at [404, 309] on li "Privada" at bounding box center [735, 318] width 740 height 32
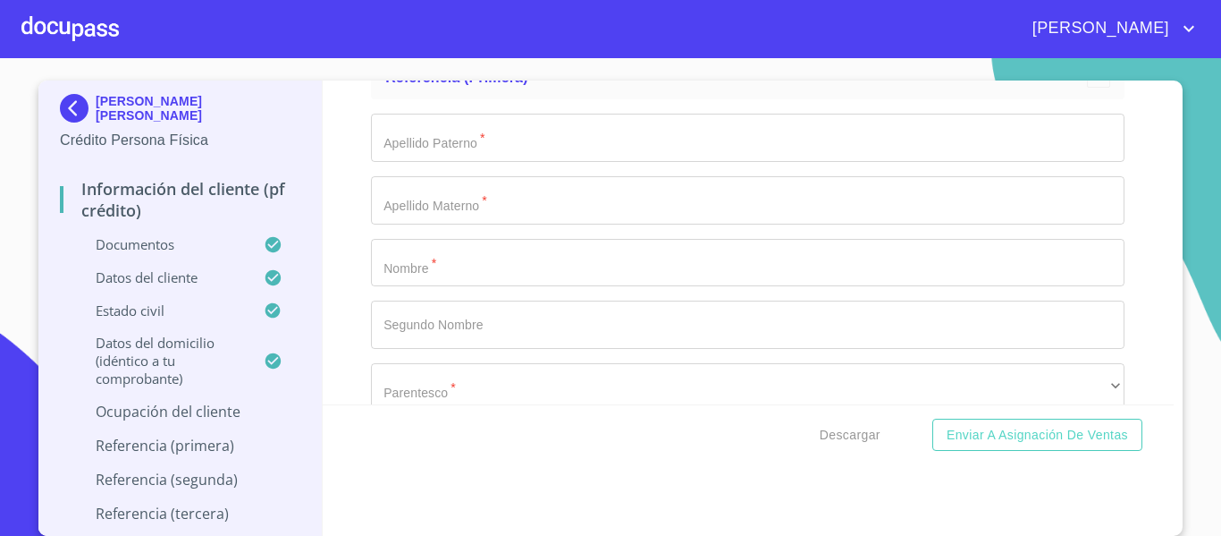
scroll to position [8851, 0]
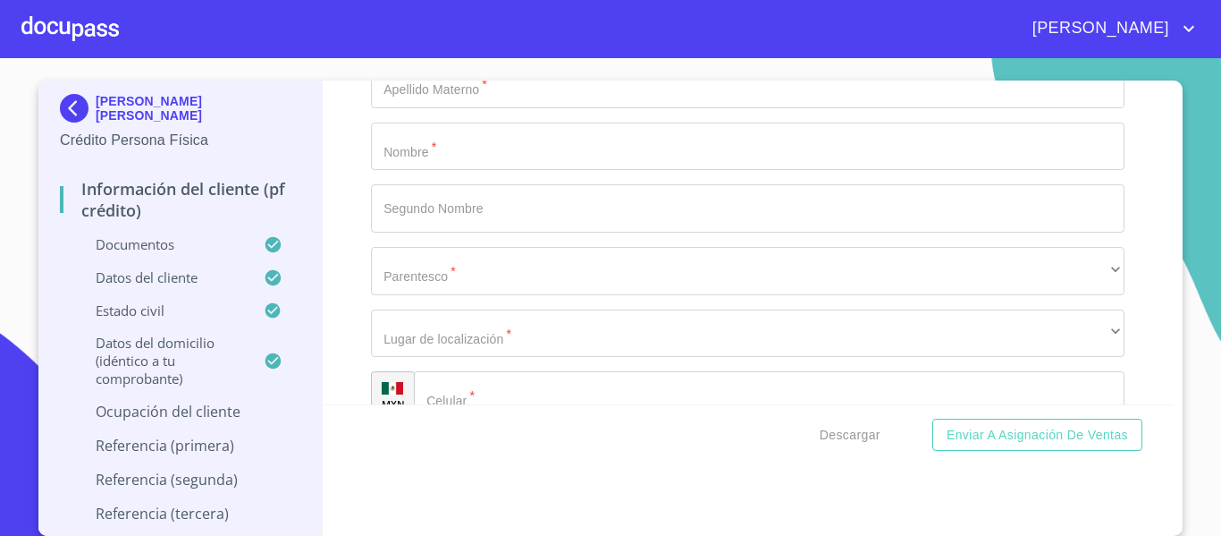
type input "VENTAS DE PAPAS FRITAS"
type input "[PHONE_NUMBER]"
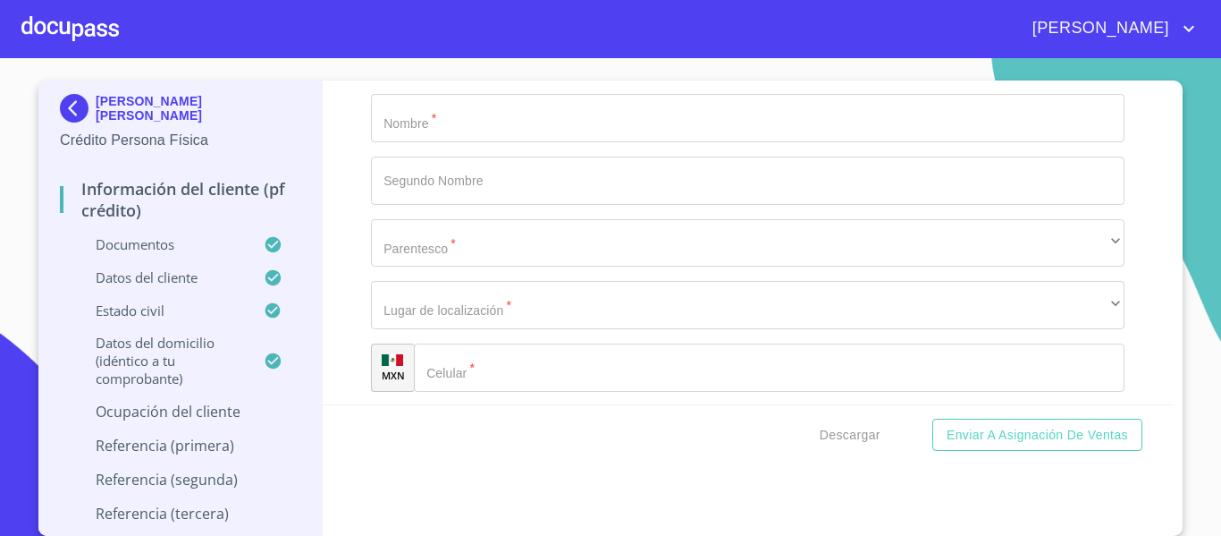
scroll to position [9477, 0]
type input "CARRETERA [GEOGRAPHIC_DATA]"
drag, startPoint x: 441, startPoint y: 207, endPoint x: 443, endPoint y: 217, distance: 10.0
type input "[PERSON_NAME]"
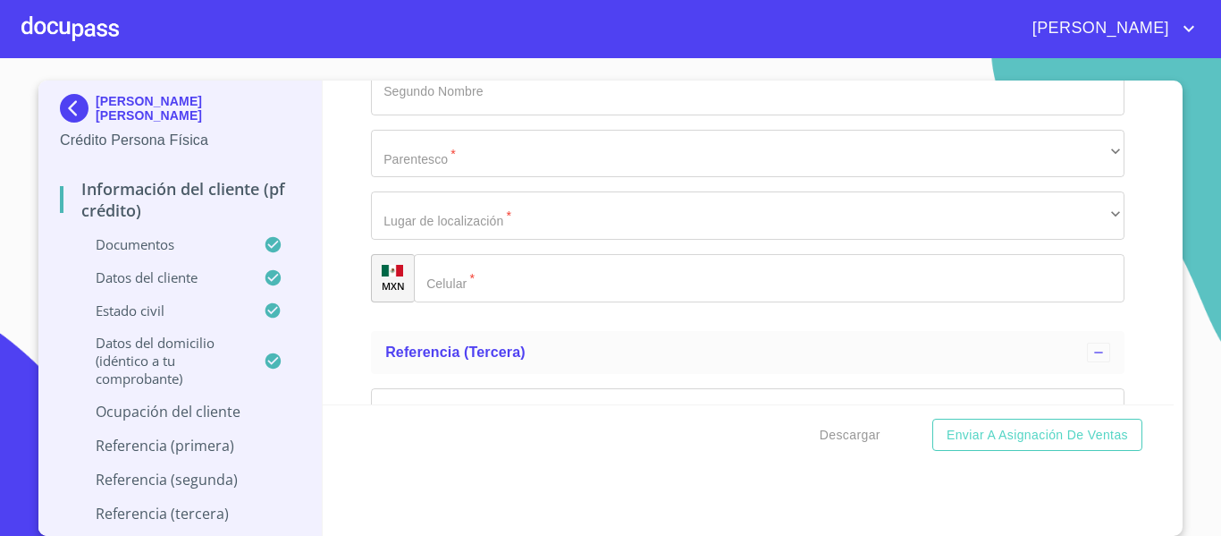
scroll to position [9566, 0]
type input "SUPERVISOR"
type input "[PHONE_NUMBER]"
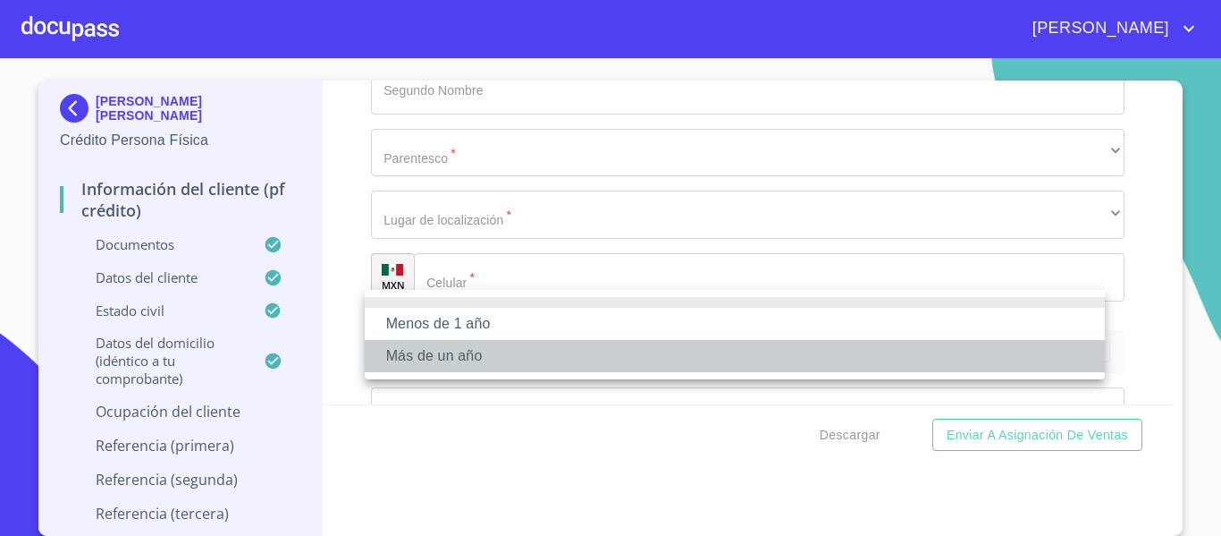
click at [448, 350] on li "Más de un año" at bounding box center [735, 356] width 740 height 32
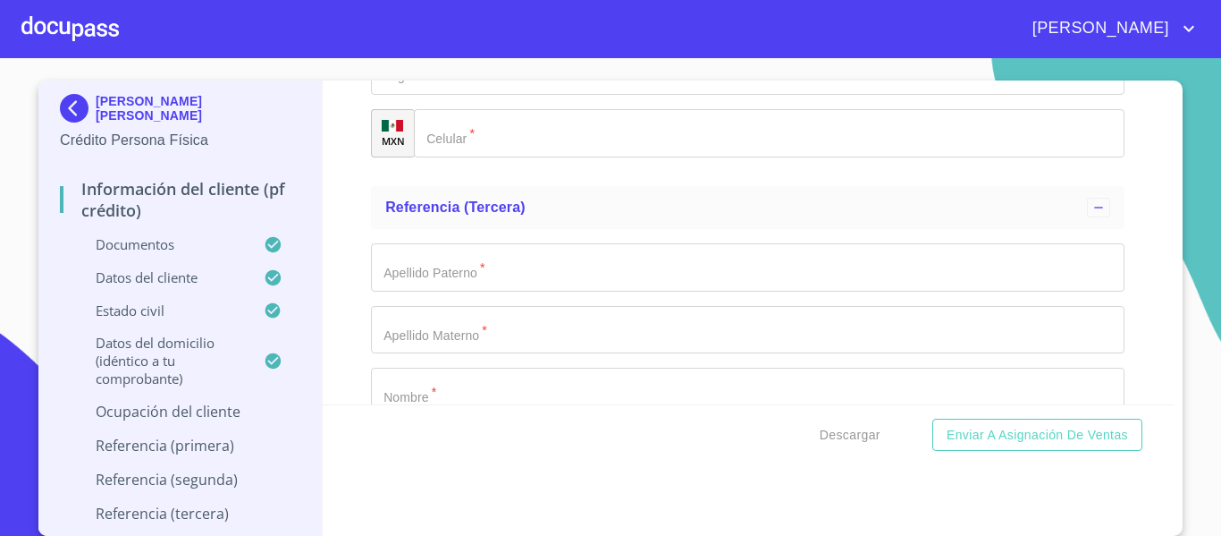
scroll to position [9834, 0]
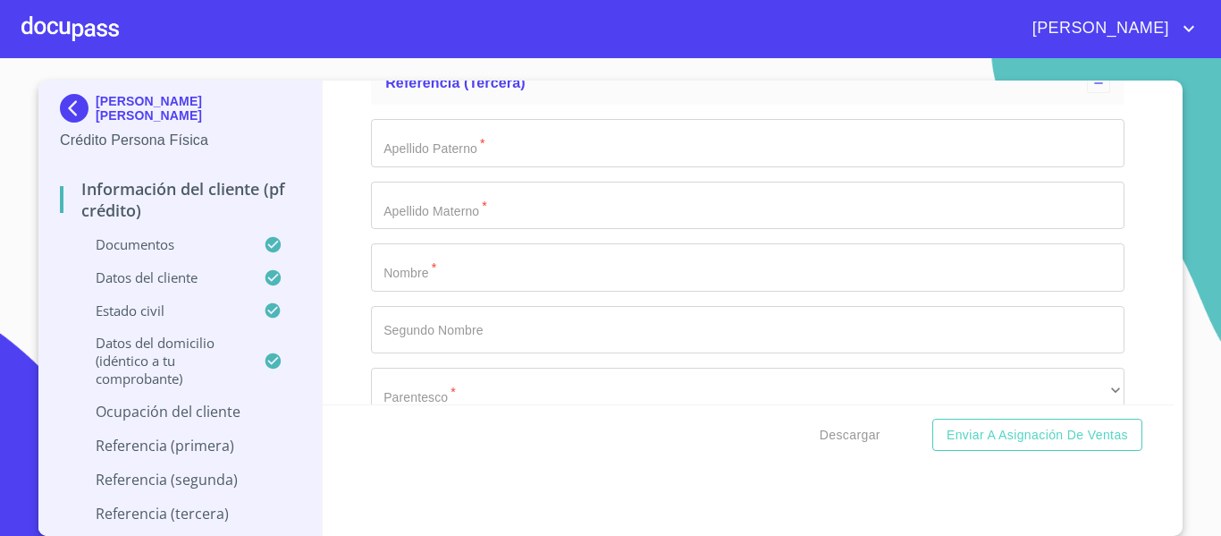
type input "[PERSON_NAME]"
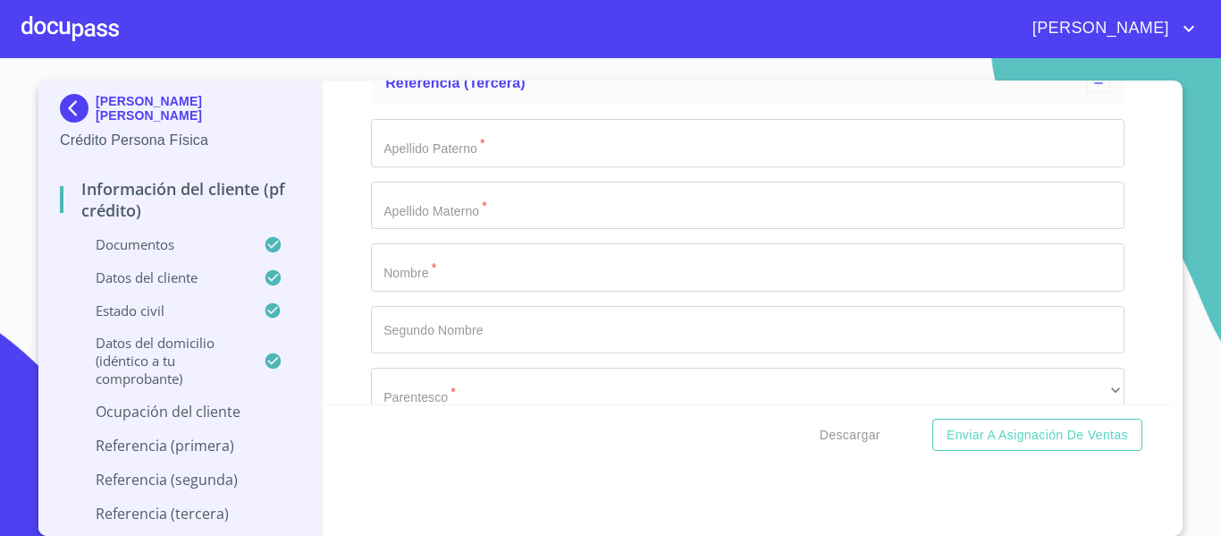
type input "[PERSON_NAME]"
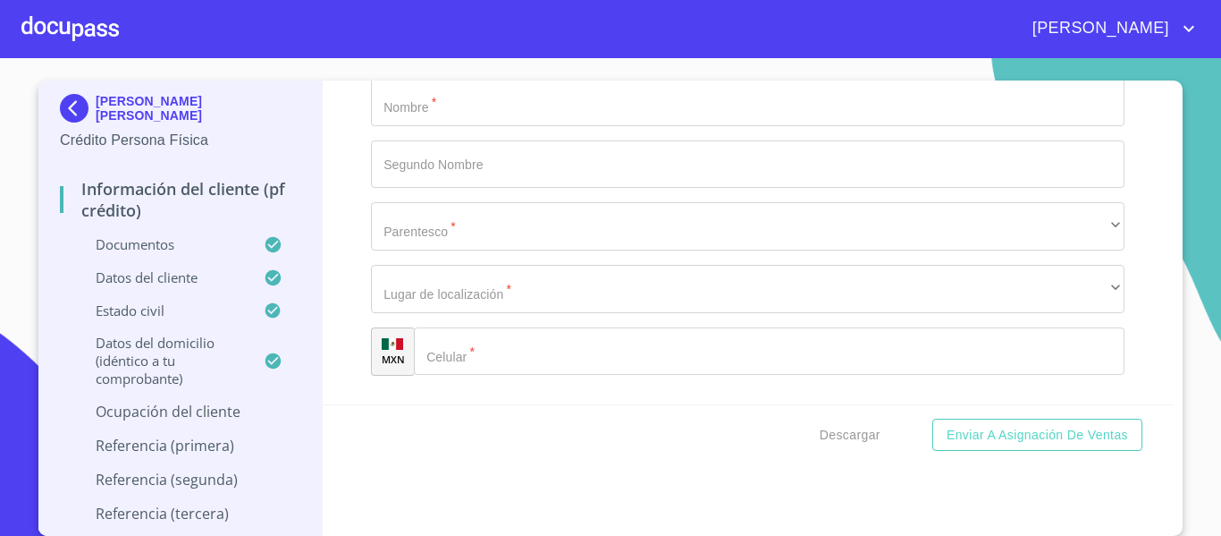
scroll to position [10103, 0]
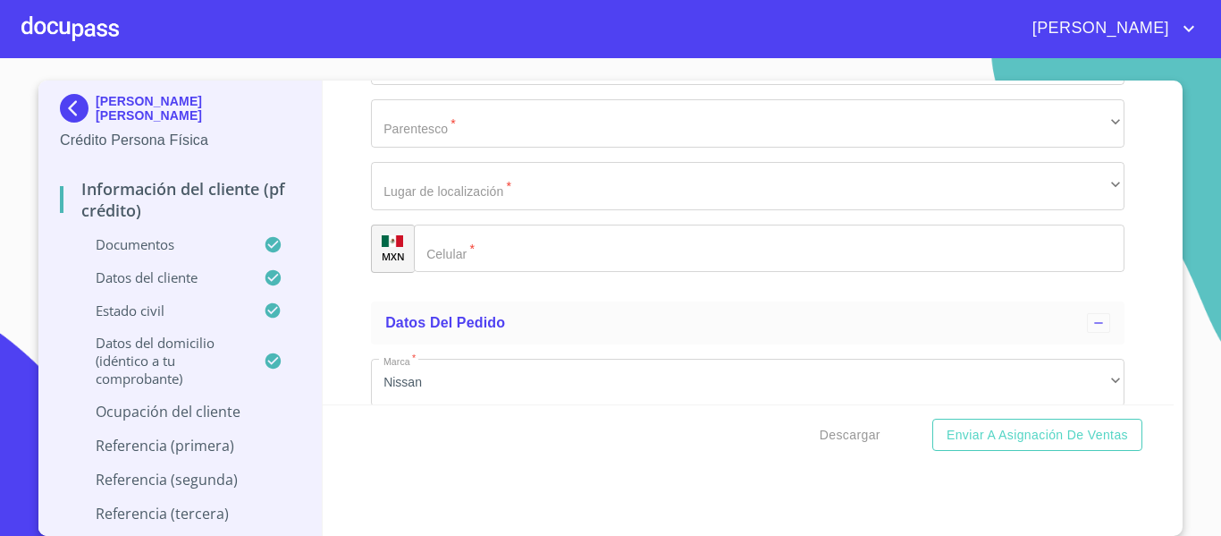
type input "[PERSON_NAME]"
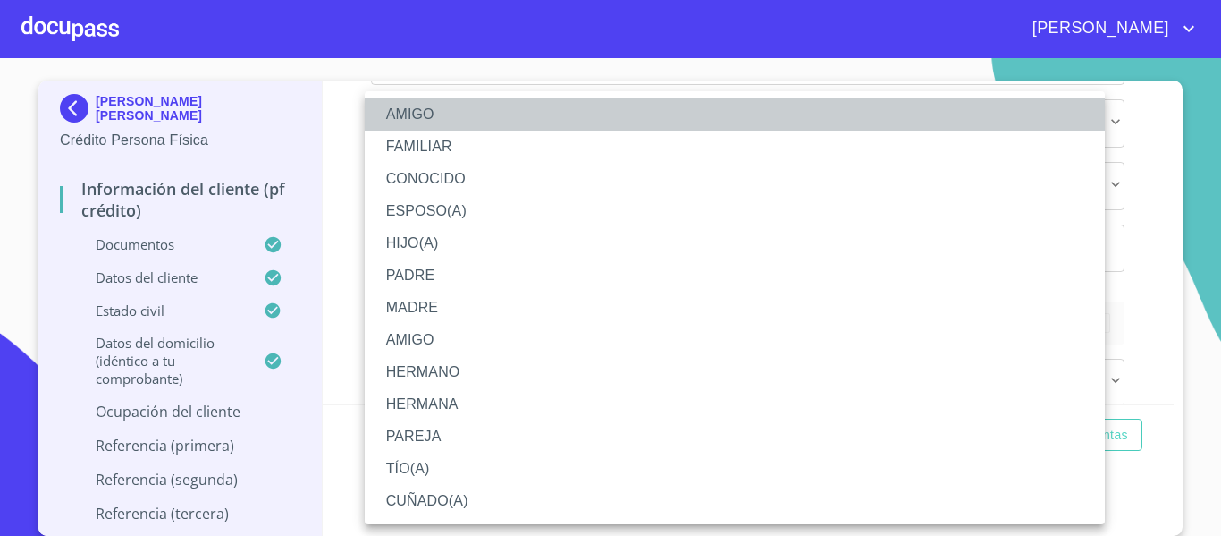
drag, startPoint x: 407, startPoint y: 108, endPoint x: 420, endPoint y: 165, distance: 57.9
click at [407, 111] on li "AMIGO" at bounding box center [735, 114] width 740 height 32
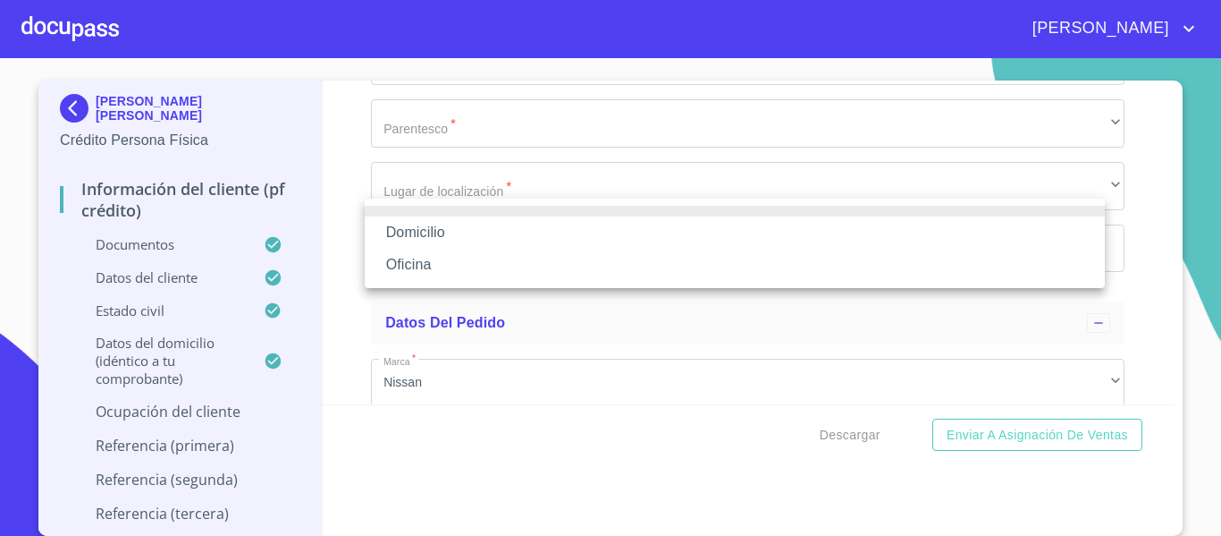
click at [434, 237] on li "Domicilio" at bounding box center [735, 232] width 740 height 32
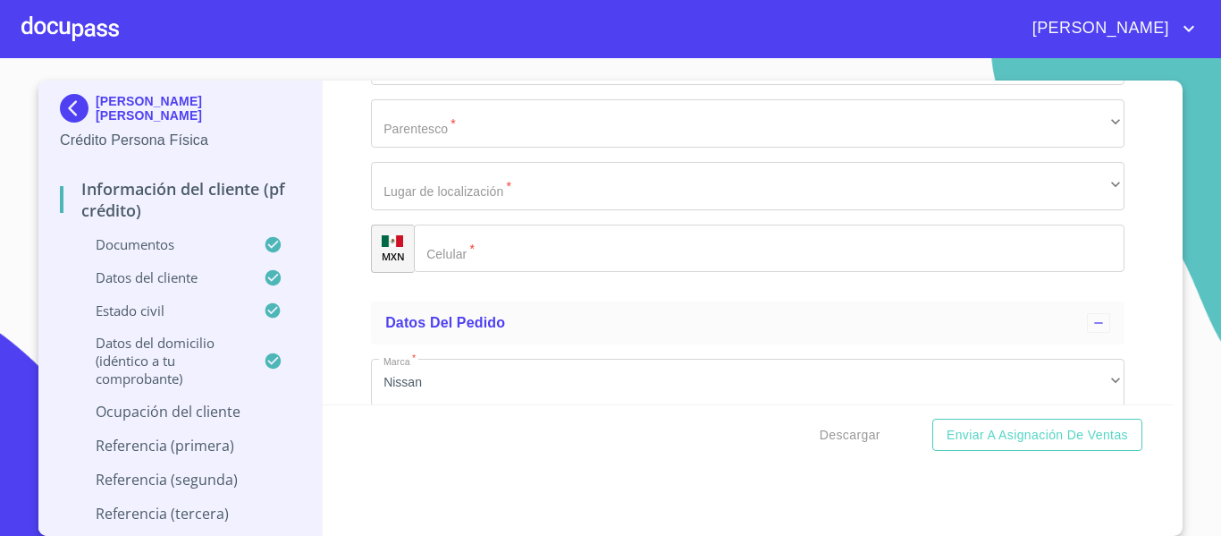
type input "[PHONE_NUMBER]"
click at [354, 291] on div "Información del cliente (PF crédito) Documentos Documento de identificación.   …" at bounding box center [749, 242] width 852 height 324
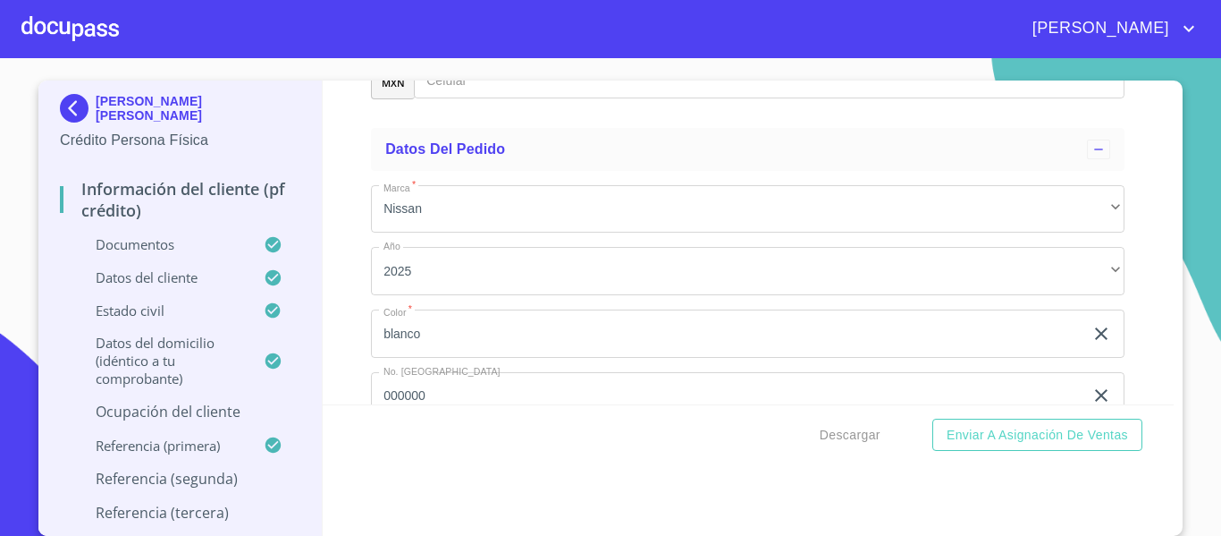
scroll to position [10281, 0]
type input "QUIÑONES"
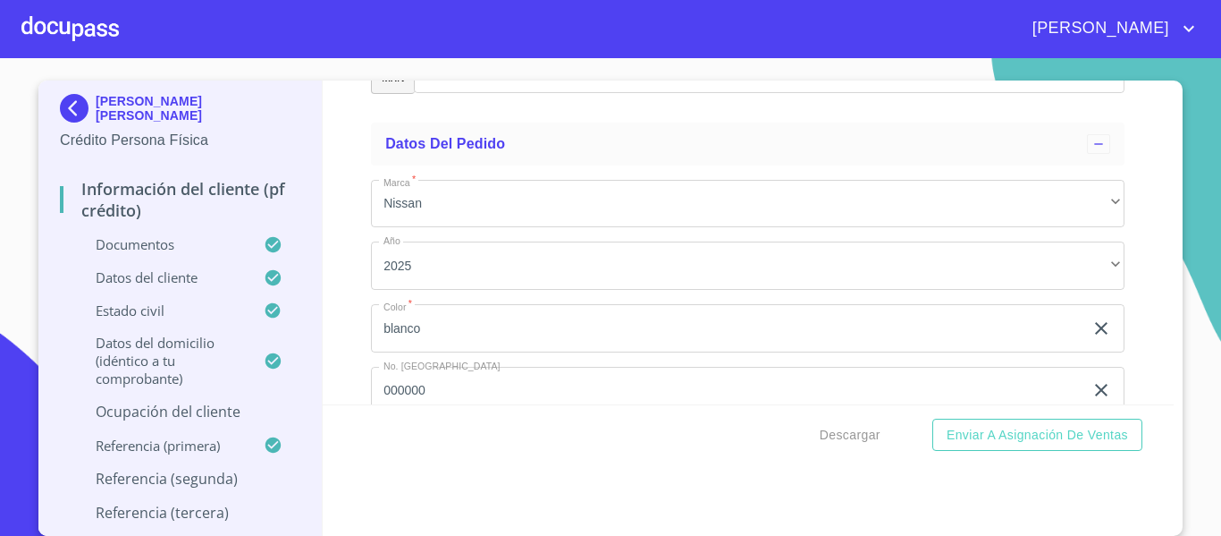
type input "[PERSON_NAME]"
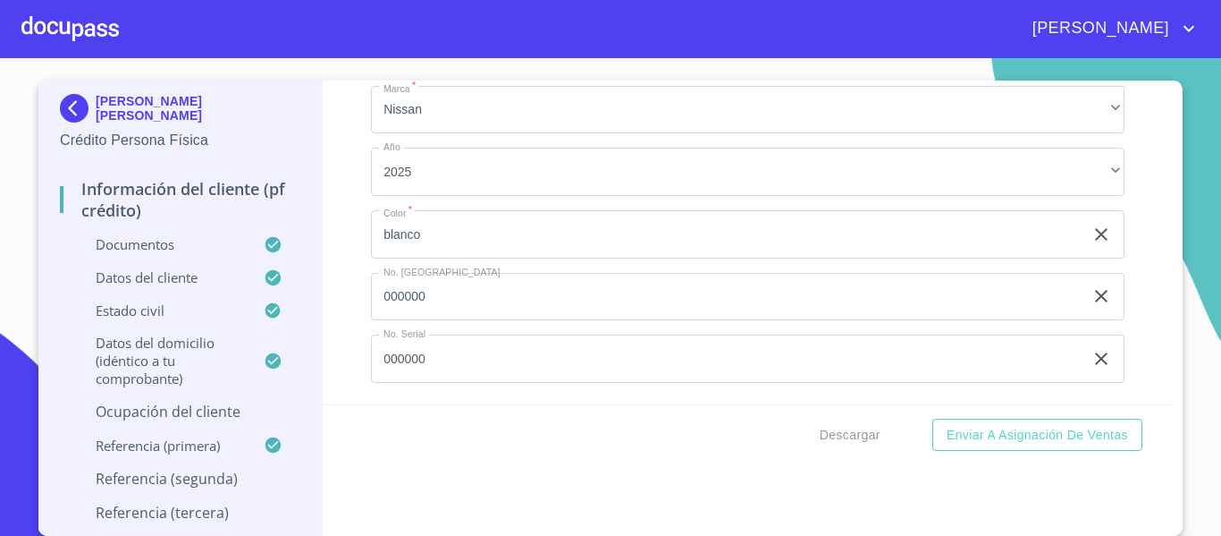
scroll to position [10460, 0]
type input "[PERSON_NAME]"
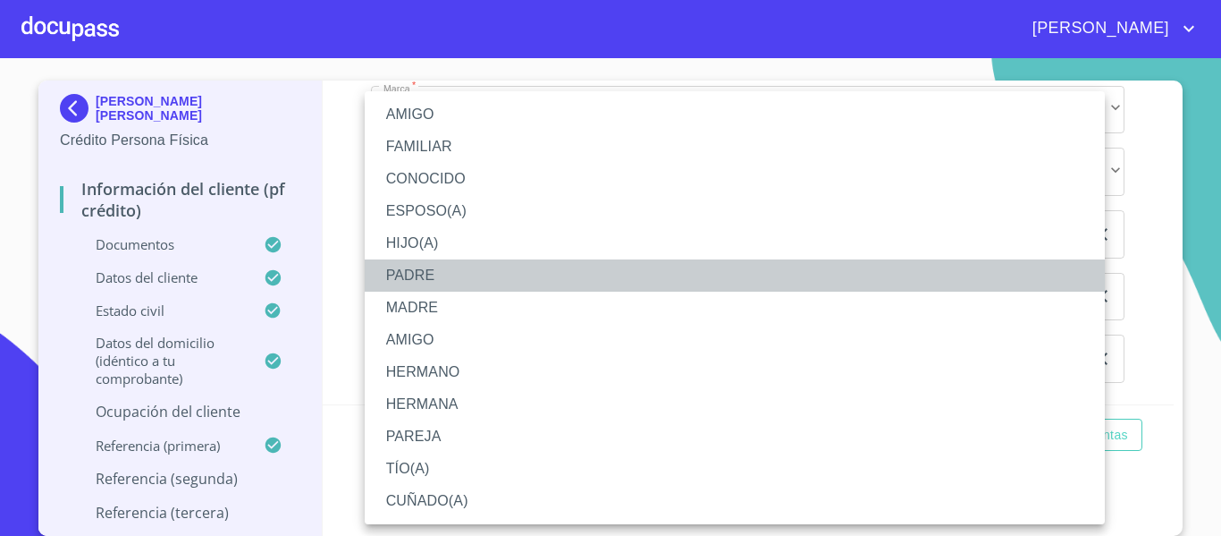
click at [409, 267] on li "PADRE" at bounding box center [735, 275] width 740 height 32
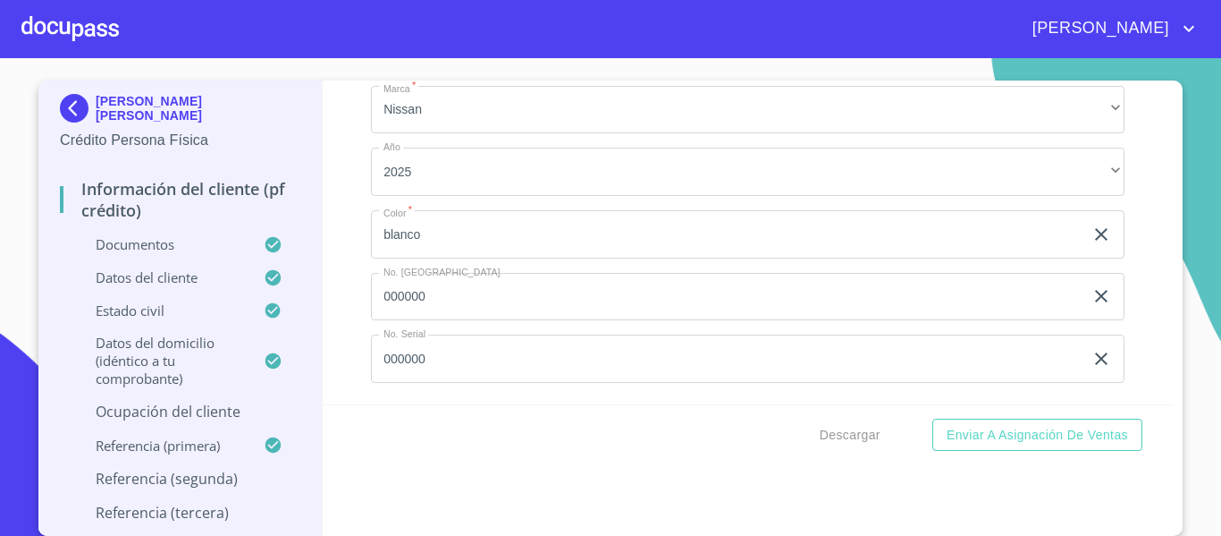
scroll to position [10550, 0]
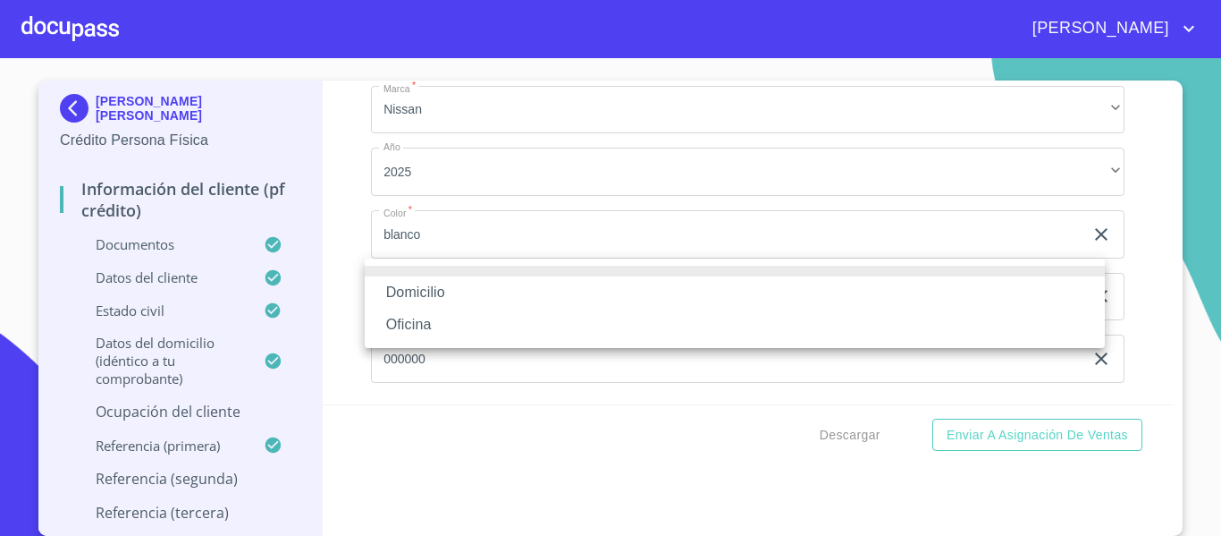
click at [399, 284] on li "Domicilio" at bounding box center [735, 292] width 740 height 32
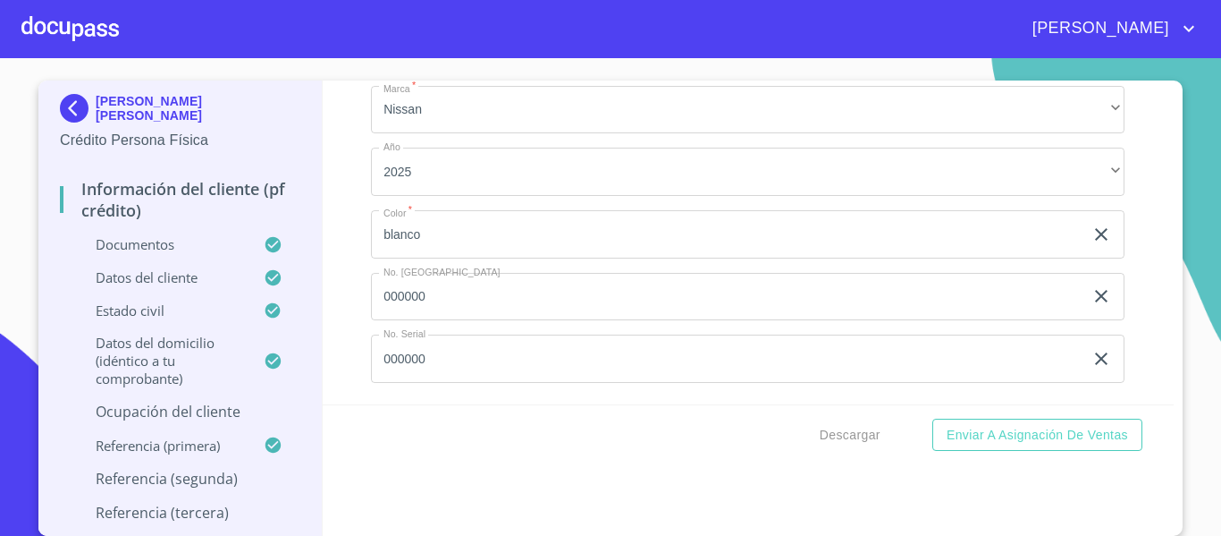
type input "[PHONE_NUMBER]"
click at [358, 356] on div "Información del cliente (PF crédito) Documentos Documento de identificación.   …" at bounding box center [749, 242] width 852 height 324
drag, startPoint x: 407, startPoint y: 176, endPoint x: 403, endPoint y: 188, distance: 12.2
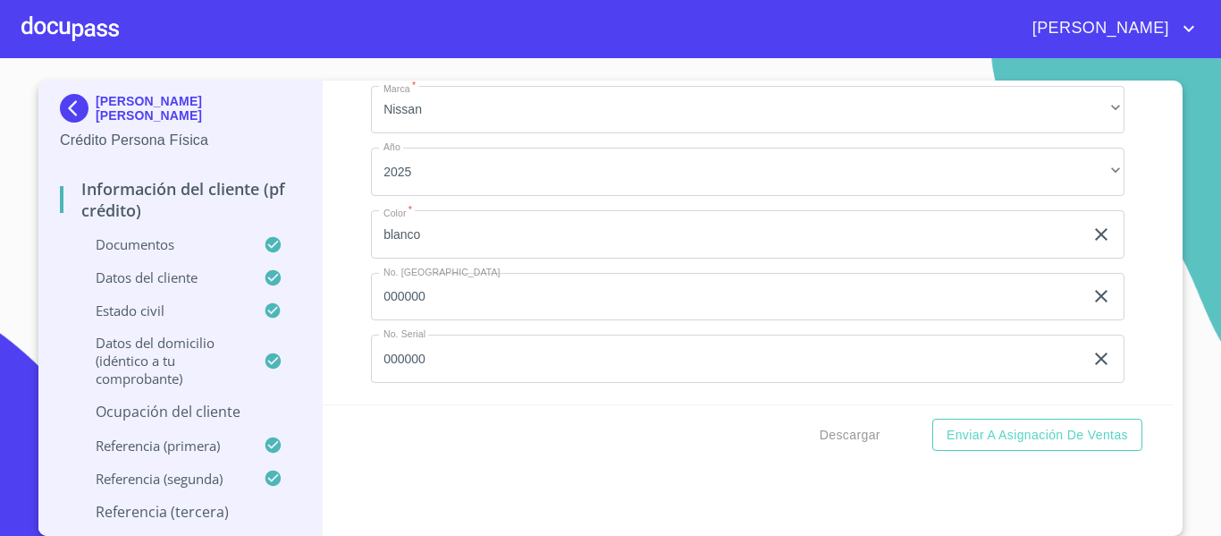
type input "QUIÑONES"
type input "[PERSON_NAME]"
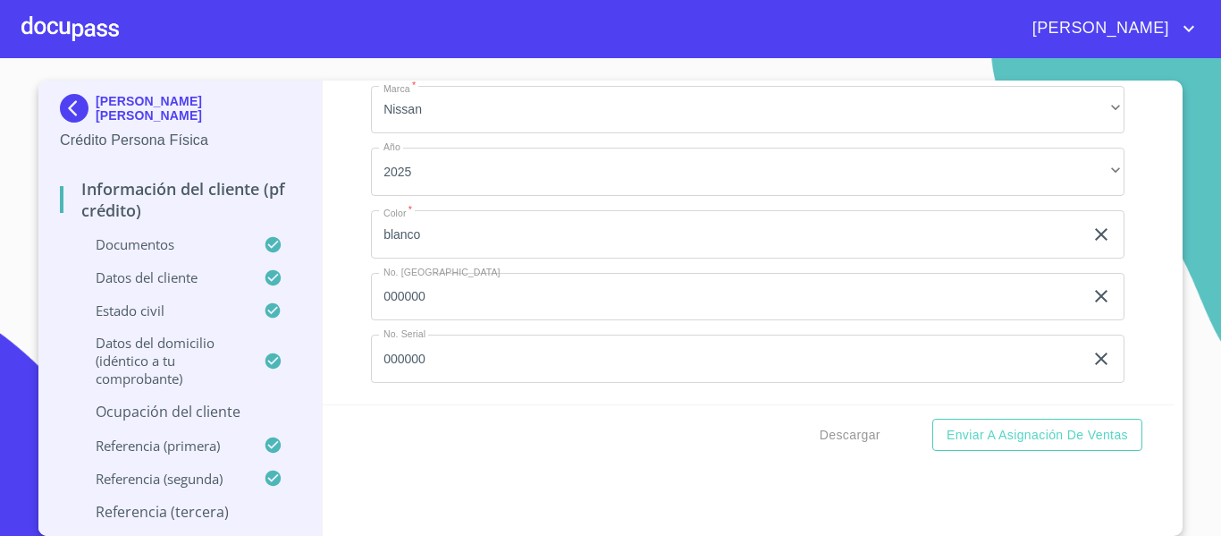
type input "[PERSON_NAME]"
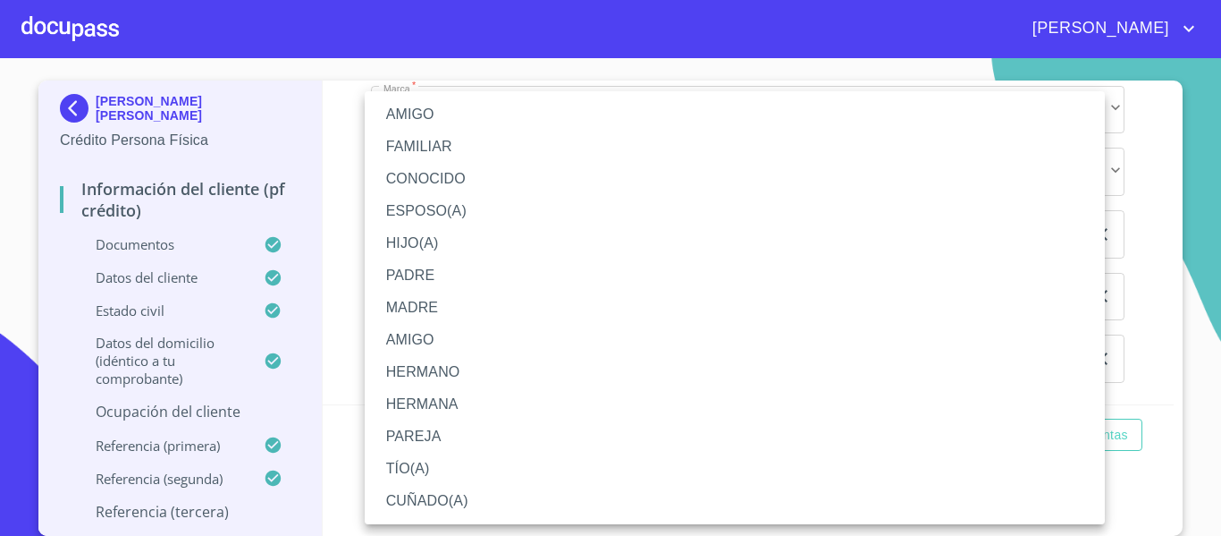
click at [410, 375] on li "HERMANO" at bounding box center [735, 372] width 740 height 32
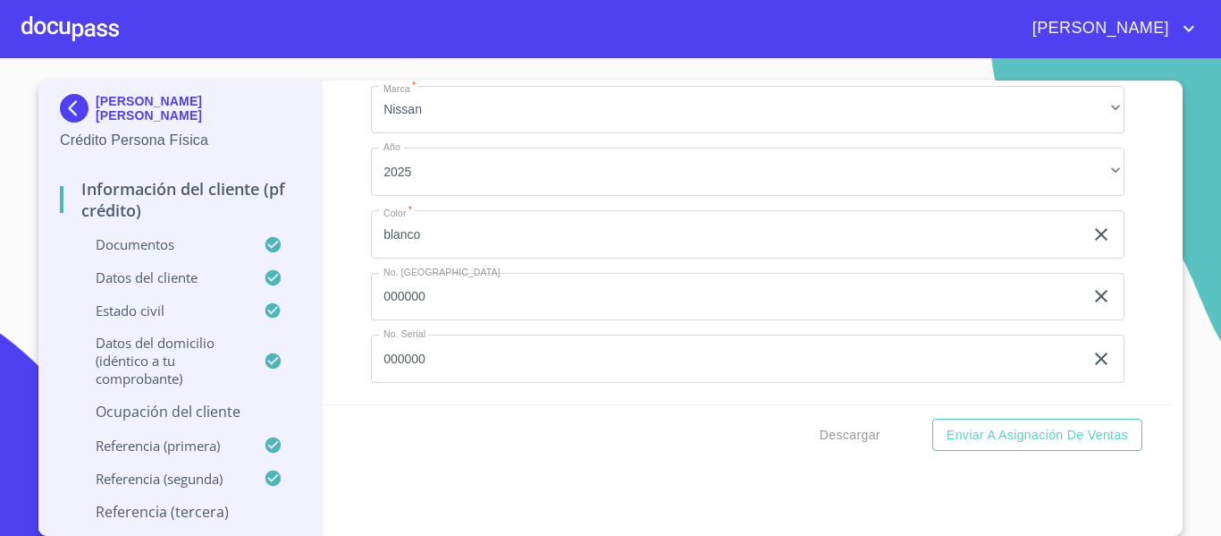
scroll to position [11086, 0]
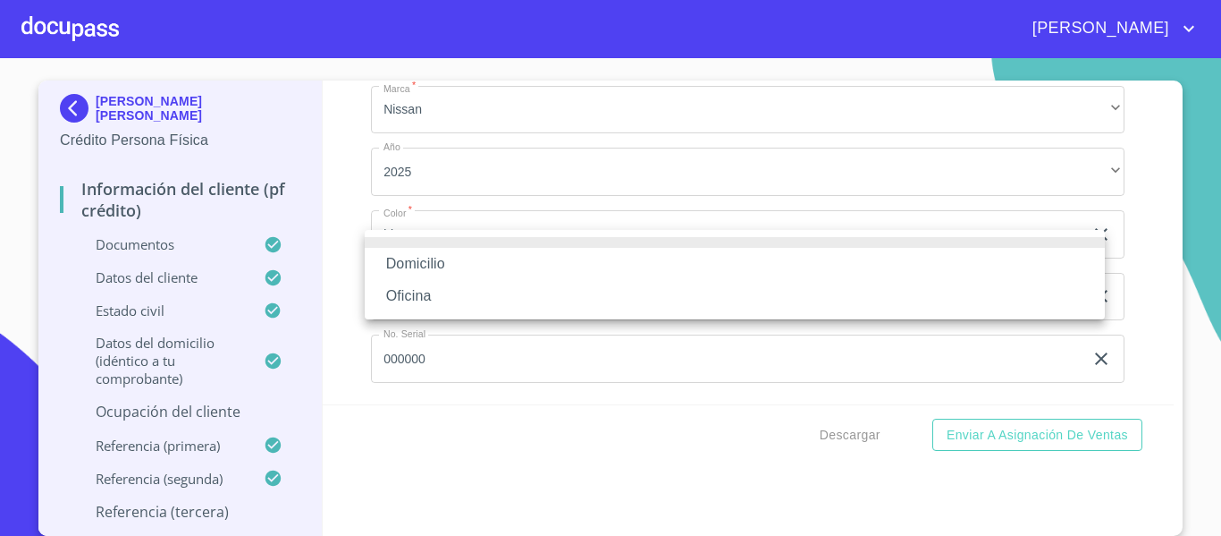
click at [419, 274] on li "Domicilio" at bounding box center [735, 264] width 740 height 32
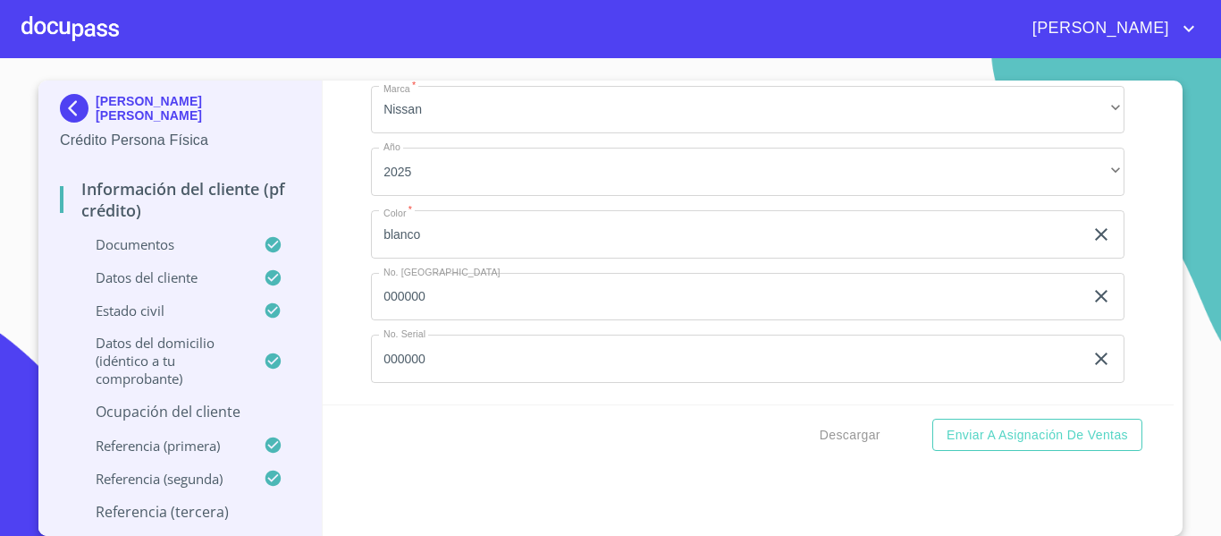
type input "[PHONE_NUMBER]"
click at [352, 338] on div "Información del cliente (PF crédito) Documentos Documento de identificación.   …" at bounding box center [749, 242] width 852 height 324
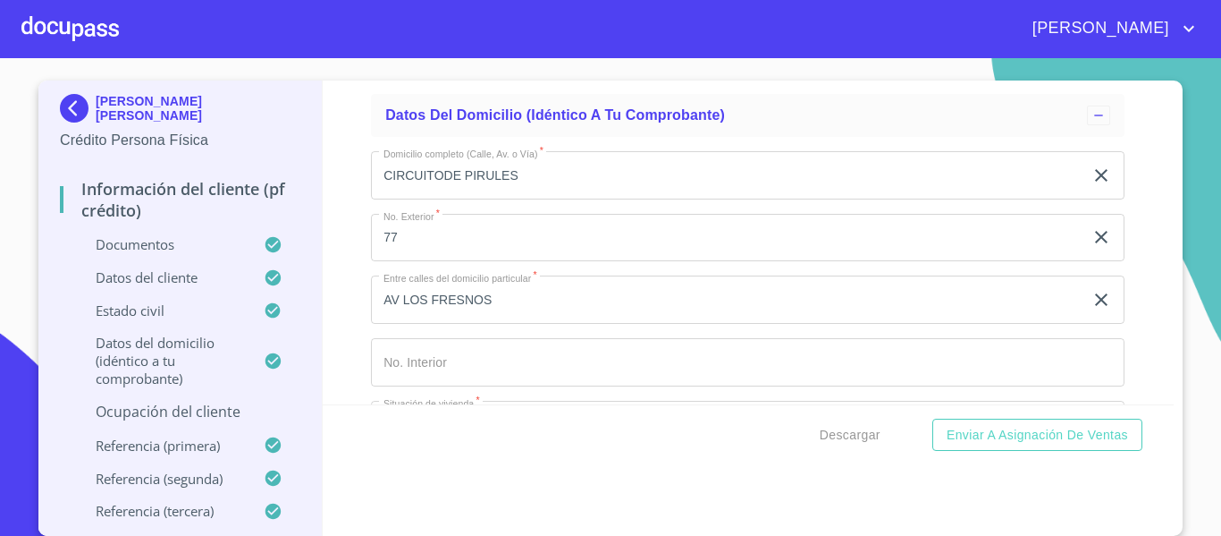
scroll to position [6596, 0]
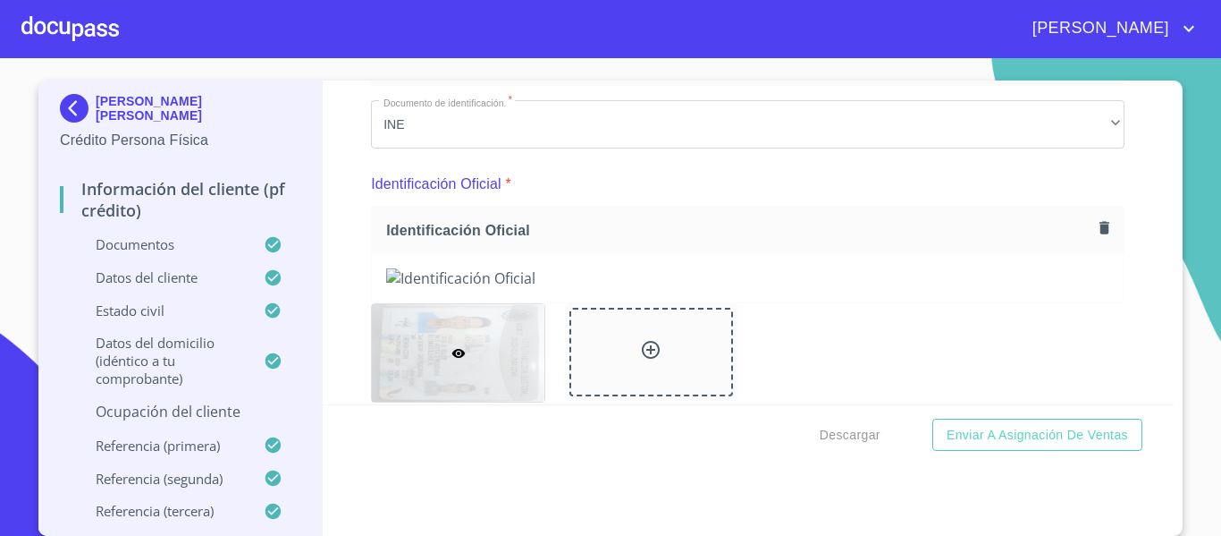
scroll to position [268, 0]
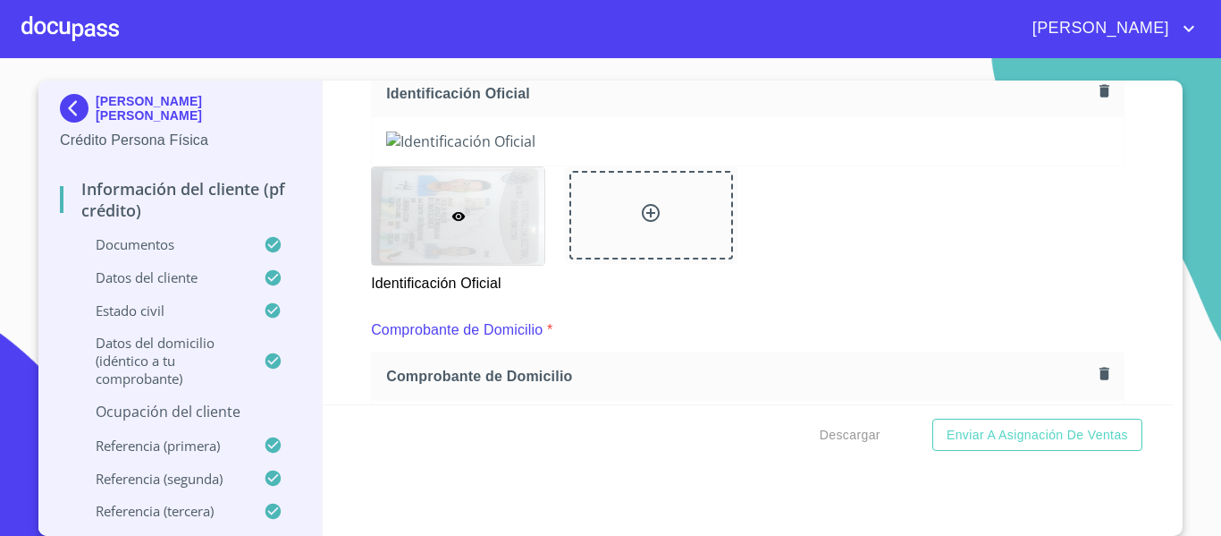
click at [1100, 95] on icon "button" at bounding box center [1105, 90] width 10 height 13
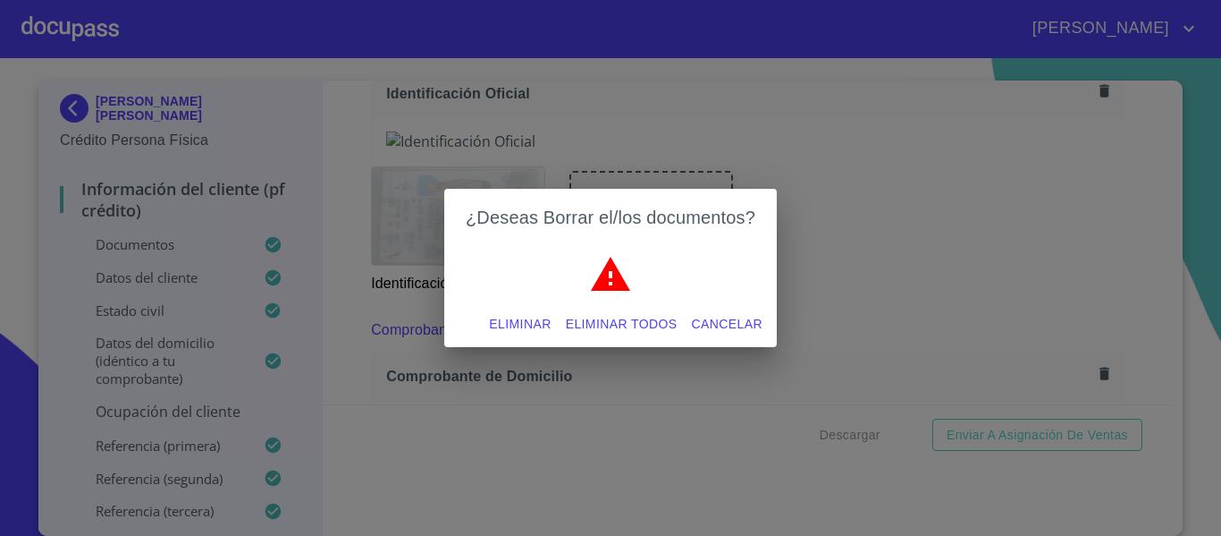
click at [527, 321] on span "Eliminar" at bounding box center [520, 324] width 62 height 22
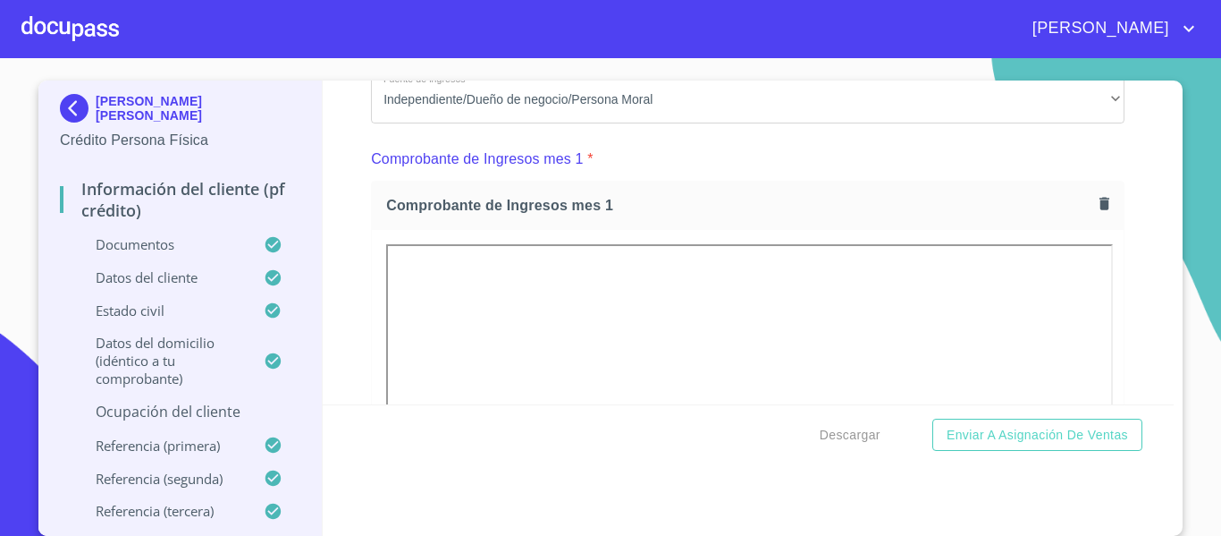
scroll to position [1160, 0]
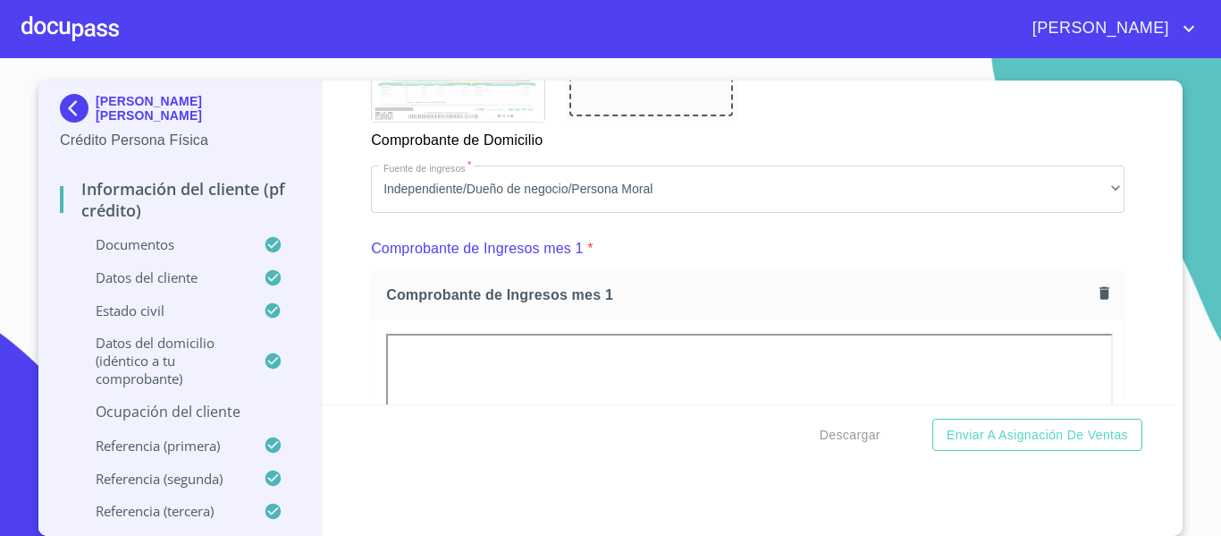
click at [345, 274] on div "Información del cliente (PF crédito) Documentos Documento de identificación.   …" at bounding box center [749, 242] width 852 height 324
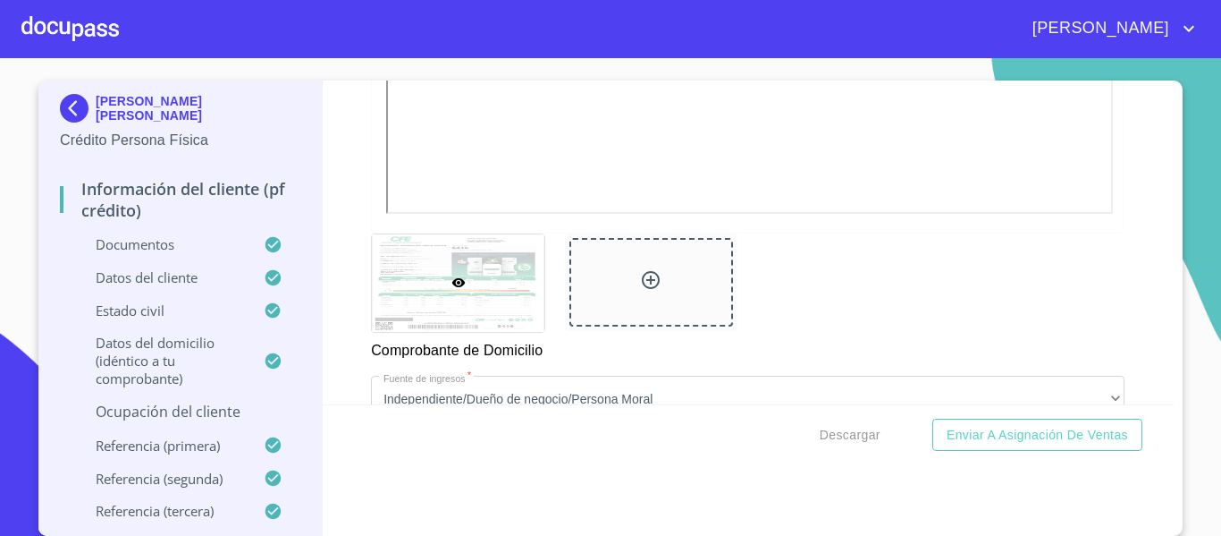
scroll to position [982, 0]
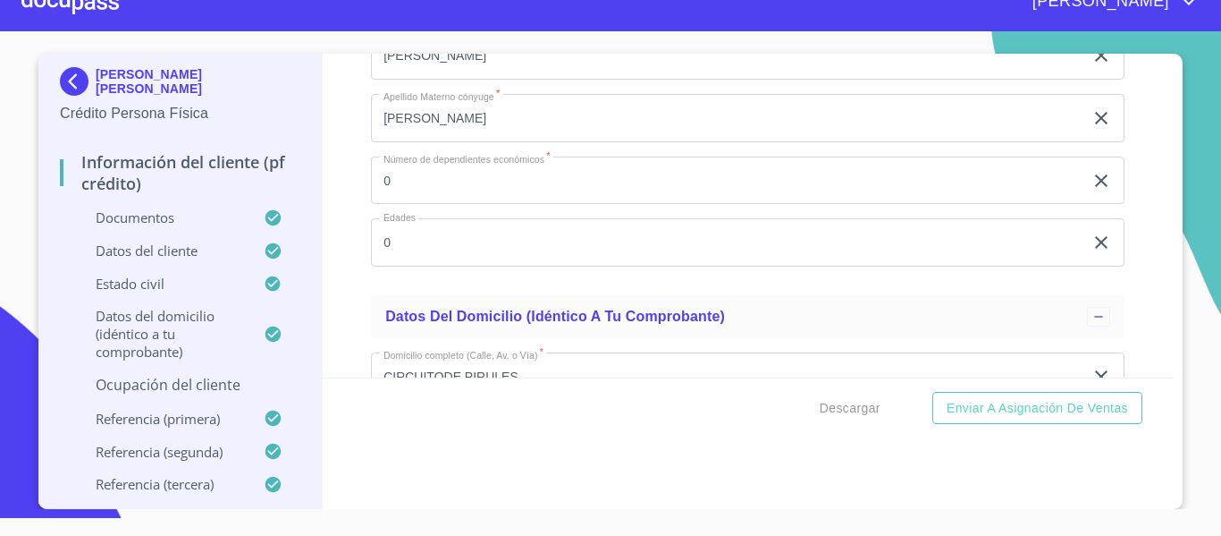
scroll to position [6472, 0]
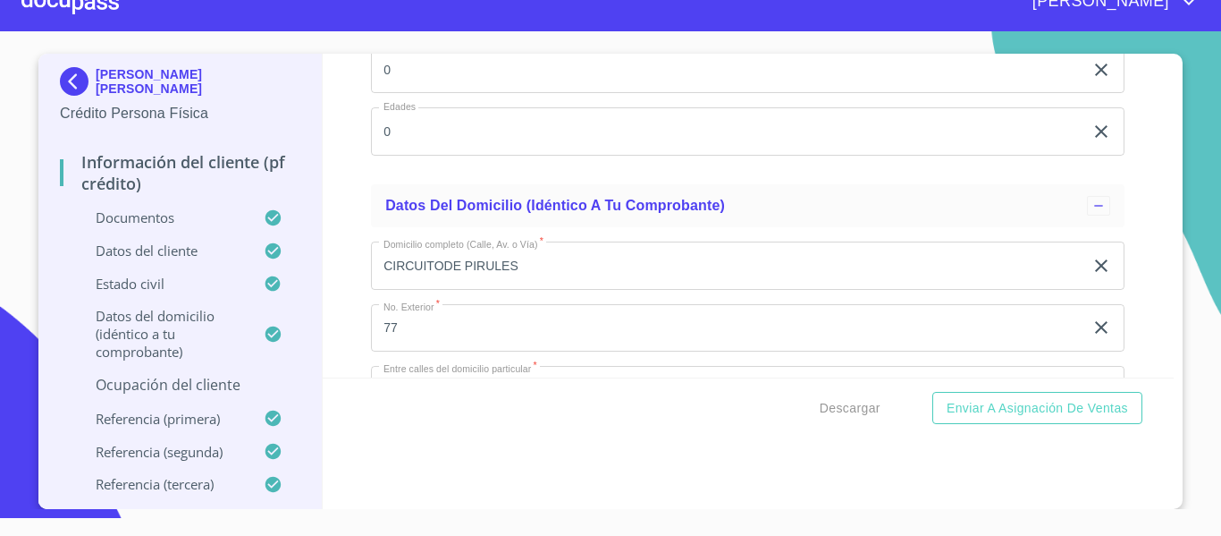
type input "2726568372"
click at [329, 223] on div "Información del cliente (PF crédito) Documentos Documento de identificación.   …" at bounding box center [749, 216] width 852 height 324
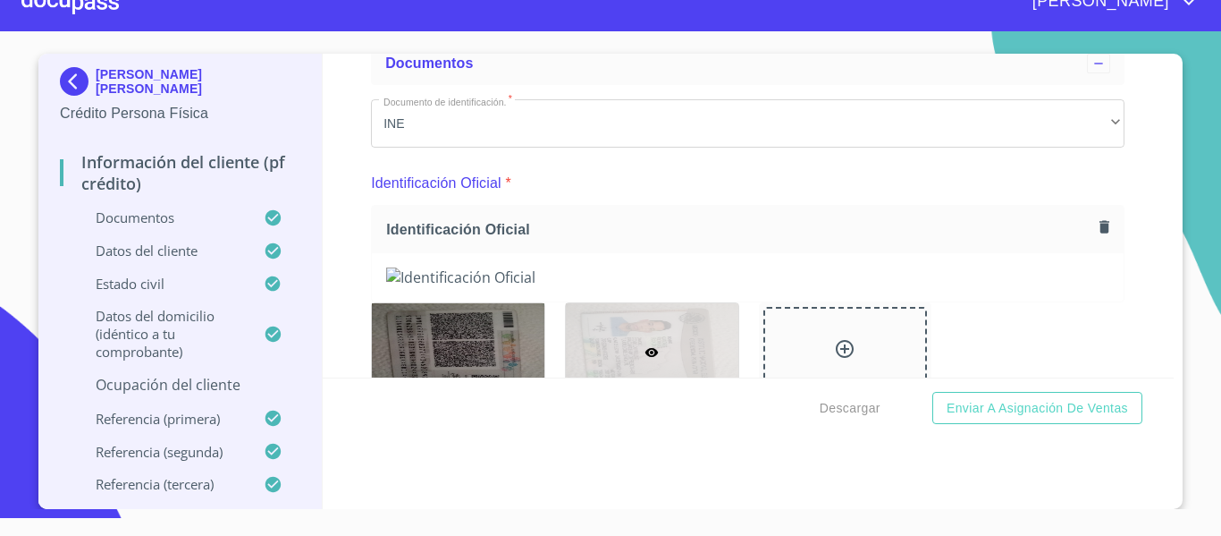
scroll to position [268, 0]
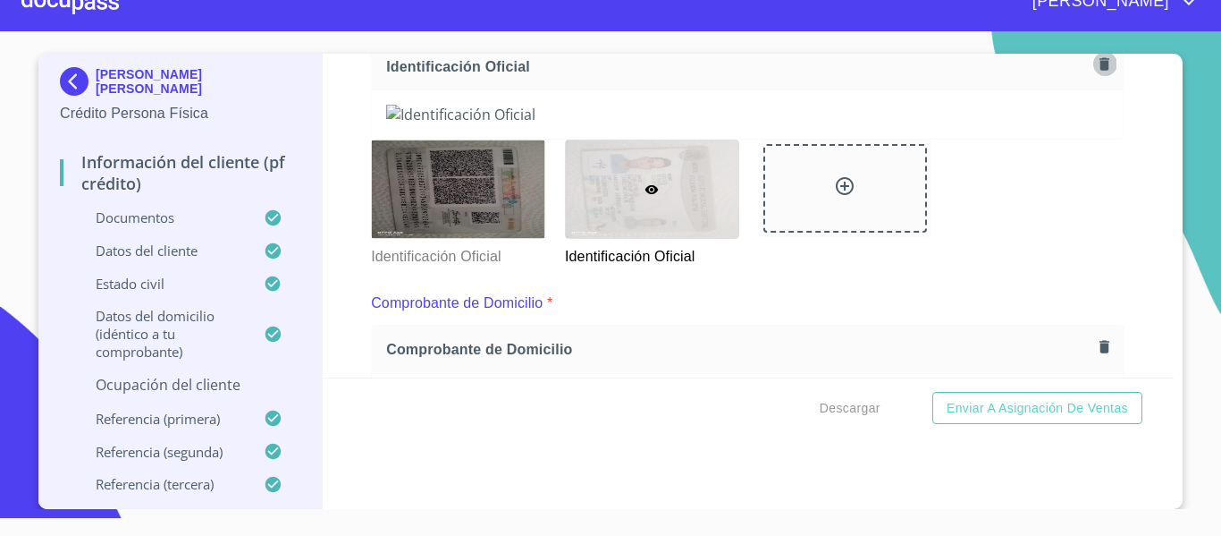
click at [1100, 66] on icon "button" at bounding box center [1105, 63] width 10 height 13
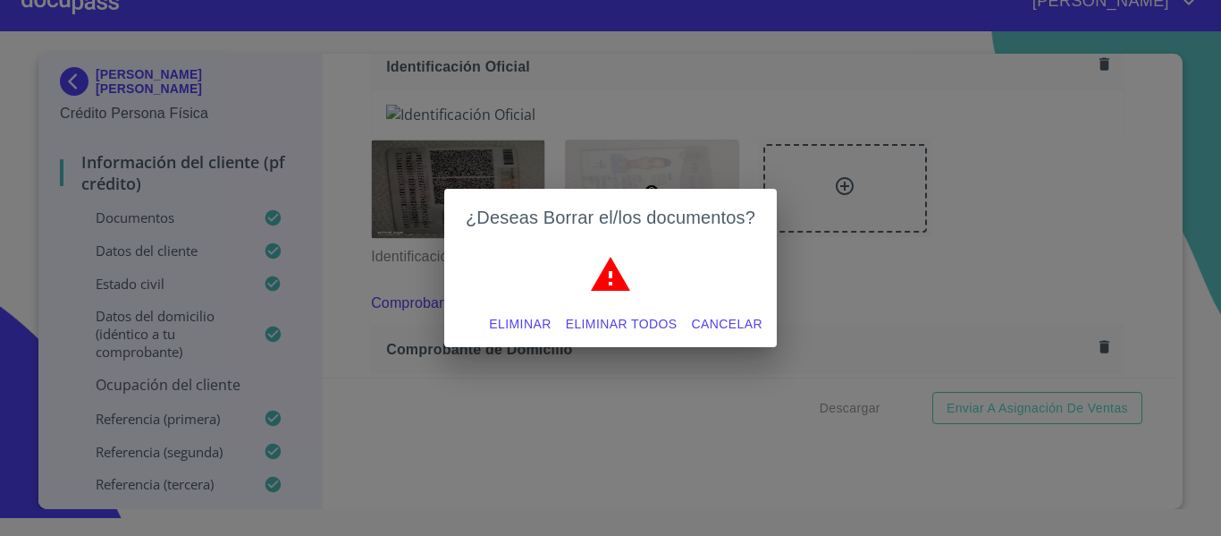
click at [519, 323] on span "Eliminar" at bounding box center [520, 324] width 62 height 22
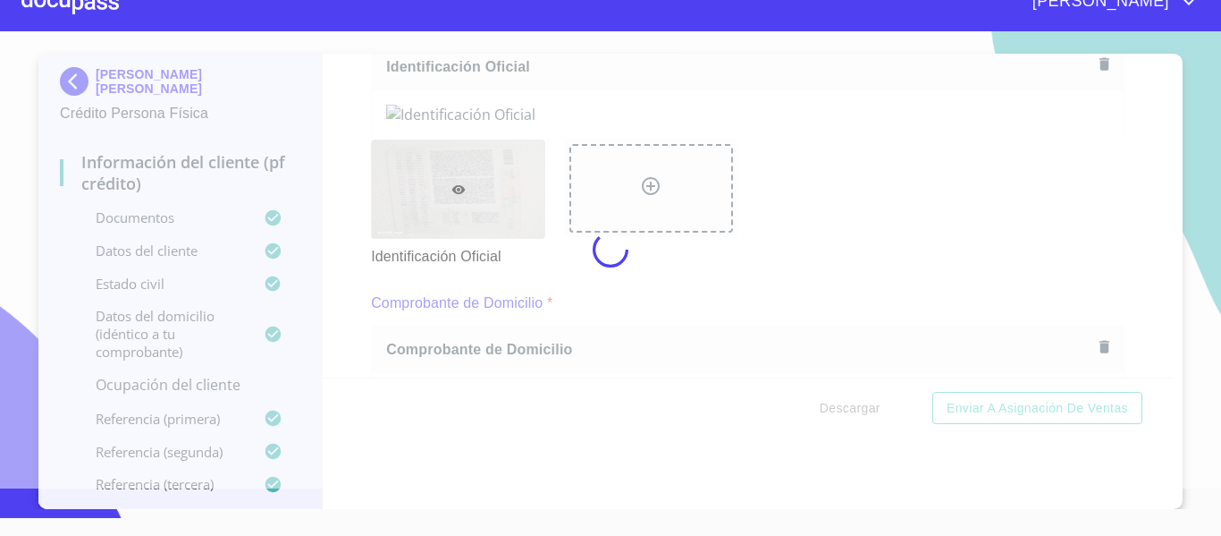
scroll to position [266, 0]
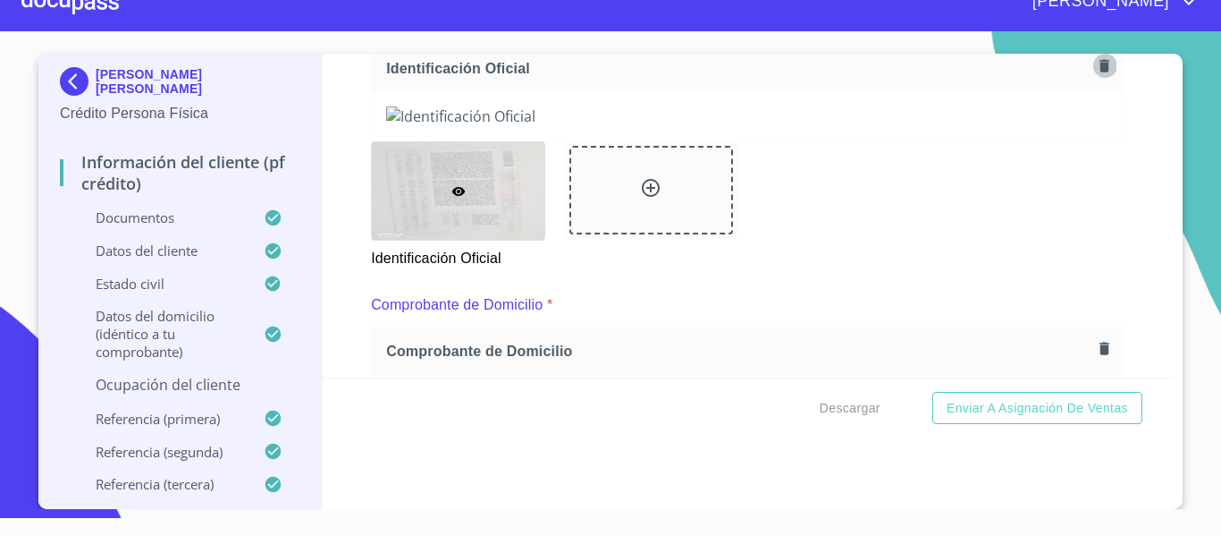
click at [1100, 64] on icon "button" at bounding box center [1105, 65] width 10 height 13
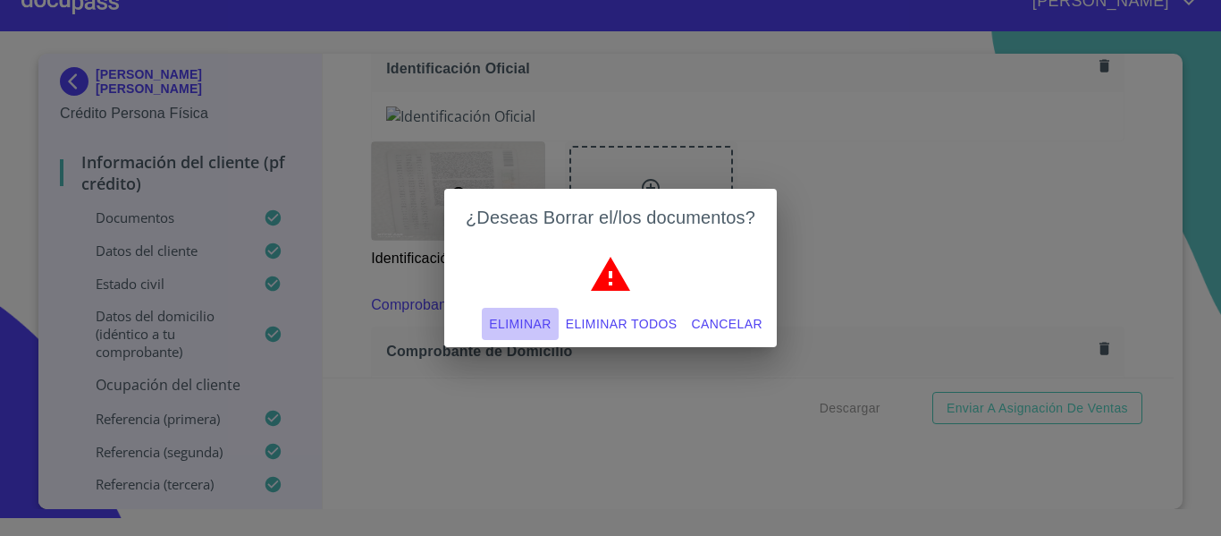
click at [532, 318] on span "Eliminar" at bounding box center [520, 324] width 62 height 22
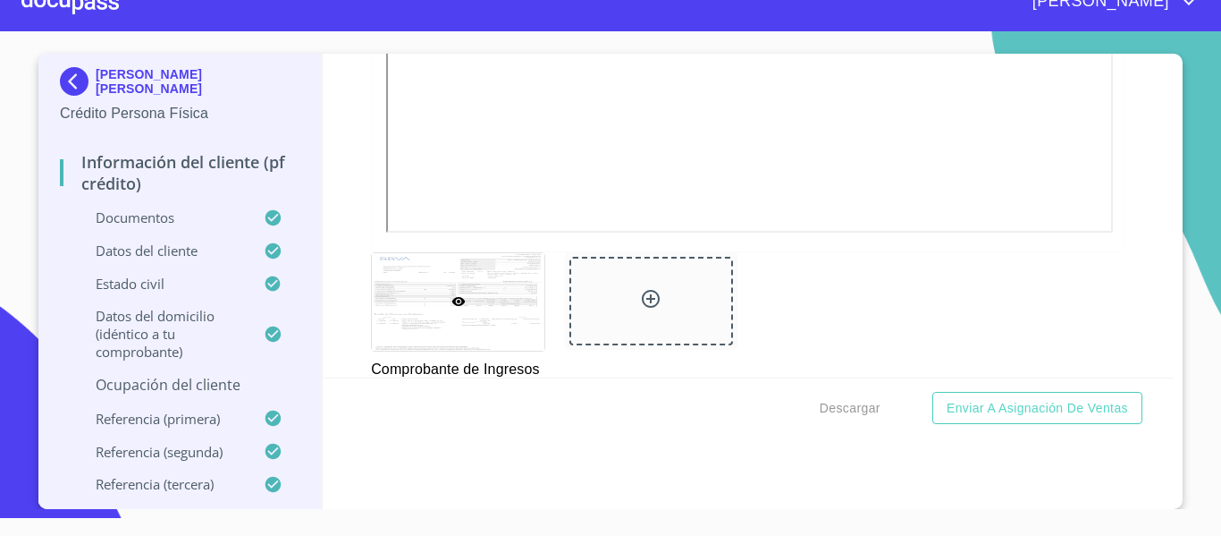
scroll to position [1518, 0]
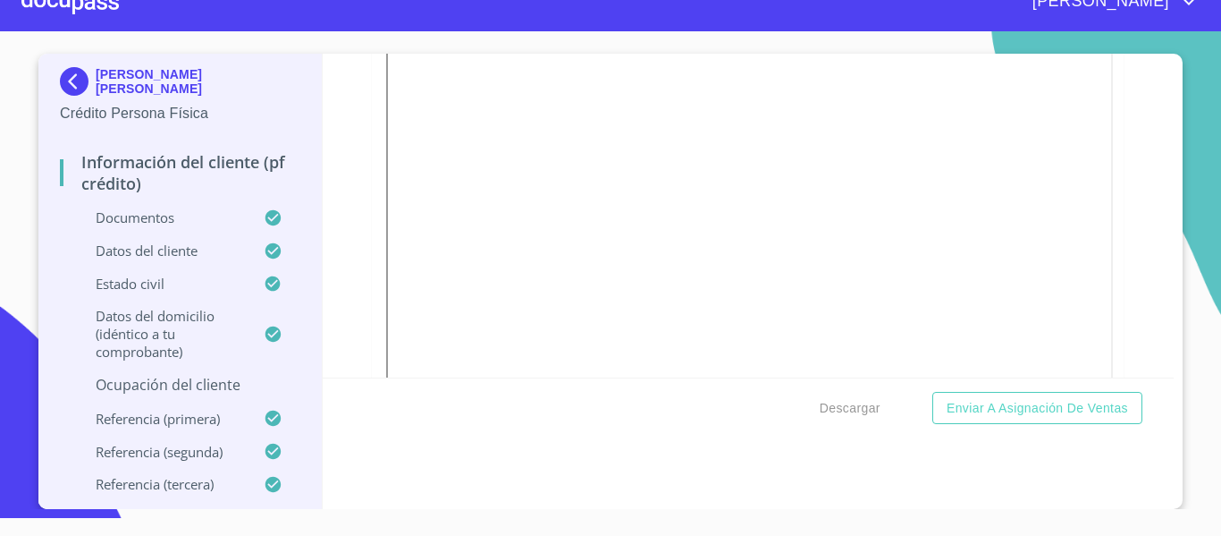
click at [330, 229] on div "Información del cliente (PF crédito) Documentos Documento de identificación.   …" at bounding box center [749, 216] width 852 height 324
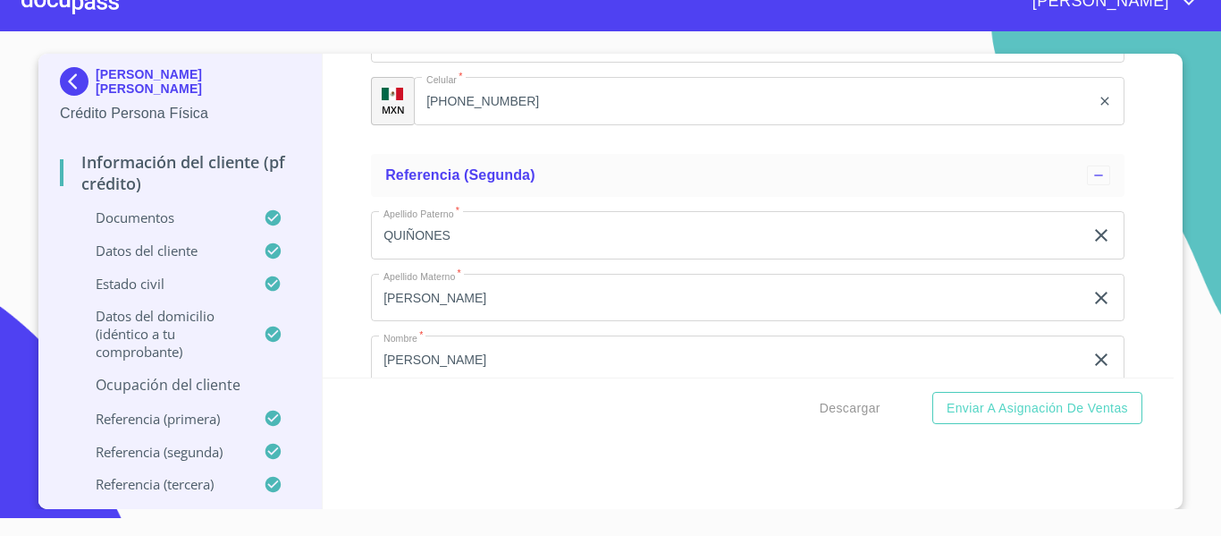
scroll to position [9207, 0]
type input "CARRETERA VERDE [PERSON_NAME] KM 6.9"
type input "KM 6.9"
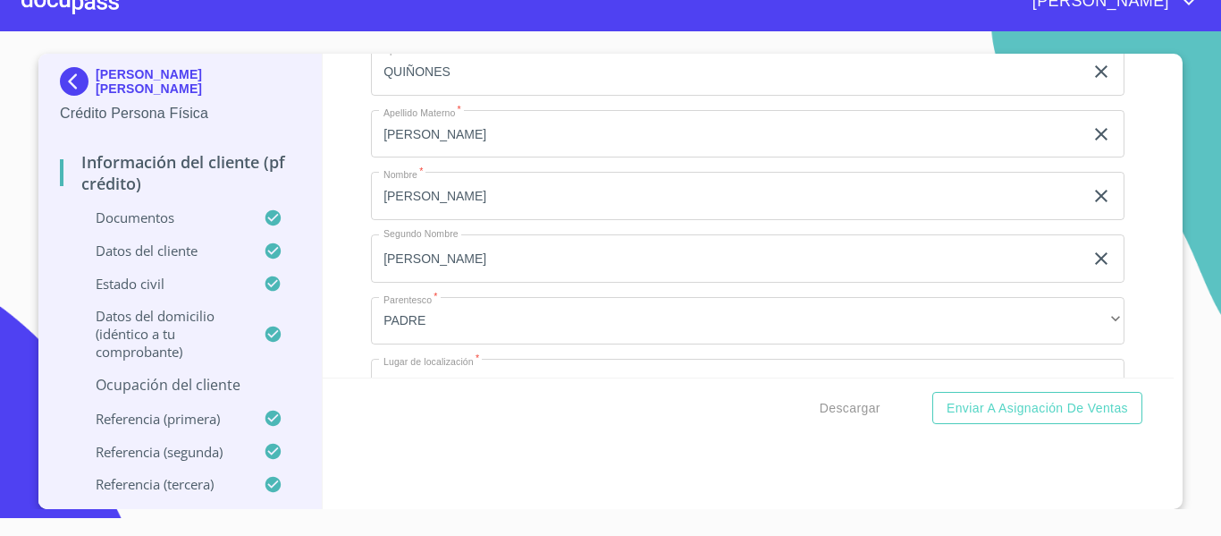
scroll to position [9386, 0]
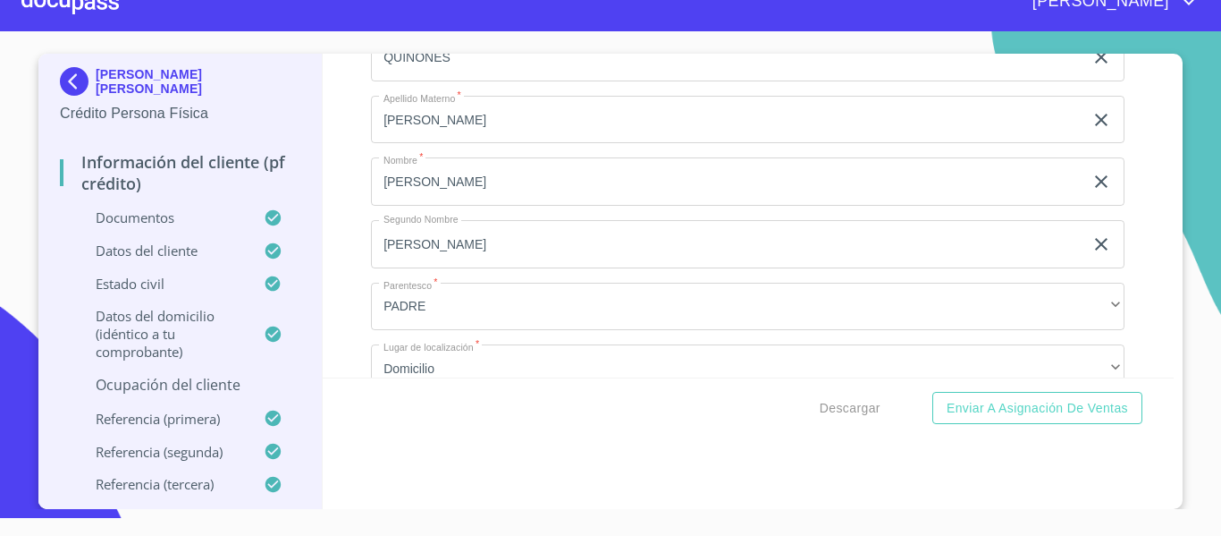
type input "CARRETERA VERDE [PERSON_NAME]"
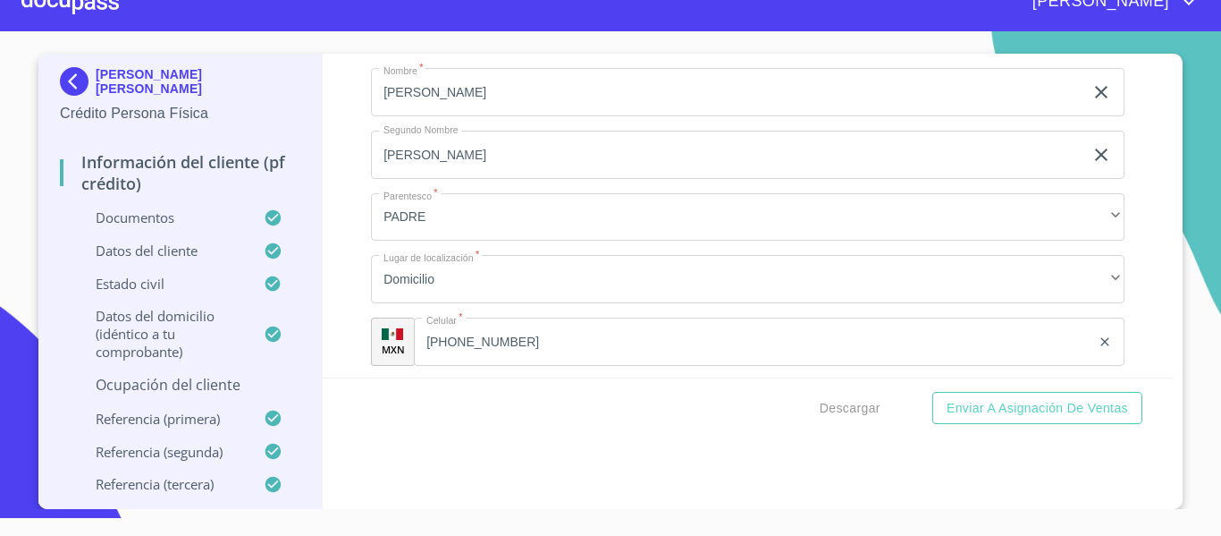
type input "EL SALTO"
type input "45685"
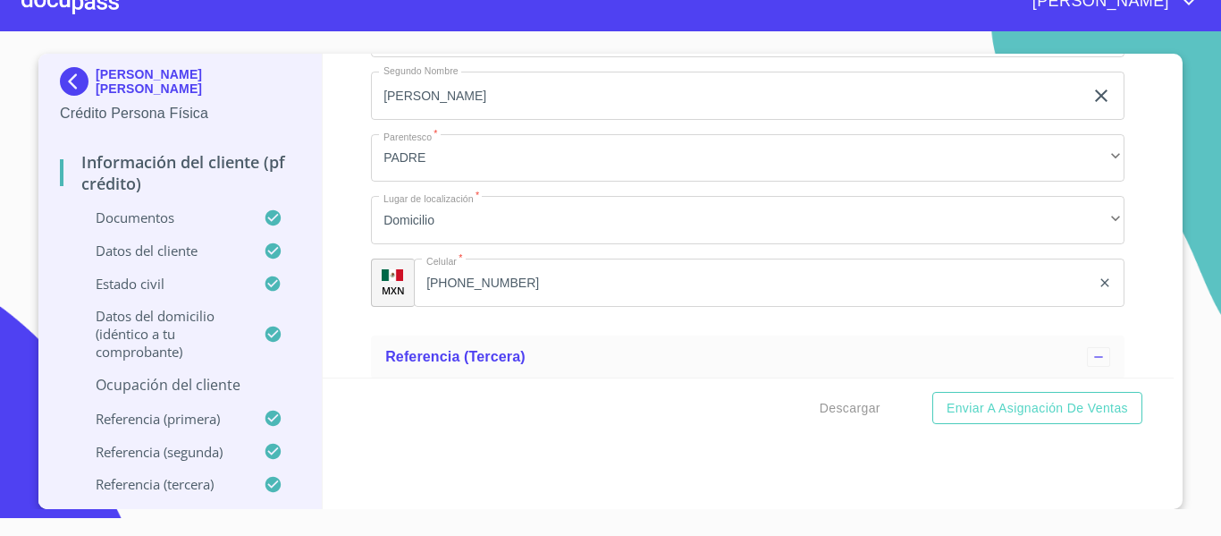
scroll to position [9564, 0]
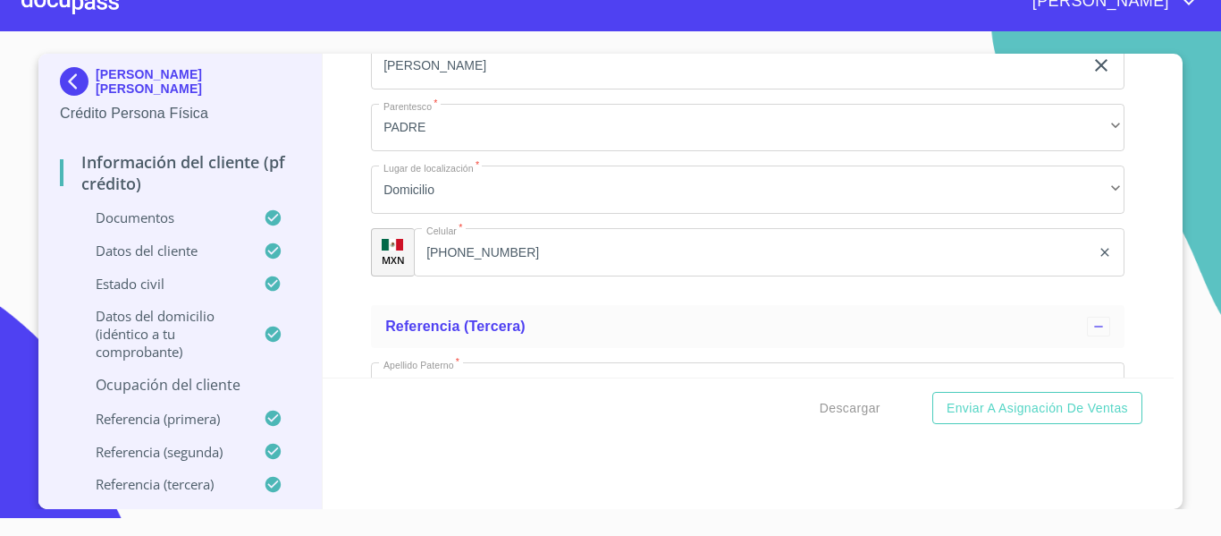
type input "EL SALTO"
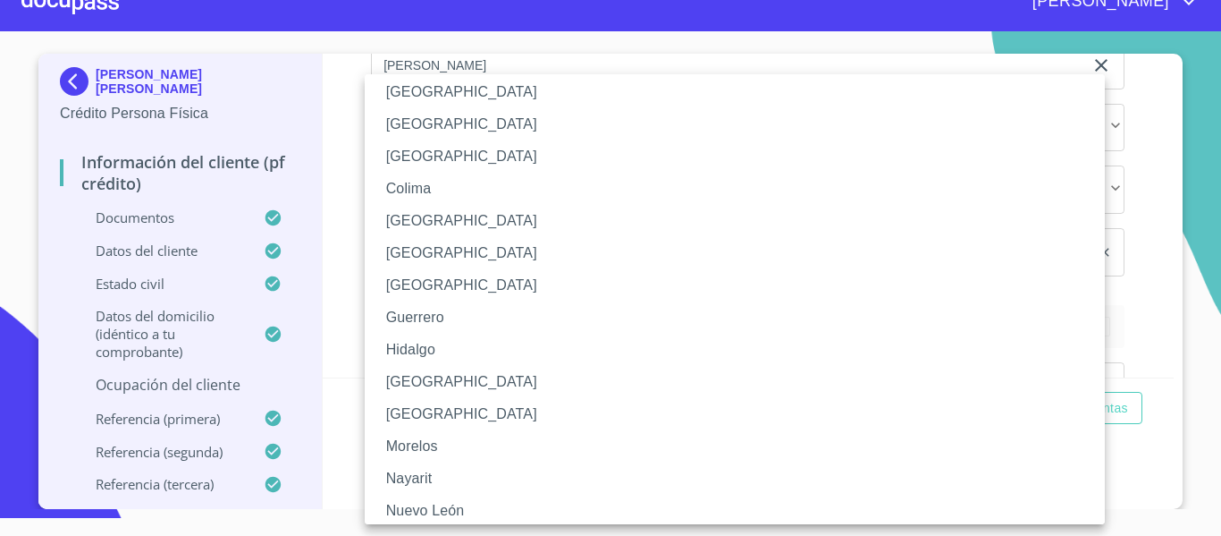
scroll to position [179, 0]
click at [413, 367] on li "[GEOGRAPHIC_DATA]" at bounding box center [742, 380] width 754 height 32
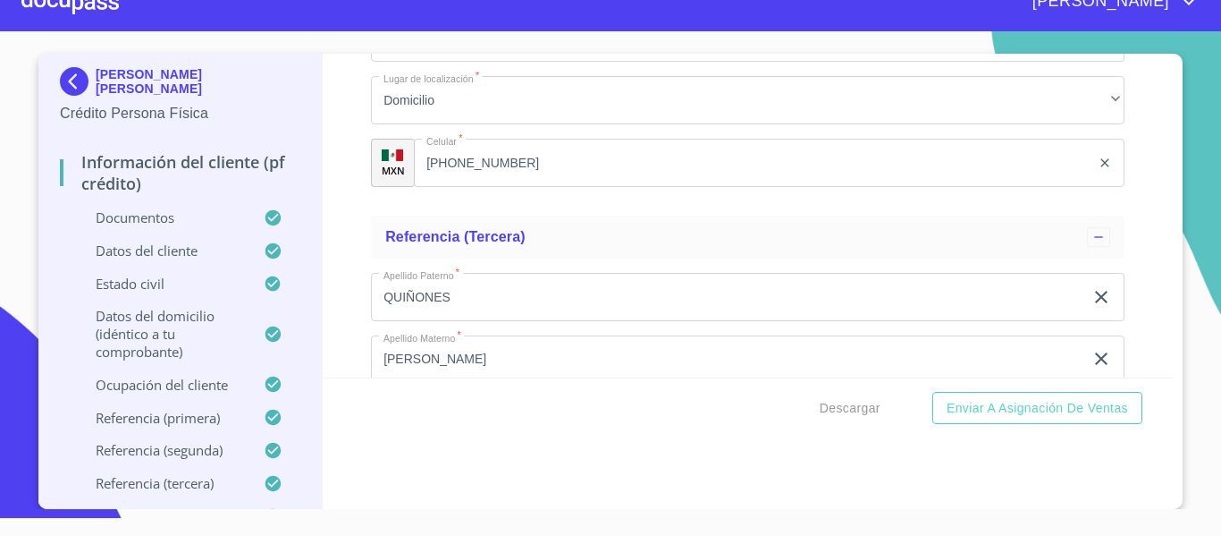
scroll to position [9743, 0]
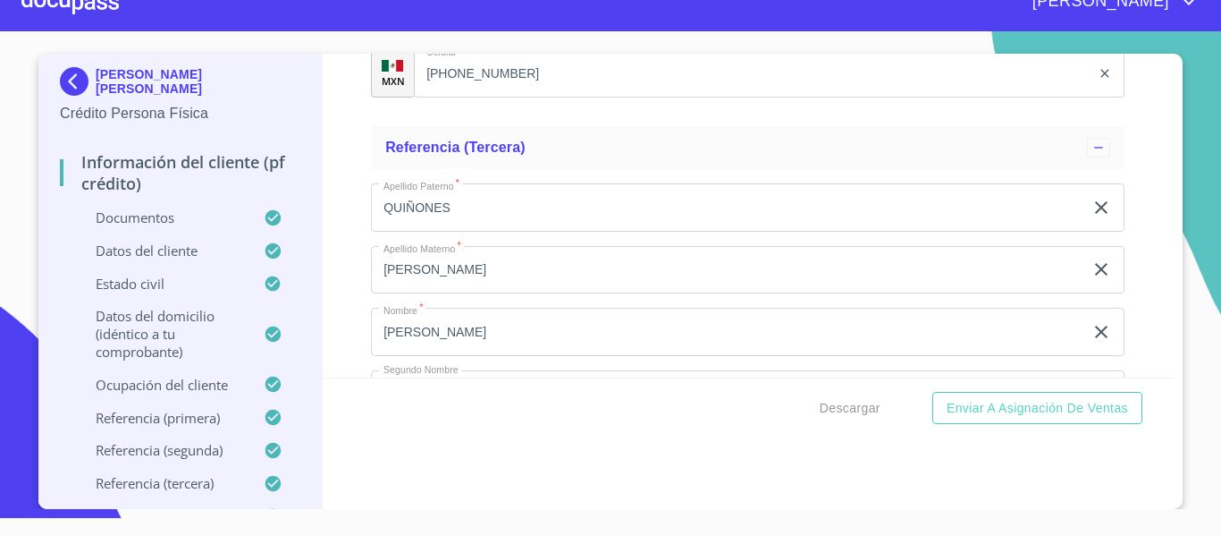
click at [328, 259] on div "Información del cliente (PF crédito) Documentos Documento de identificación.   …" at bounding box center [749, 216] width 852 height 324
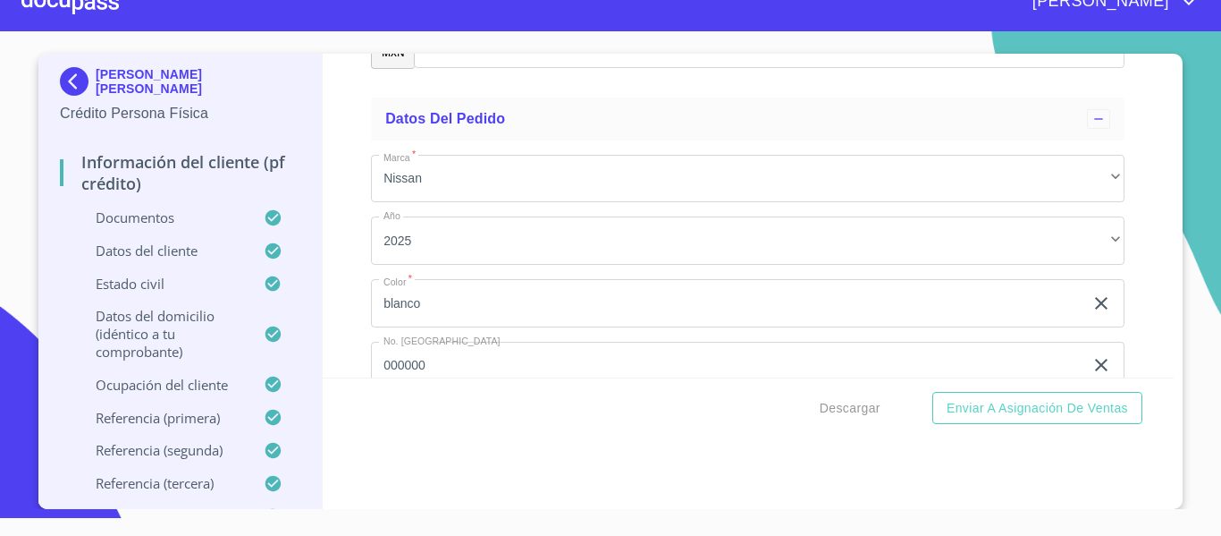
scroll to position [30, 0]
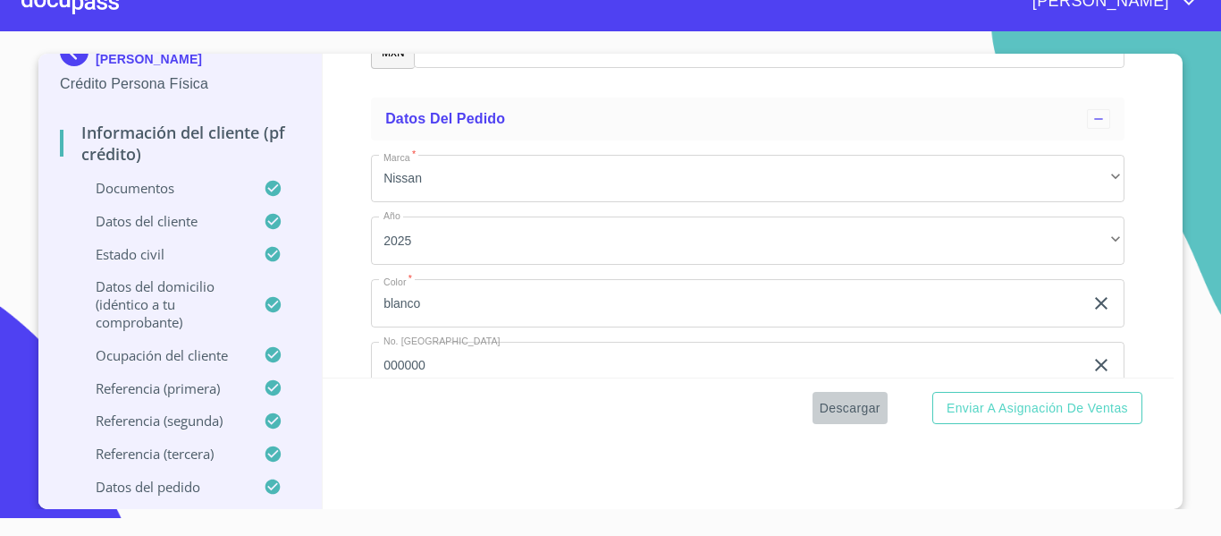
click at [827, 411] on span "Descargar" at bounding box center [850, 408] width 61 height 22
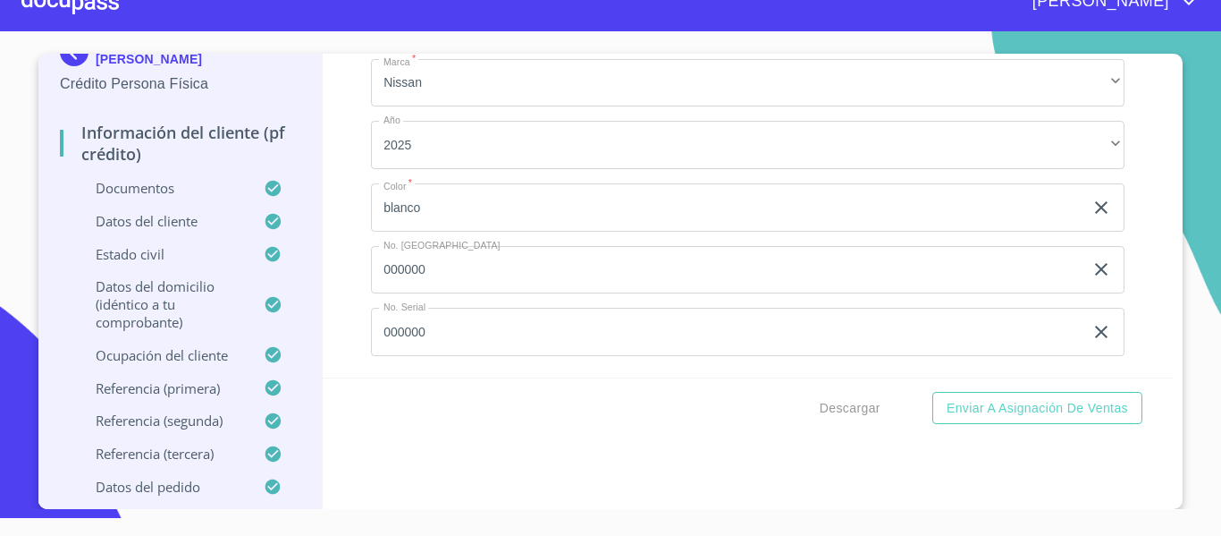
scroll to position [10459, 0]
